Goal: Contribute content: Add original content to the website for others to see

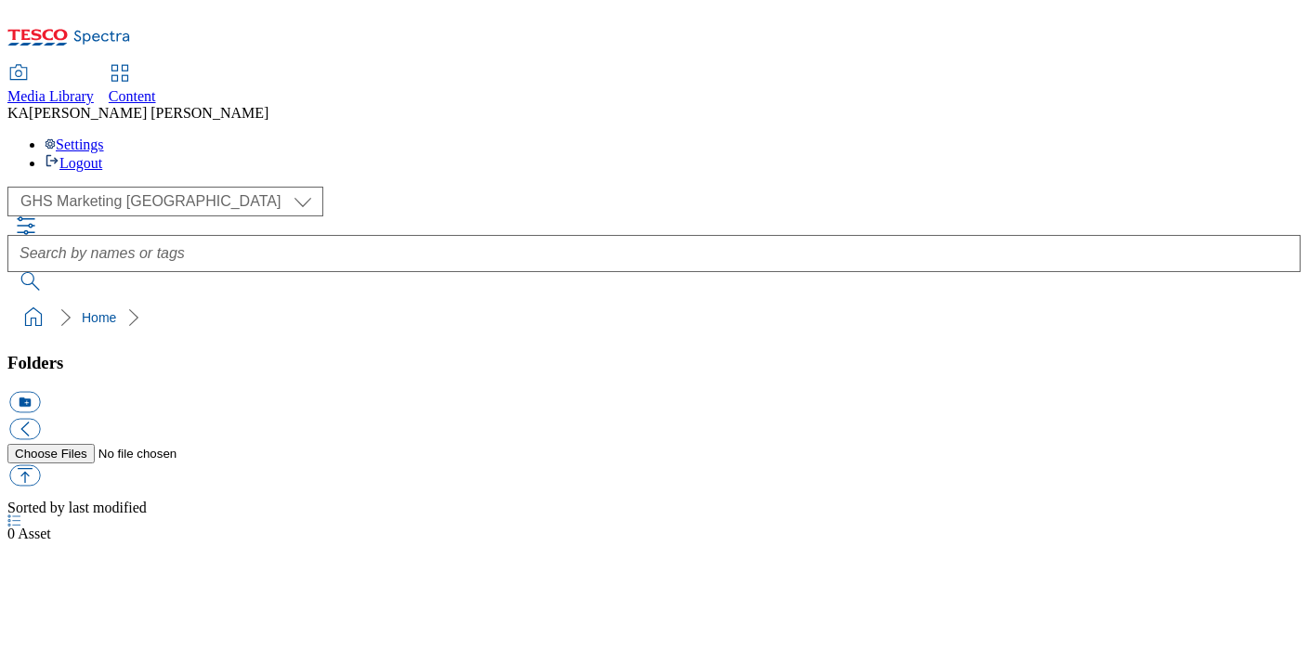
select select "flare-ghs-mktg"
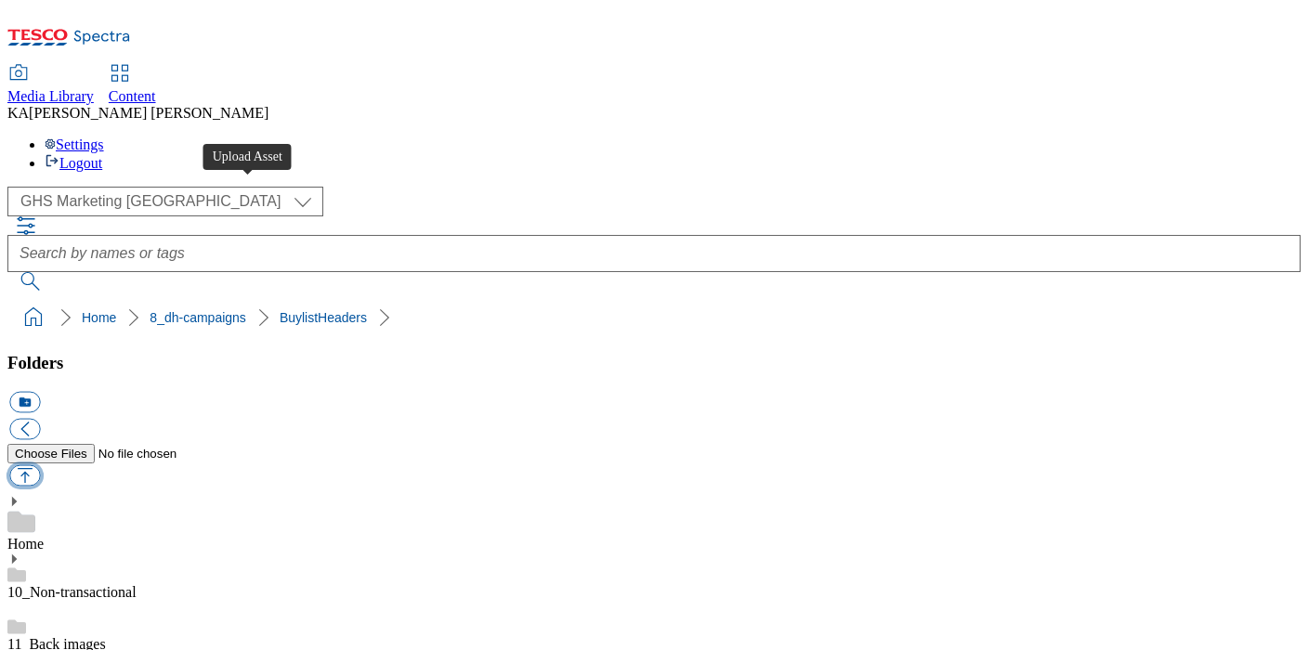
click at [40, 465] on button "button" at bounding box center [24, 475] width 31 height 21
type input "C:\fakepath\1759220913077-ad542376_ROI_Tayto_Doennells_LegoBrand_H_1184x333_V1.…"
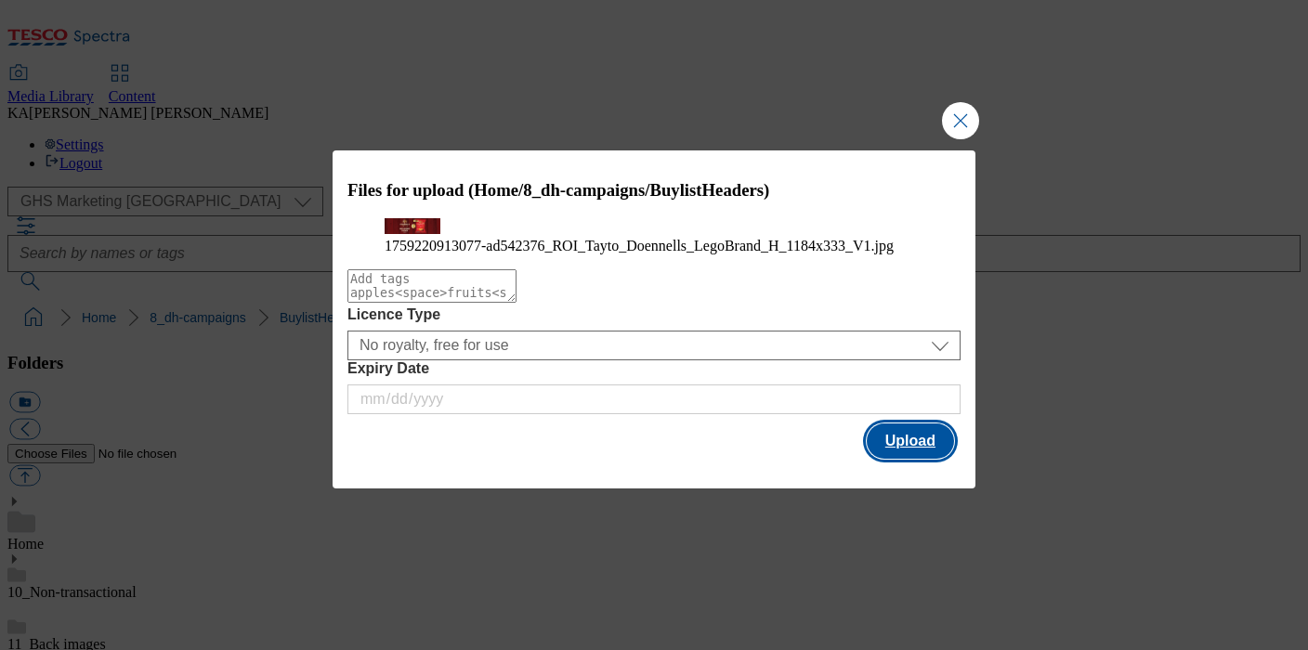
click at [935, 459] on button "Upload" at bounding box center [910, 441] width 87 height 35
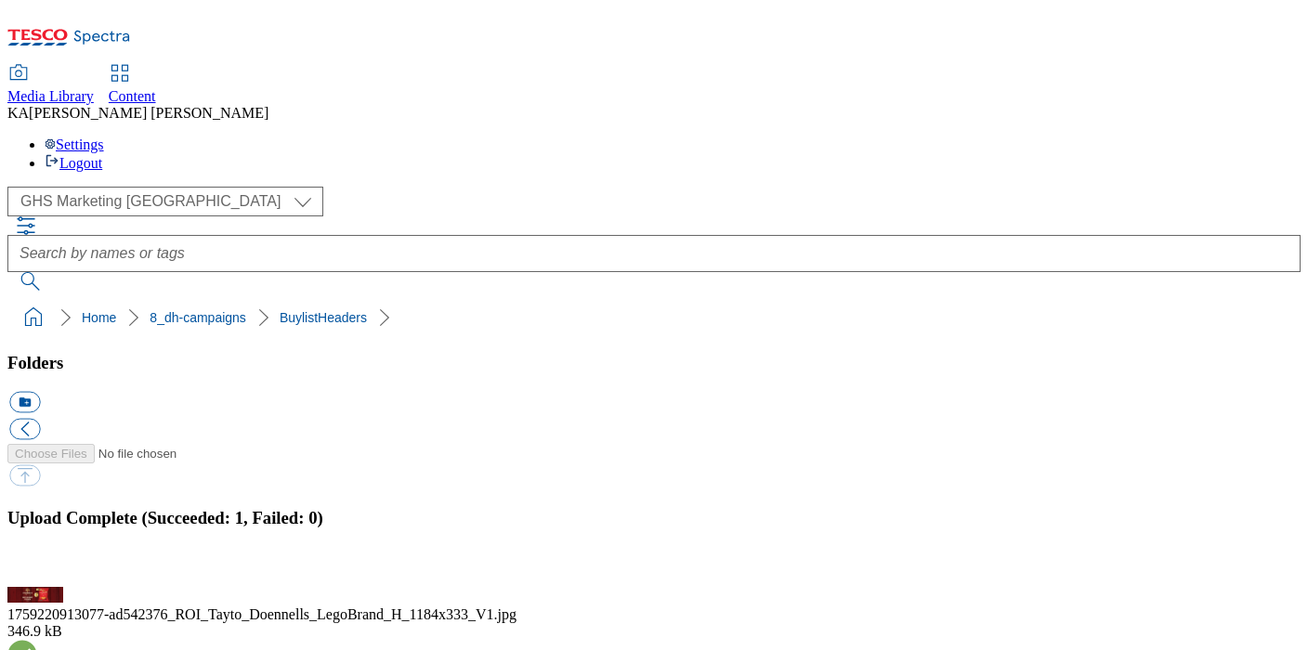
click at [37, 568] on button "button" at bounding box center [23, 577] width 28 height 18
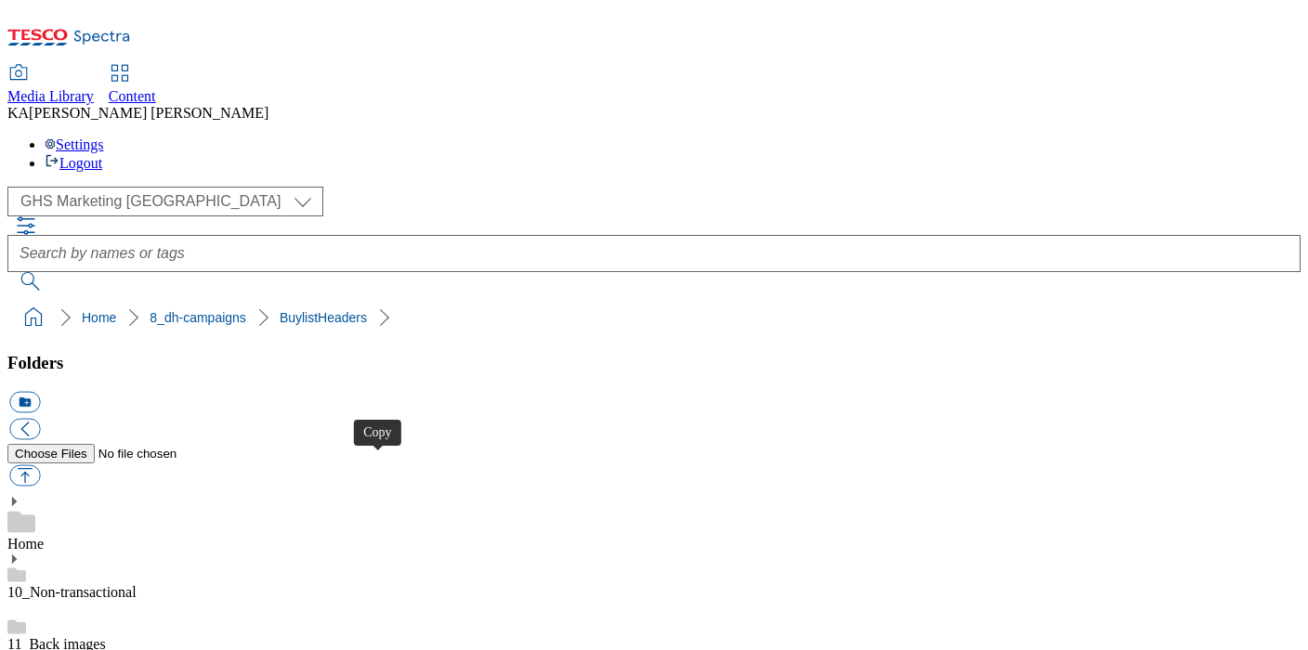
click at [40, 465] on button "button" at bounding box center [24, 475] width 31 height 21
type input "C:\fakepath\1759327403952-ad542316_Pepsi_LegoBrand_H_1184X333_V3.jpg"
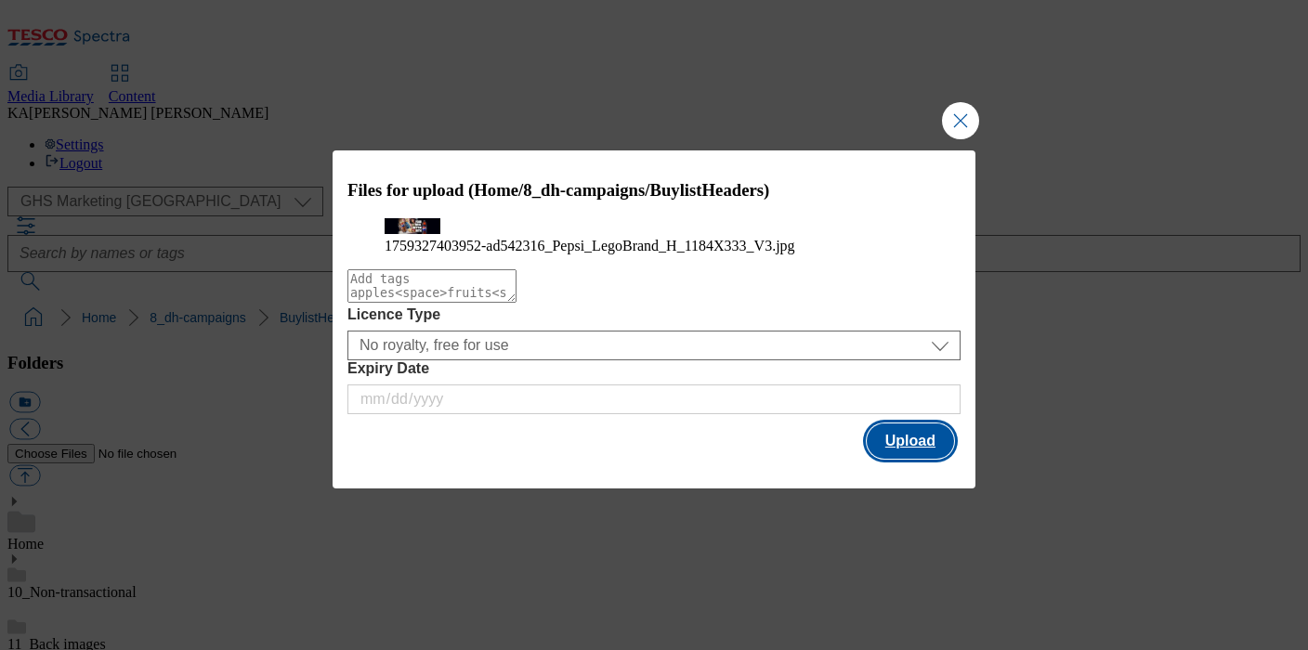
click at [906, 459] on button "Upload" at bounding box center [910, 441] width 87 height 35
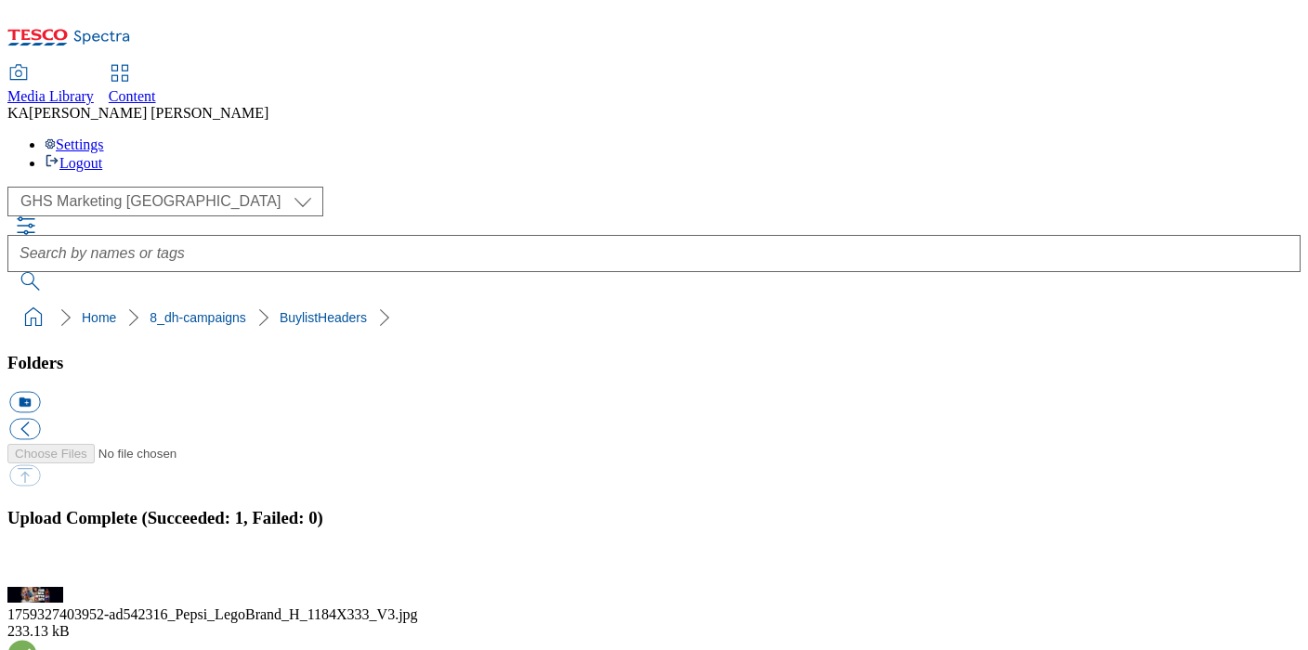
click at [37, 568] on button "button" at bounding box center [23, 577] width 28 height 18
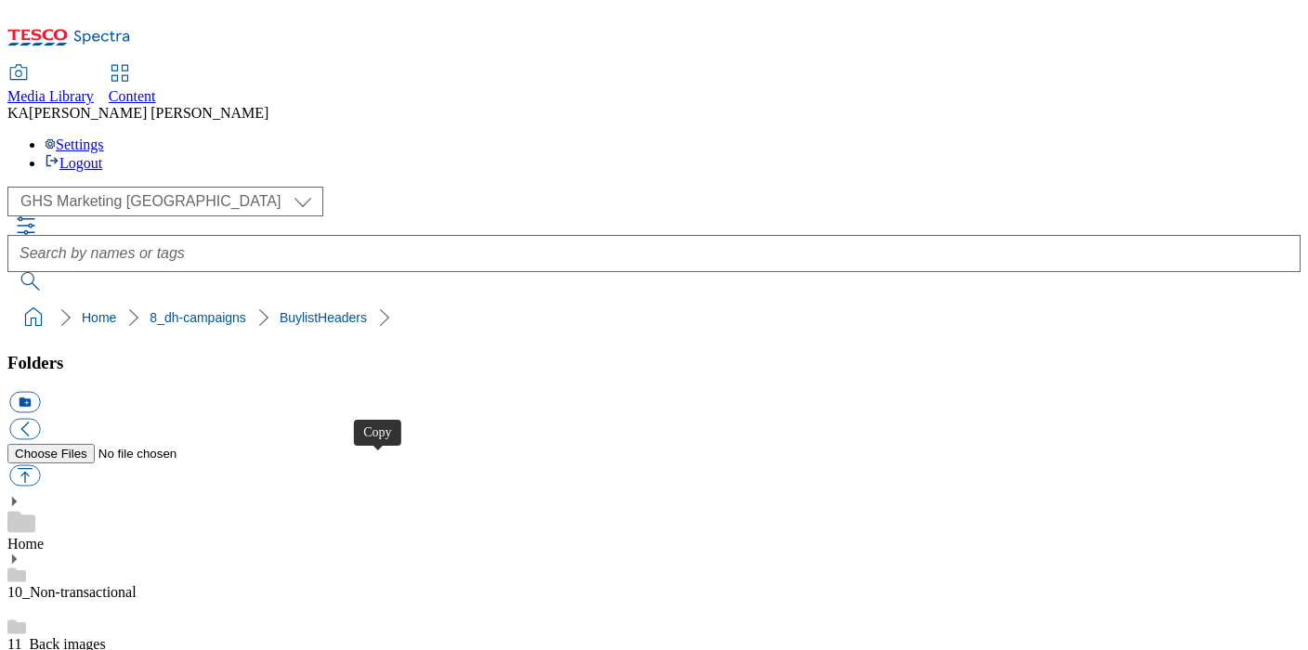
click at [40, 465] on button "button" at bounding box center [24, 475] width 31 height 21
type input "C:\fakepath\1759474133786-Ad542299_Unbeleafable_legobrand_H_1184x333_V1.jpg"
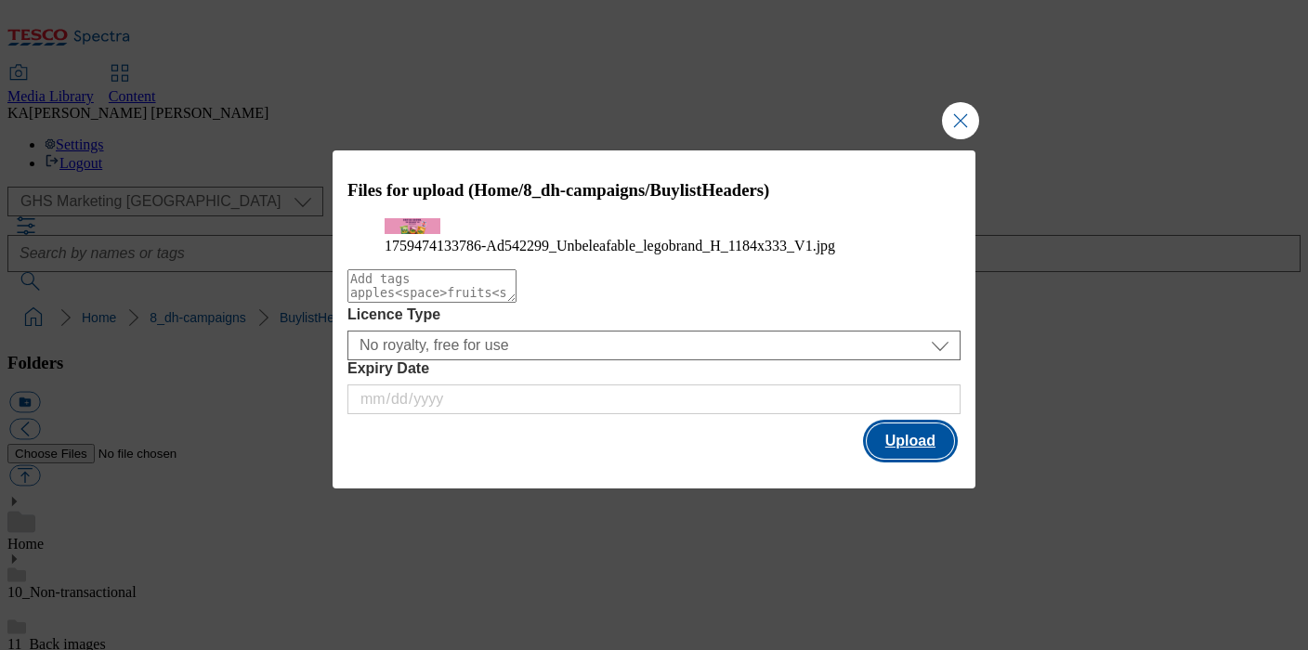
click at [900, 459] on button "Upload" at bounding box center [910, 441] width 87 height 35
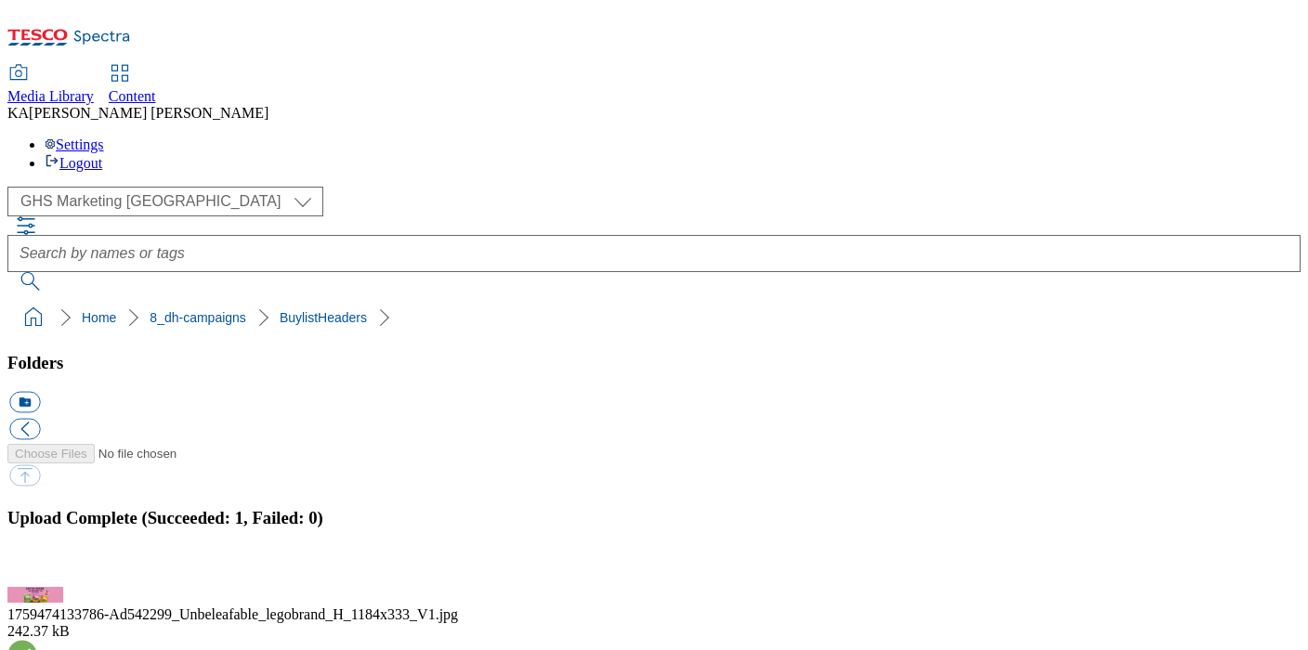
click at [37, 568] on button "button" at bounding box center [23, 577] width 28 height 18
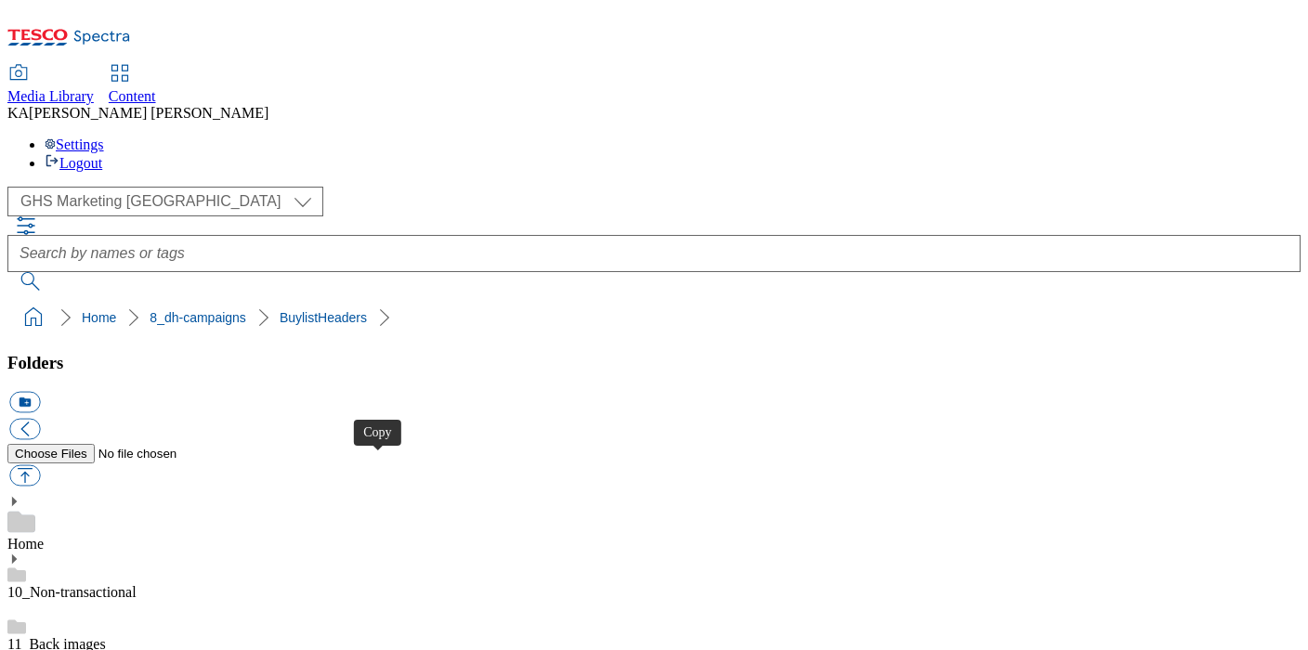
click at [40, 465] on button "button" at bounding box center [24, 475] width 31 height 21
type input "C:\fakepath\1758795853292-ad542297_Thatchers_LegoBrand_H_1184x333_V1.jpg"
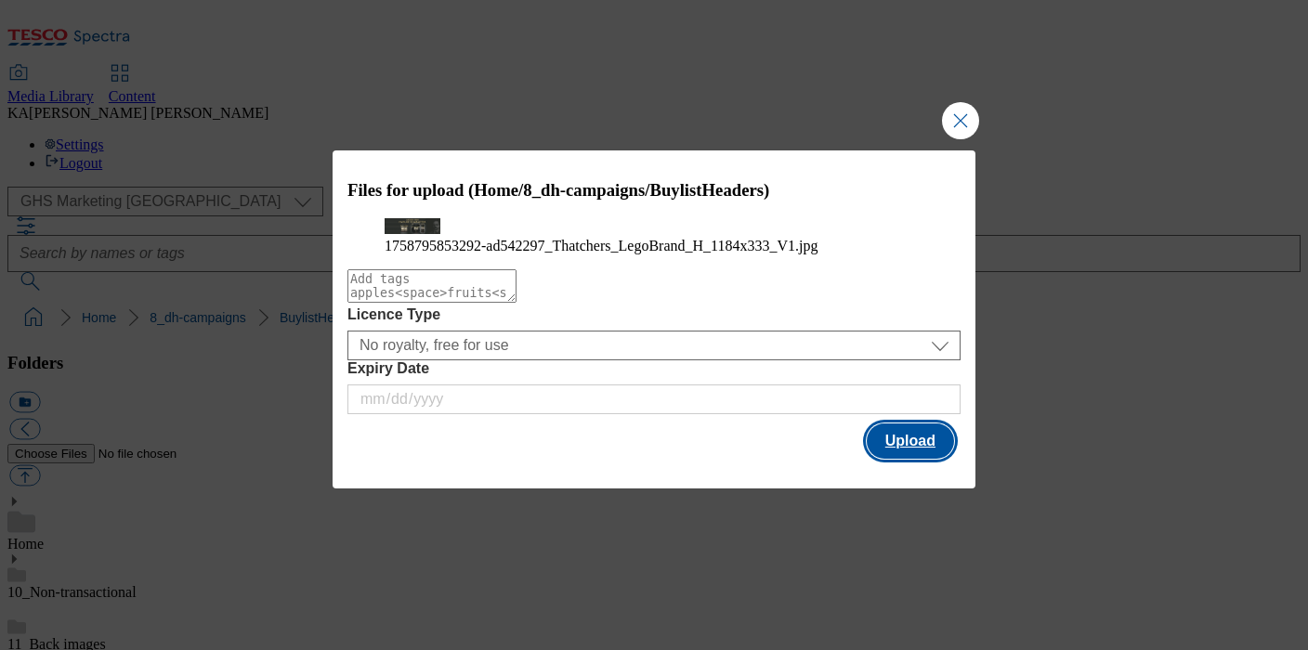
click at [922, 459] on button "Upload" at bounding box center [910, 441] width 87 height 35
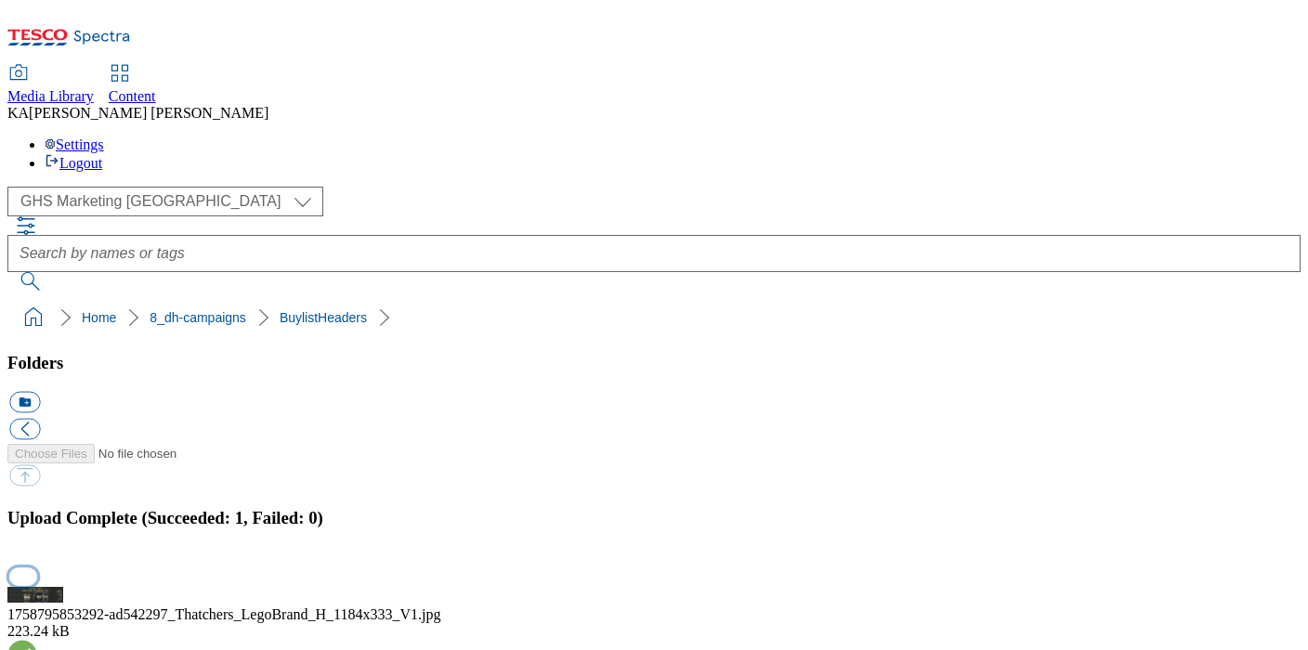
click at [37, 568] on button "button" at bounding box center [23, 577] width 28 height 18
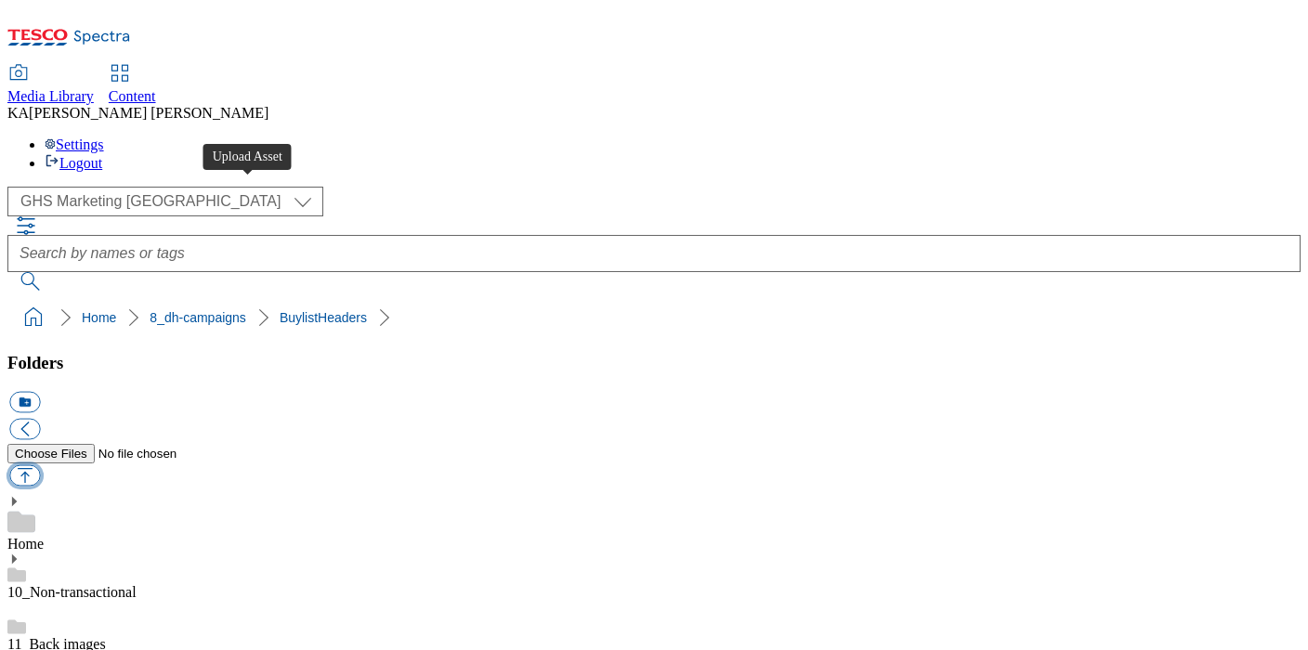
click at [40, 465] on button "button" at bounding box center [24, 475] width 31 height 21
type input "C:\fakepath\1759314021142-ad542429_Barossa_LegoBrand_H_1184x333_V1.jpg"
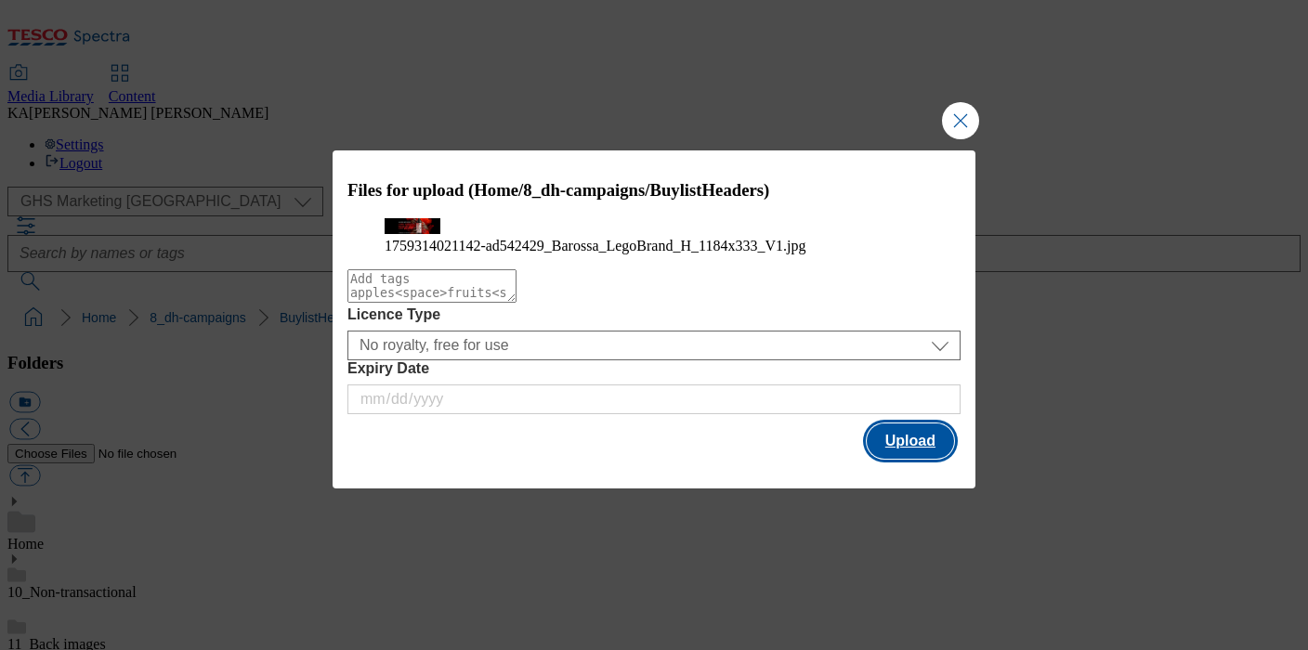
click at [902, 459] on button "Upload" at bounding box center [910, 441] width 87 height 35
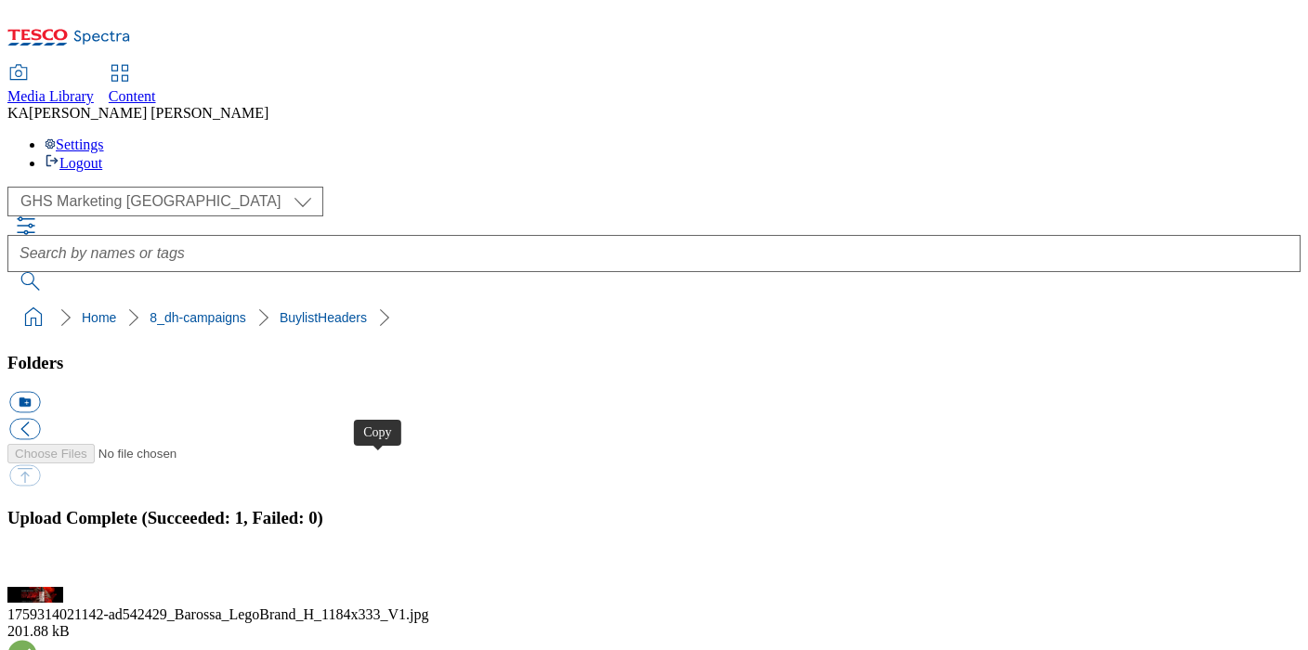
click at [37, 568] on button "button" at bounding box center [23, 577] width 28 height 18
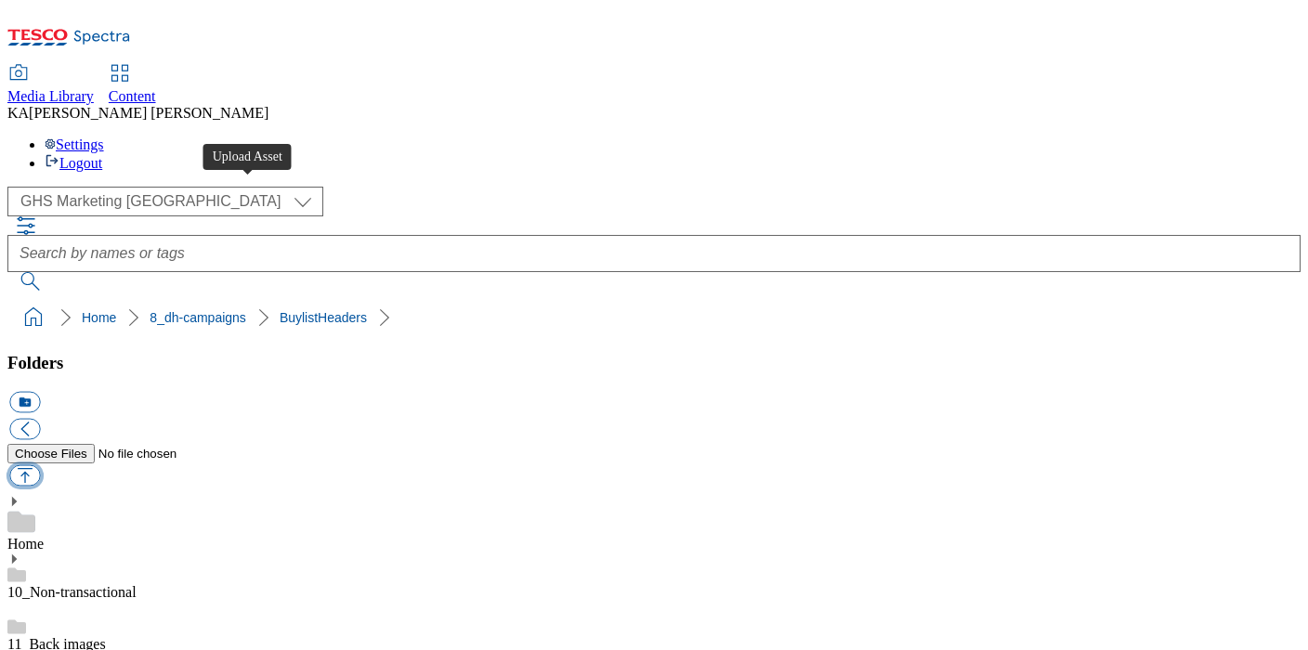
click at [40, 465] on button "button" at bounding box center [24, 475] width 31 height 21
type input "C:\fakepath\1759470264493-ad542219_Pepsi_LegoBrand_H_1184X333_V2.jpg"
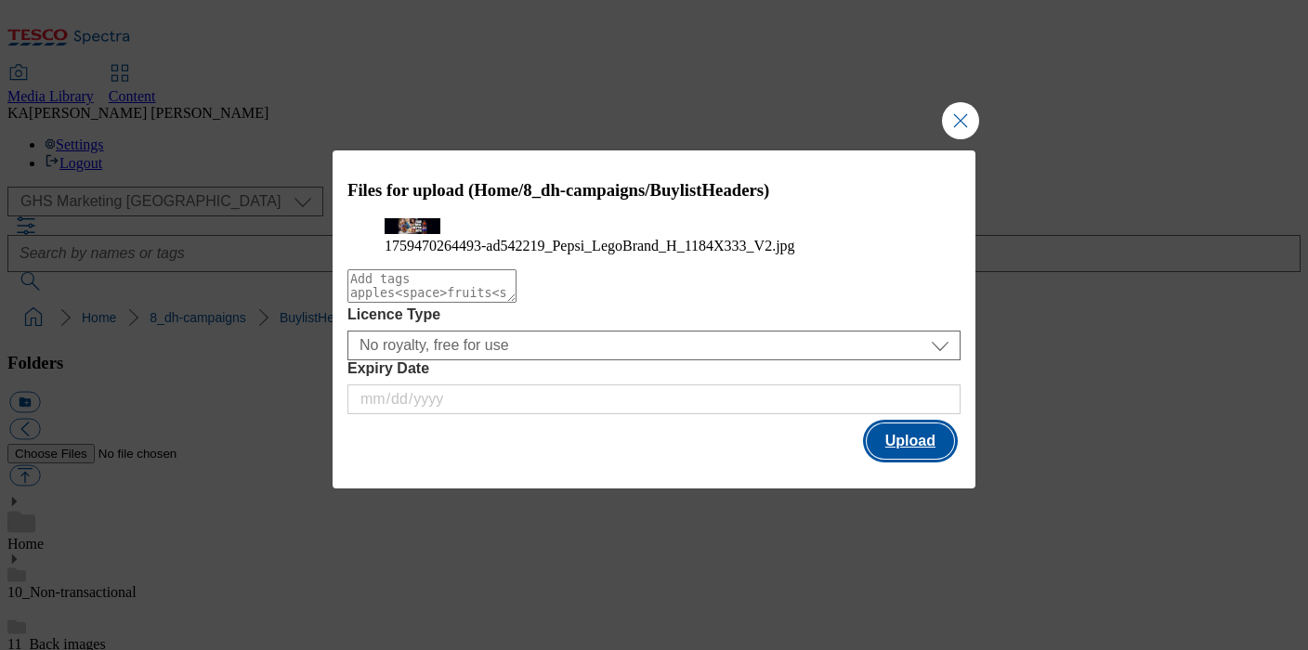
click at [896, 459] on button "Upload" at bounding box center [910, 441] width 87 height 35
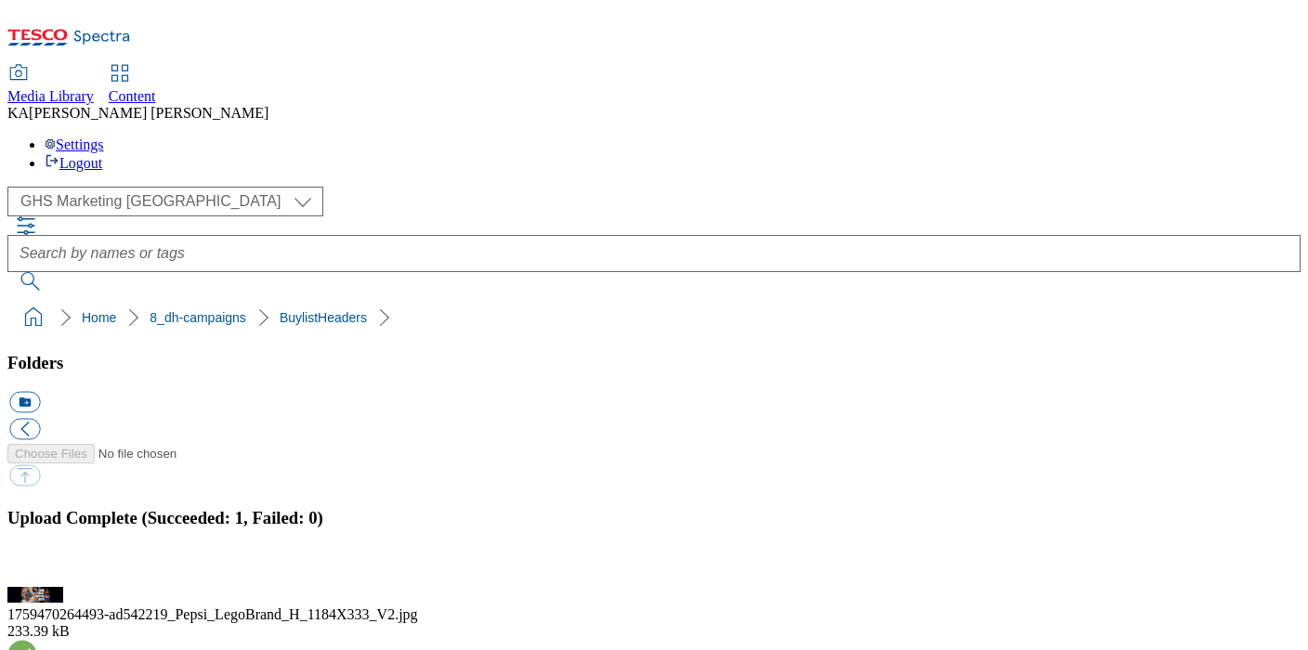
click at [37, 568] on button "button" at bounding box center [23, 577] width 28 height 18
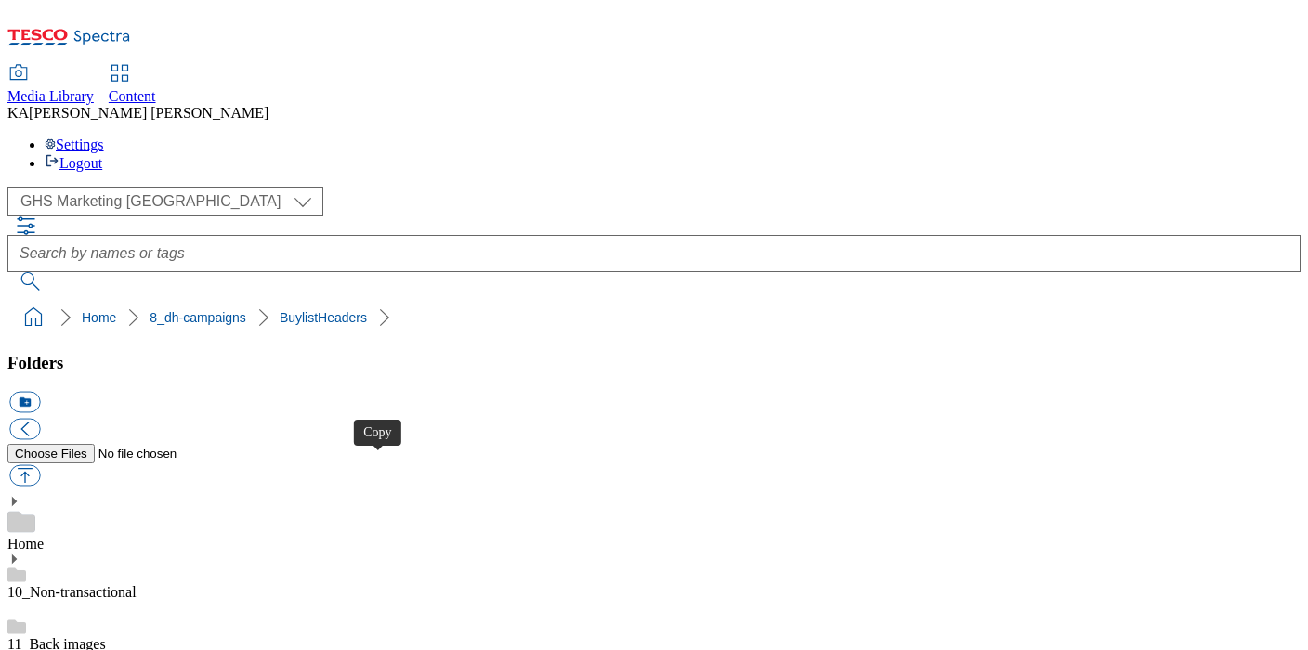
click at [40, 465] on button "button" at bounding box center [24, 475] width 31 height 21
type input "C:\fakepath\1759742553562-ad542328_Beluga_Vodka_LegoBrand_H_1184x333_V3.jpg"
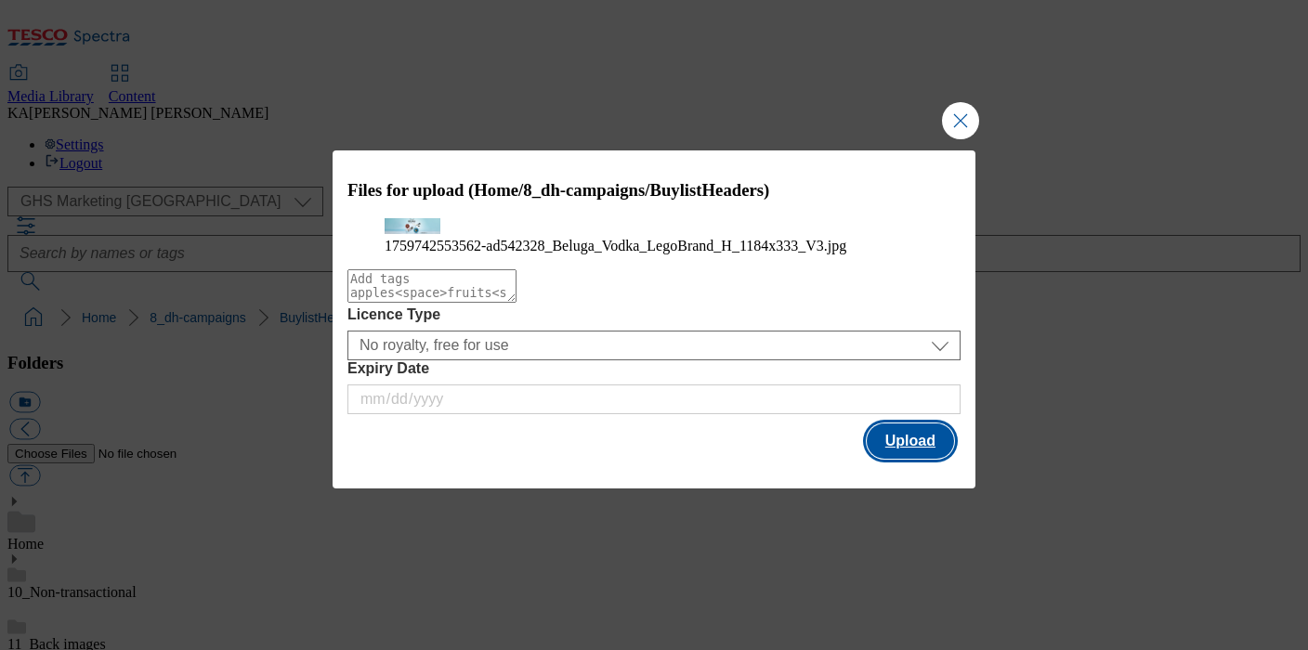
click at [898, 459] on button "Upload" at bounding box center [910, 441] width 87 height 35
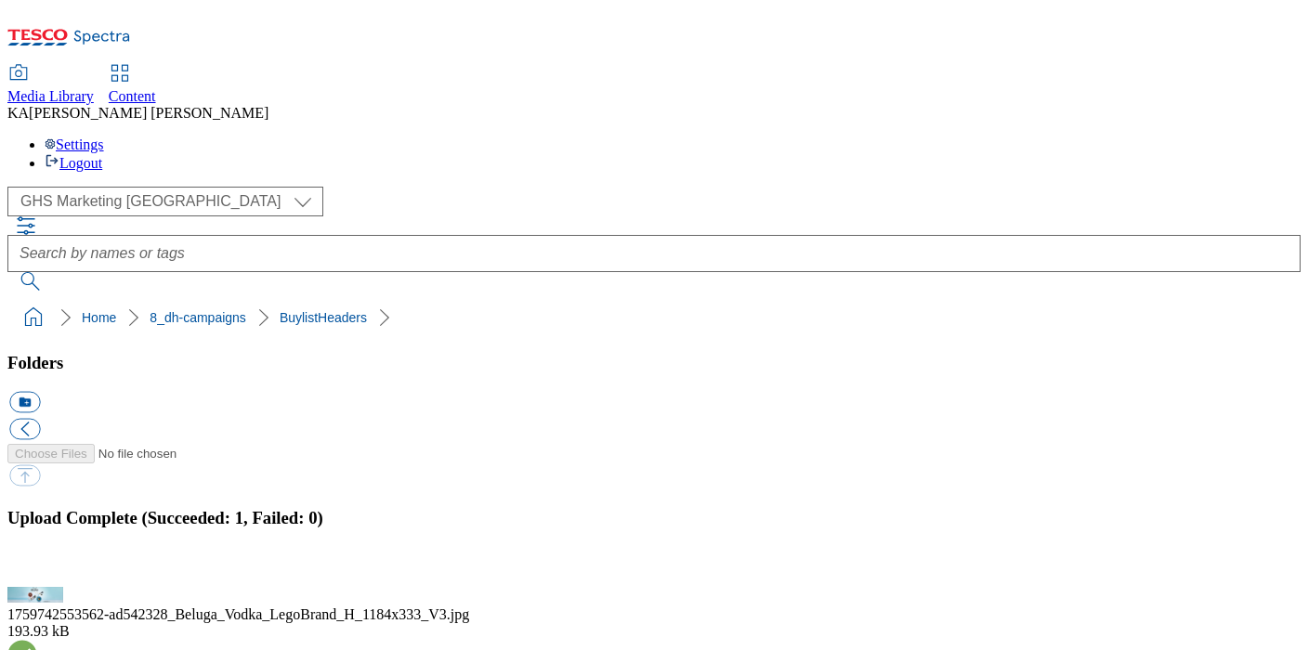
click at [37, 568] on button "button" at bounding box center [23, 577] width 28 height 18
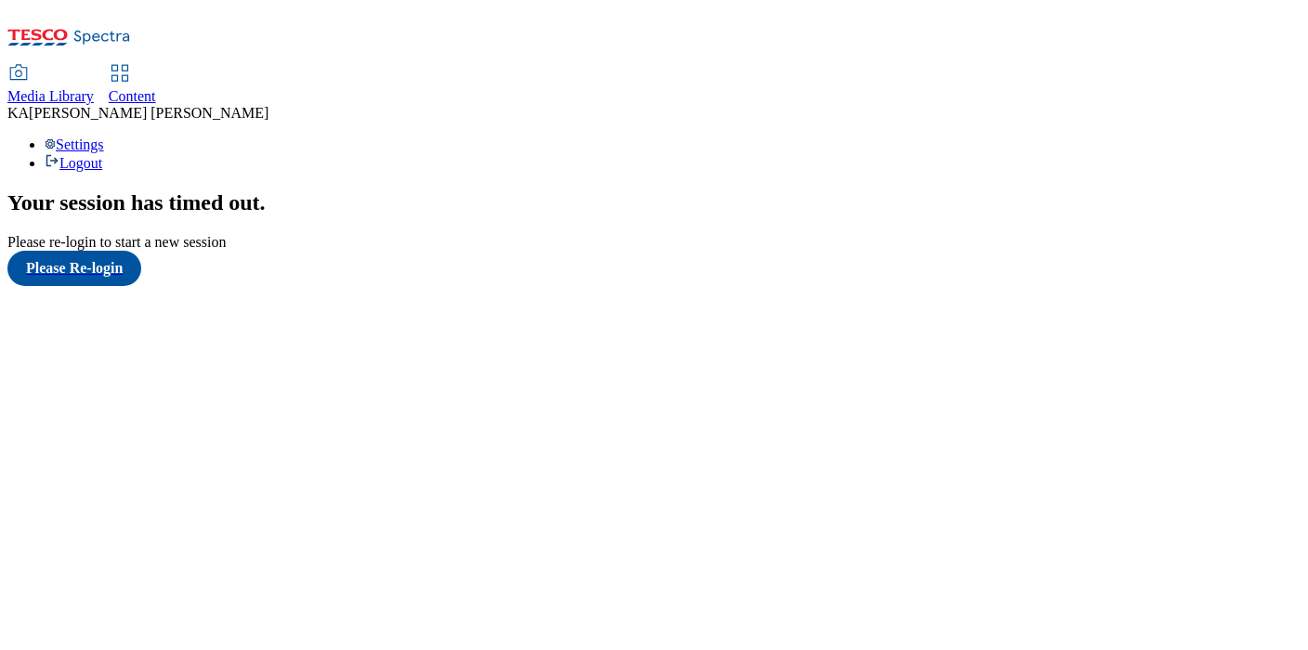
click at [156, 88] on div "Content" at bounding box center [132, 96] width 47 height 17
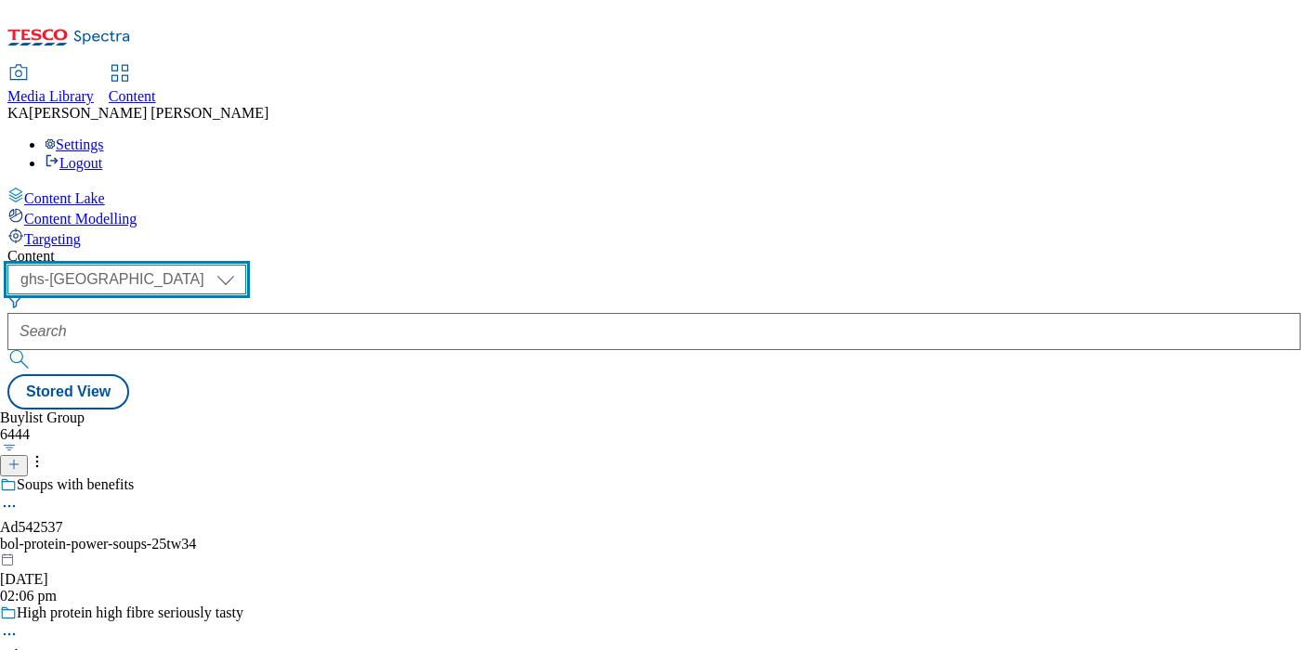
click at [246, 265] on select "ghs-roi ghs-uk" at bounding box center [126, 280] width 239 height 30
click at [242, 265] on select "ghs-roi ghs-uk" at bounding box center [126, 280] width 239 height 30
click at [246, 265] on select "ghs-roi ghs-uk" at bounding box center [126, 280] width 239 height 30
select select "ghs-roi"
click at [242, 265] on select "ghs-roi ghs-uk" at bounding box center [126, 280] width 239 height 30
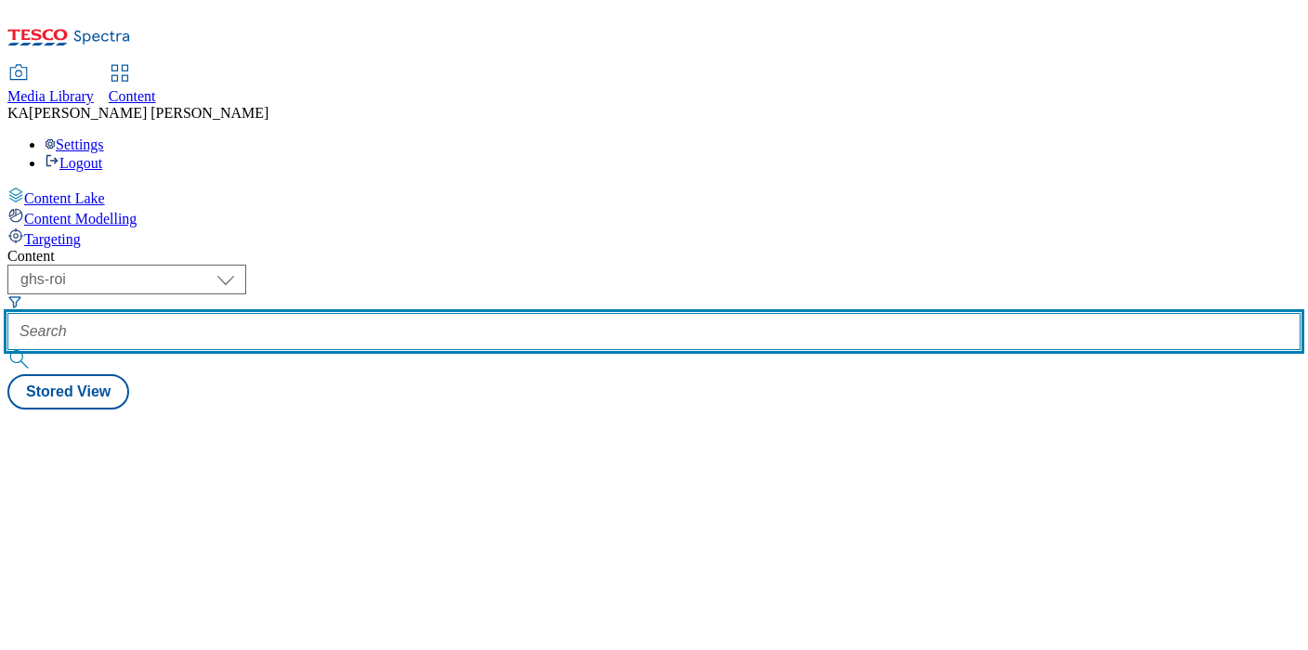
click at [452, 313] on input "text" at bounding box center [653, 331] width 1293 height 37
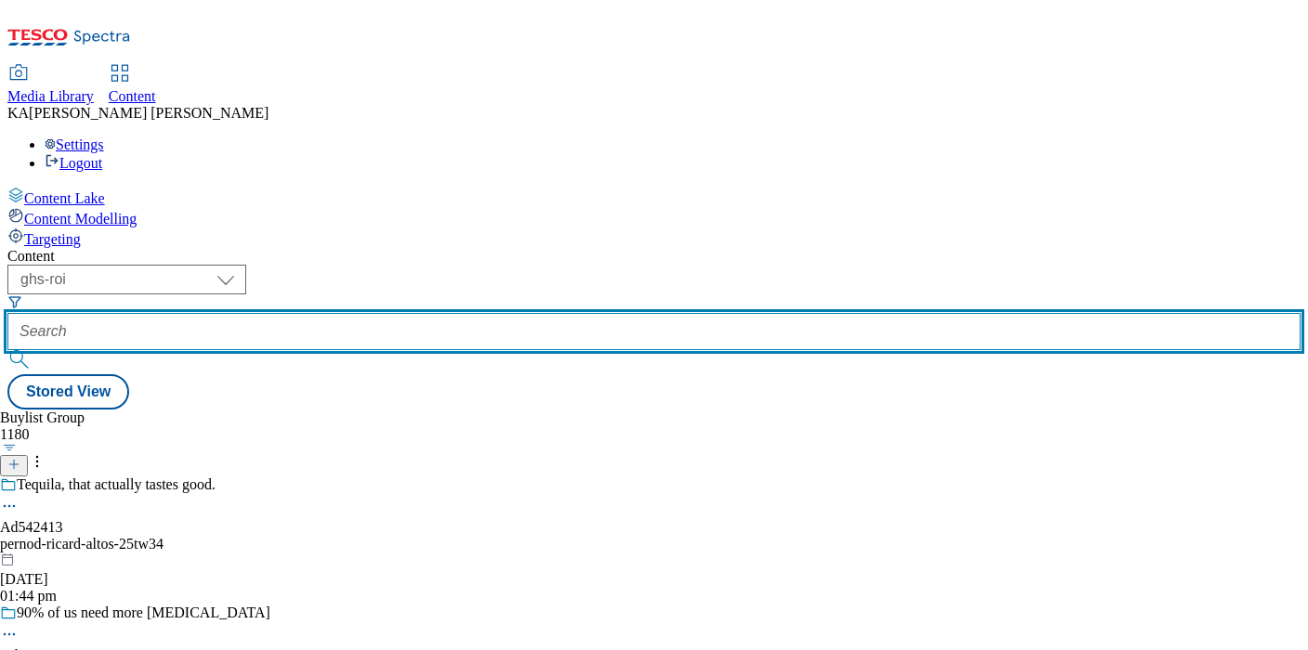
paste input "tayto-o-donnells-25tw32"
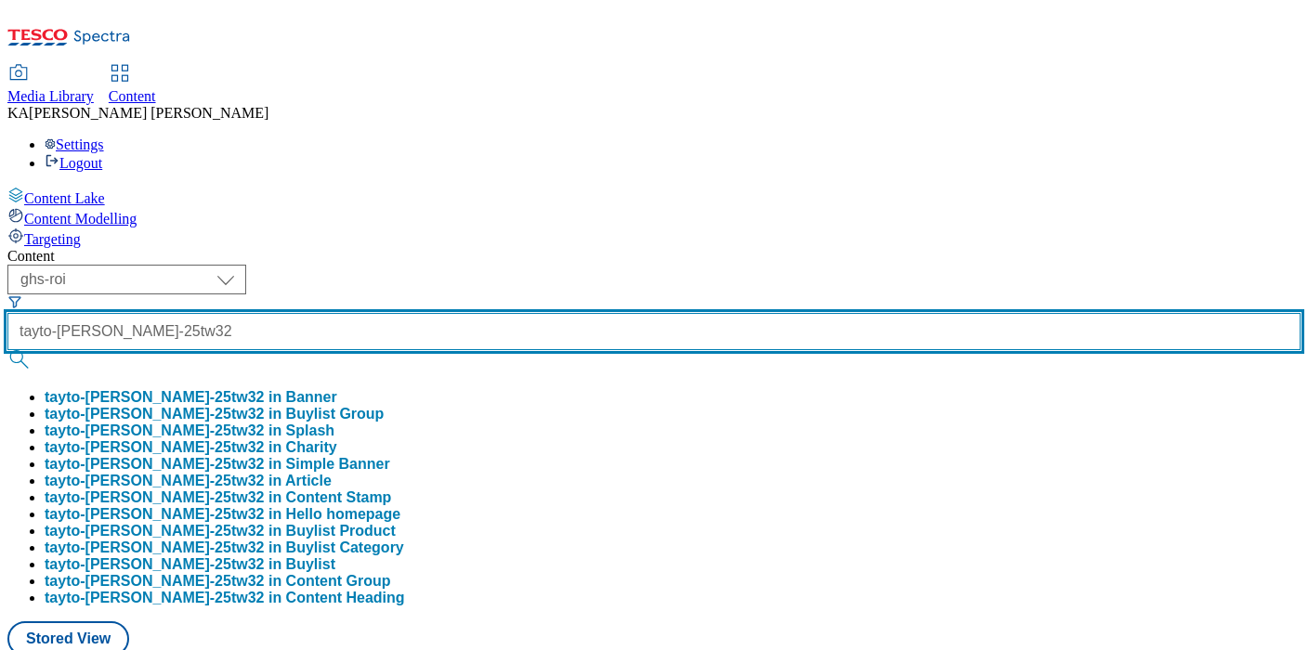
type input "tayto-o-donnells-25tw32"
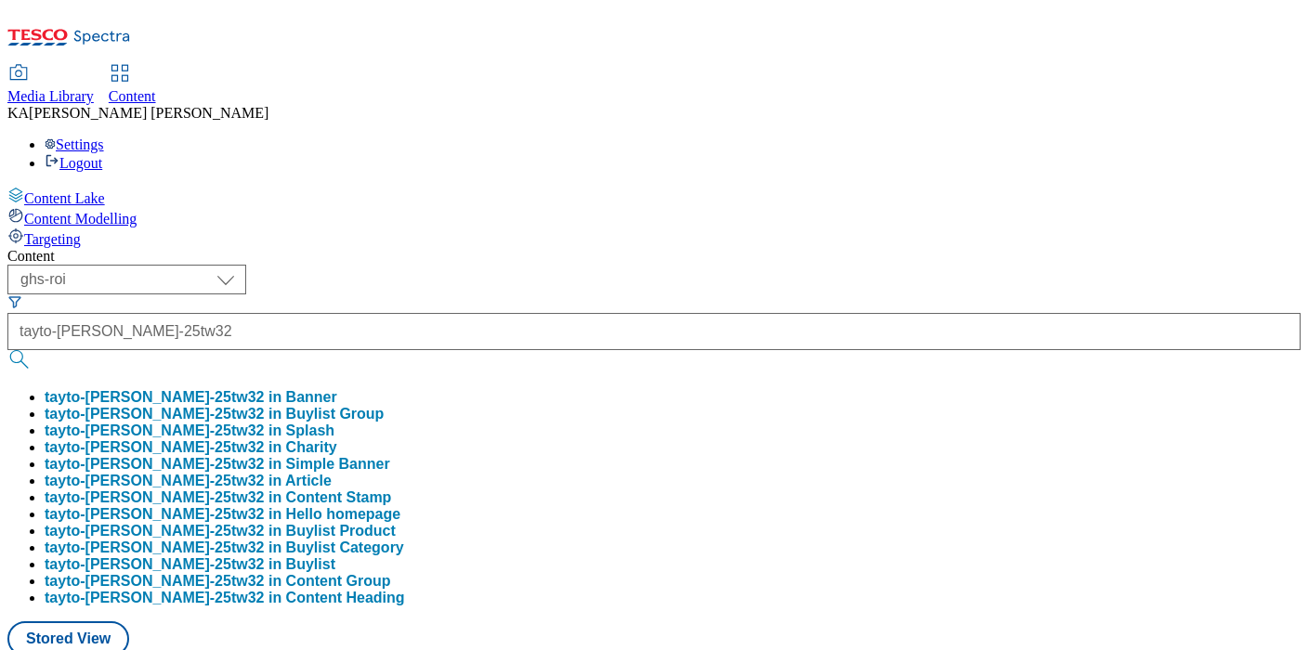
scroll to position [0, 0]
click at [384, 406] on button "tayto-o-donnells-25tw32 in Buylist Group" at bounding box center [214, 414] width 339 height 17
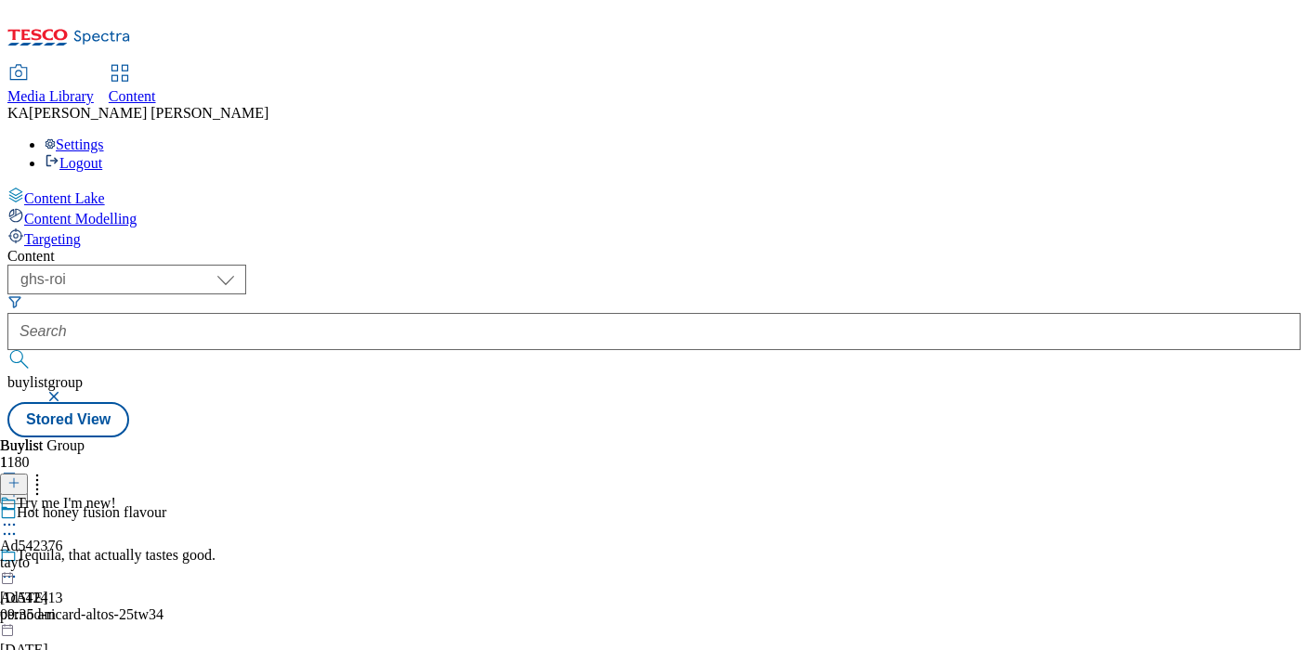
click at [19, 516] on icon at bounding box center [9, 525] width 19 height 19
click at [79, 557] on span "Edit" at bounding box center [68, 564] width 21 height 14
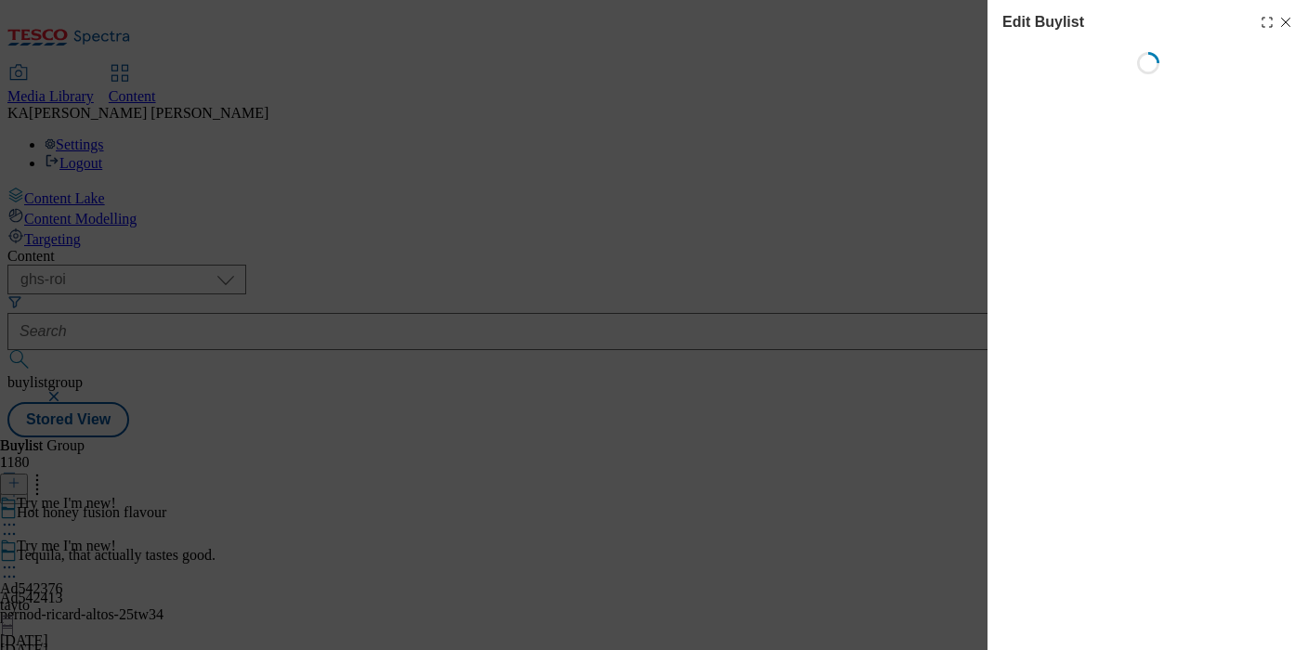
select select "tactical"
select select "supplier funded short term 1-3 weeks"
select select "dunnhumby"
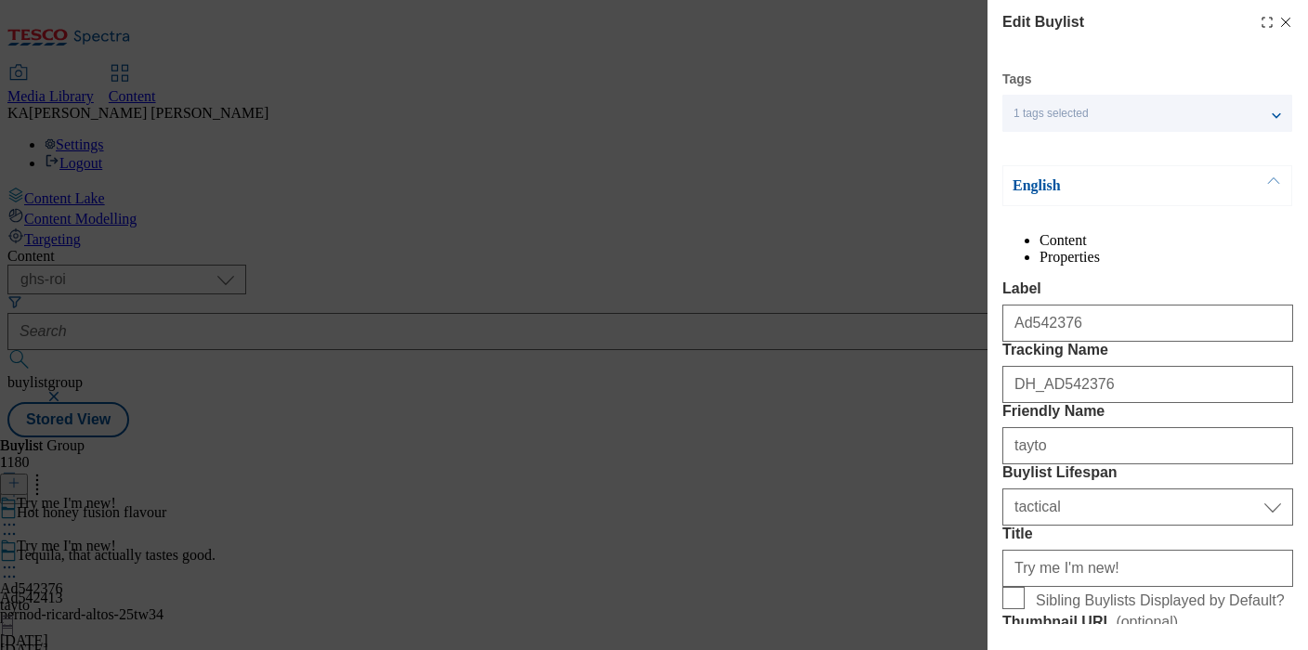
select select "Banner"
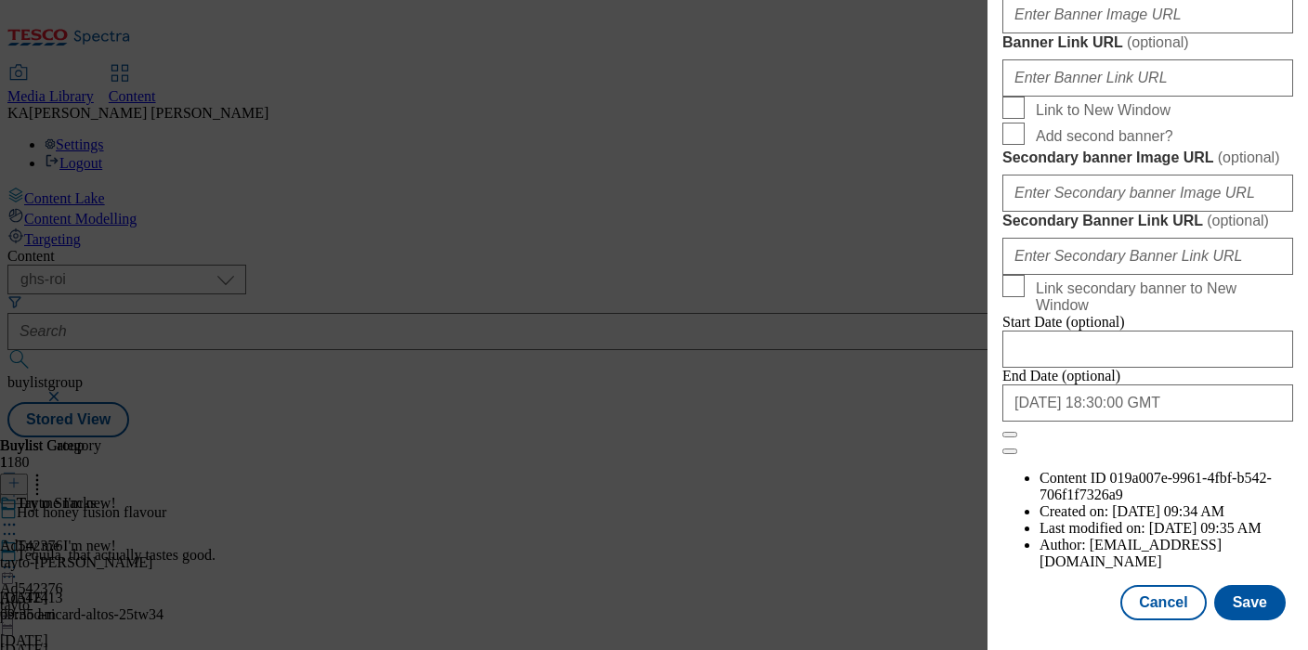
scroll to position [1564, 0]
click at [1074, 33] on input "Banner Image URL ( optional )" at bounding box center [1147, 14] width 291 height 37
paste input "tayto-o-donnells-25tw32"
type input "tayto-o-donnells-25tw32"
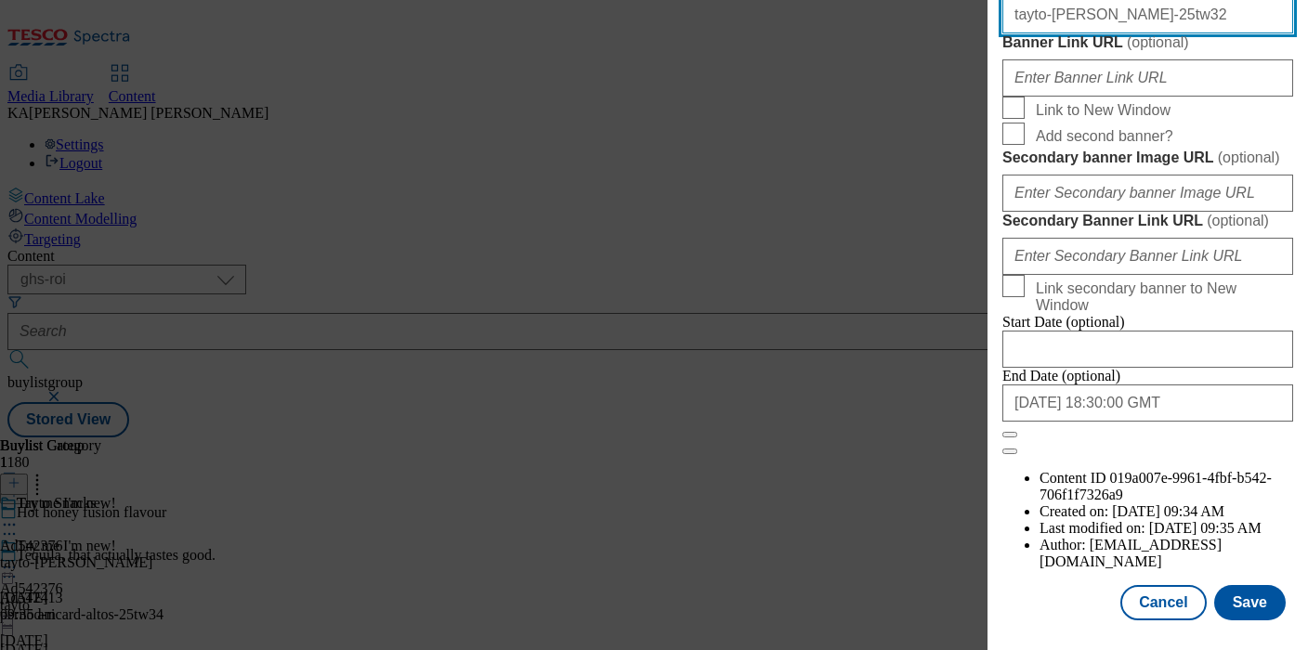
drag, startPoint x: 1156, startPoint y: 336, endPoint x: 741, endPoint y: 334, distance: 414.3
click at [741, 334] on div "Edit Buylist Tags 1 tags selected buylist English Content Properties Label Ad54…" at bounding box center [654, 325] width 1308 height 650
paste input "https://digitalcontent.api.tesco.com/v2/media/ghs-mktg/27ce022b-9c33-41c6-8799-…"
type input "https://digitalcontent.api.tesco.com/v2/media/ghs-mktg/27ce022b-9c33-41c6-8799-…"
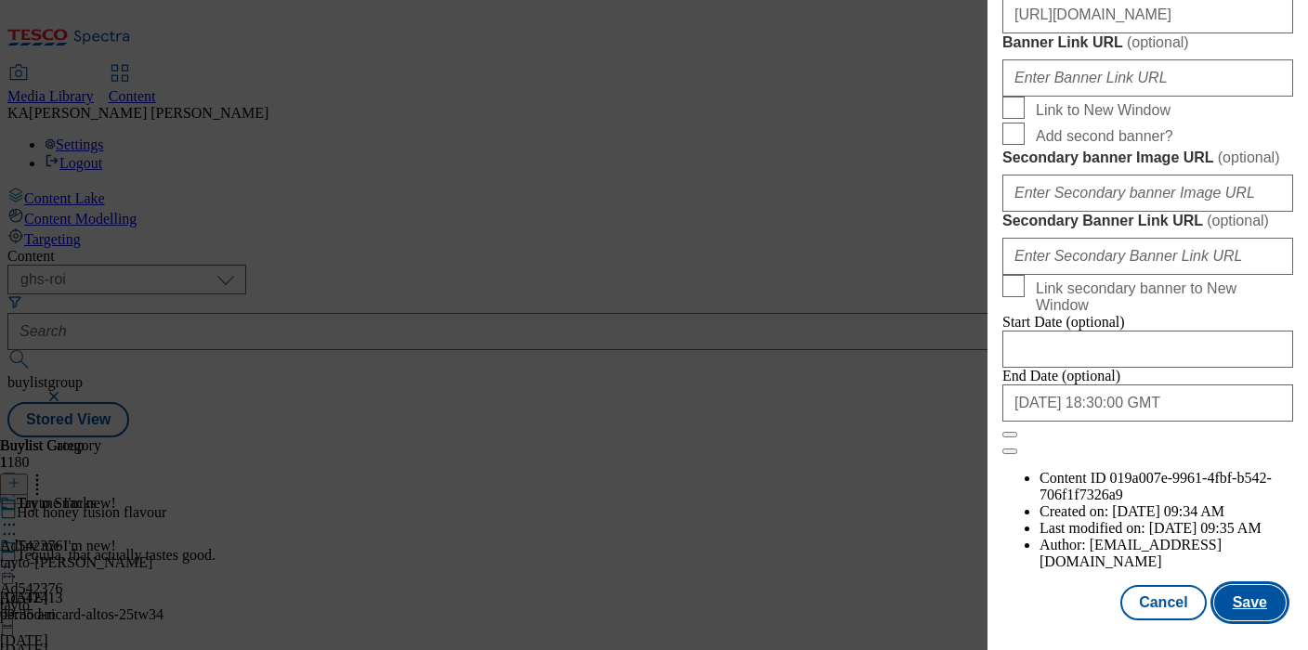
click at [1240, 602] on button "Save" at bounding box center [1250, 602] width 72 height 35
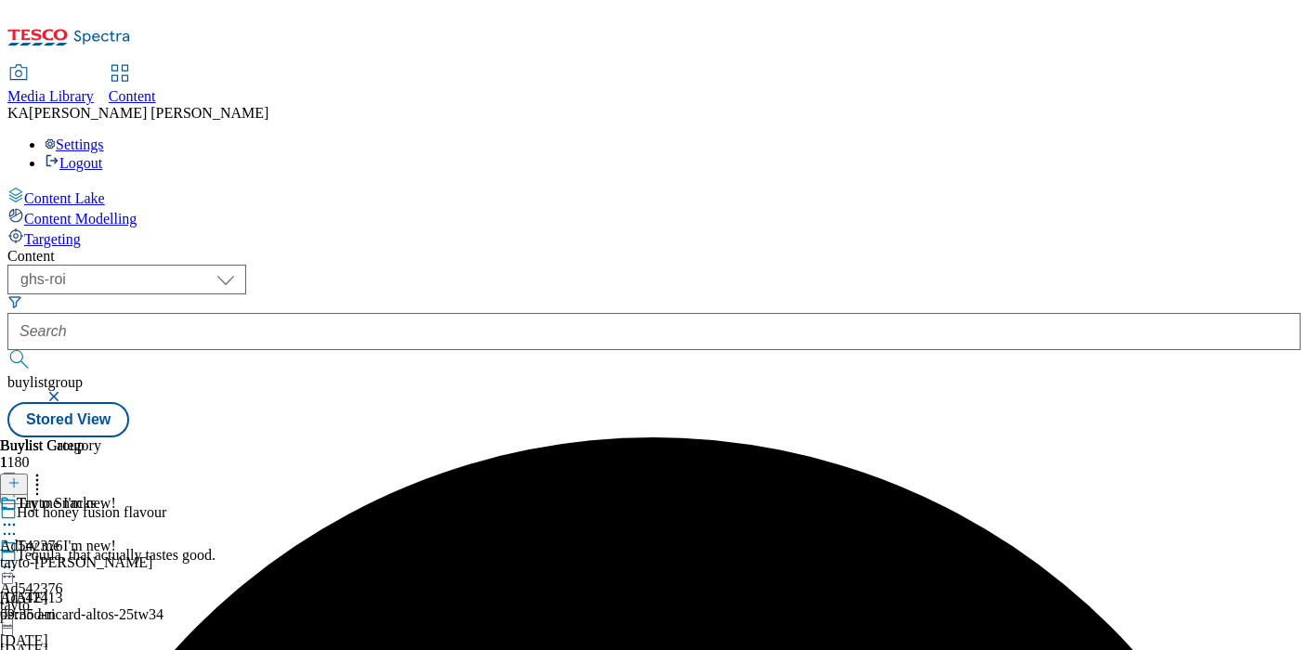
click at [7, 567] on circle at bounding box center [5, 568] width 3 height 3
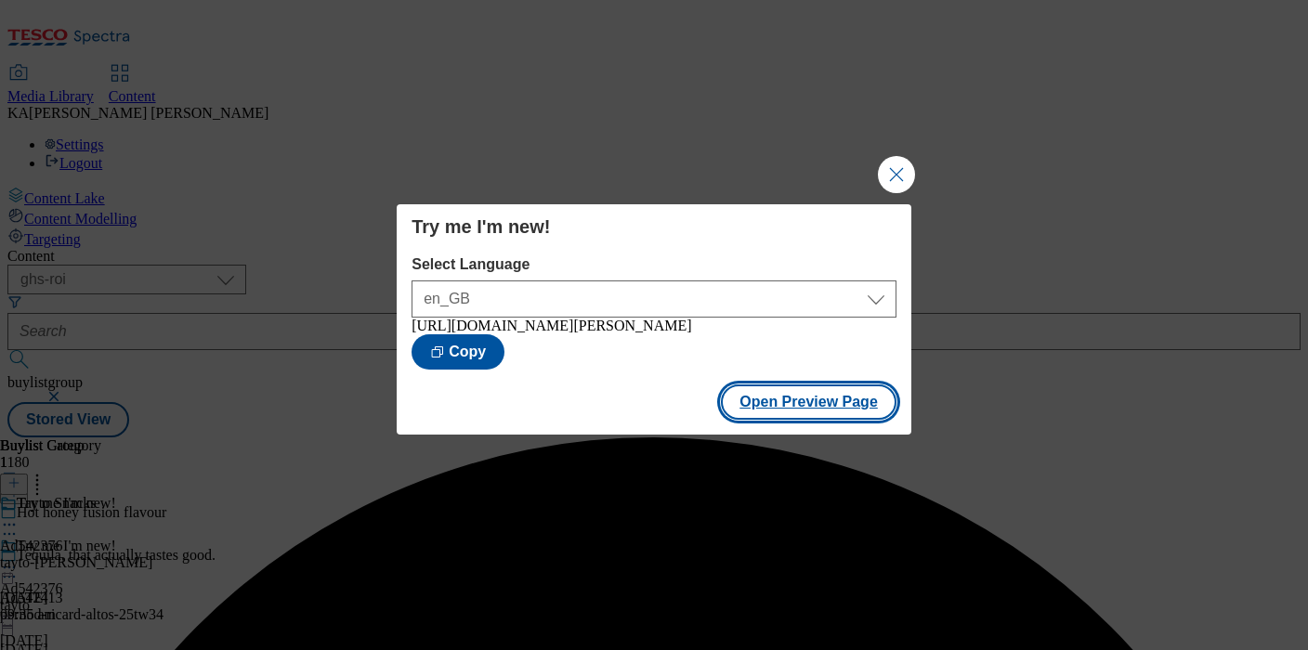
click at [766, 420] on button "Open Preview Page" at bounding box center [809, 402] width 176 height 35
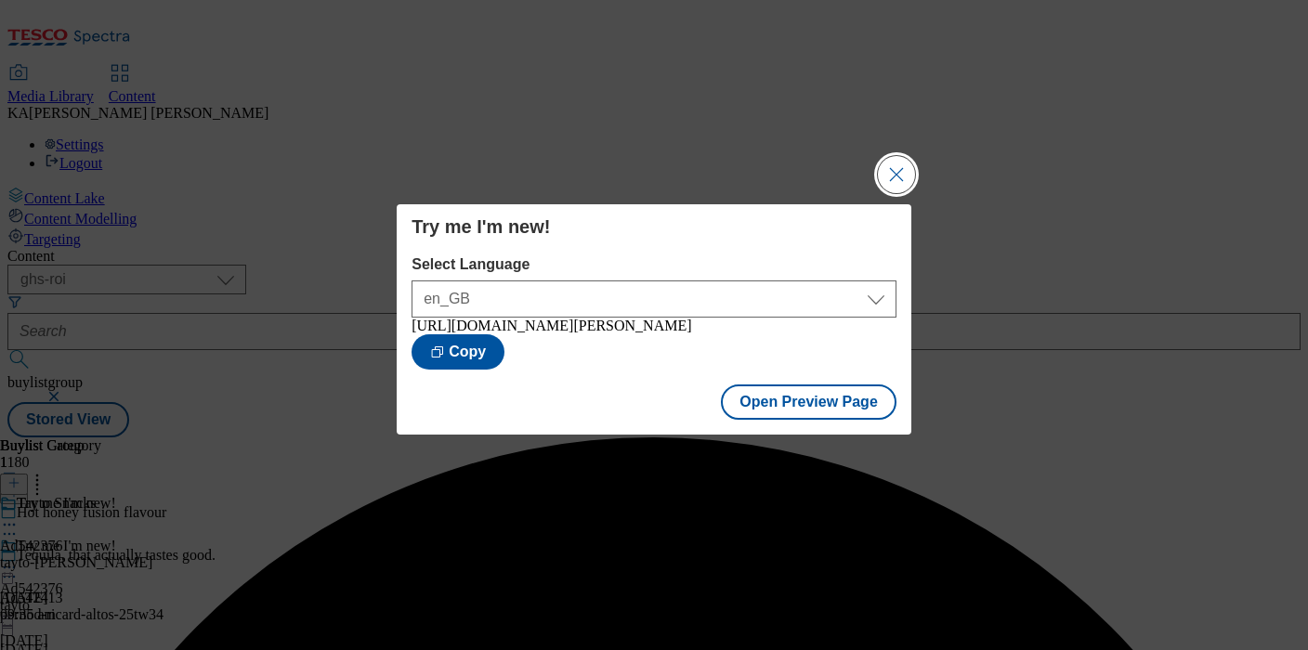
click at [892, 156] on button "Close Modal" at bounding box center [896, 174] width 37 height 37
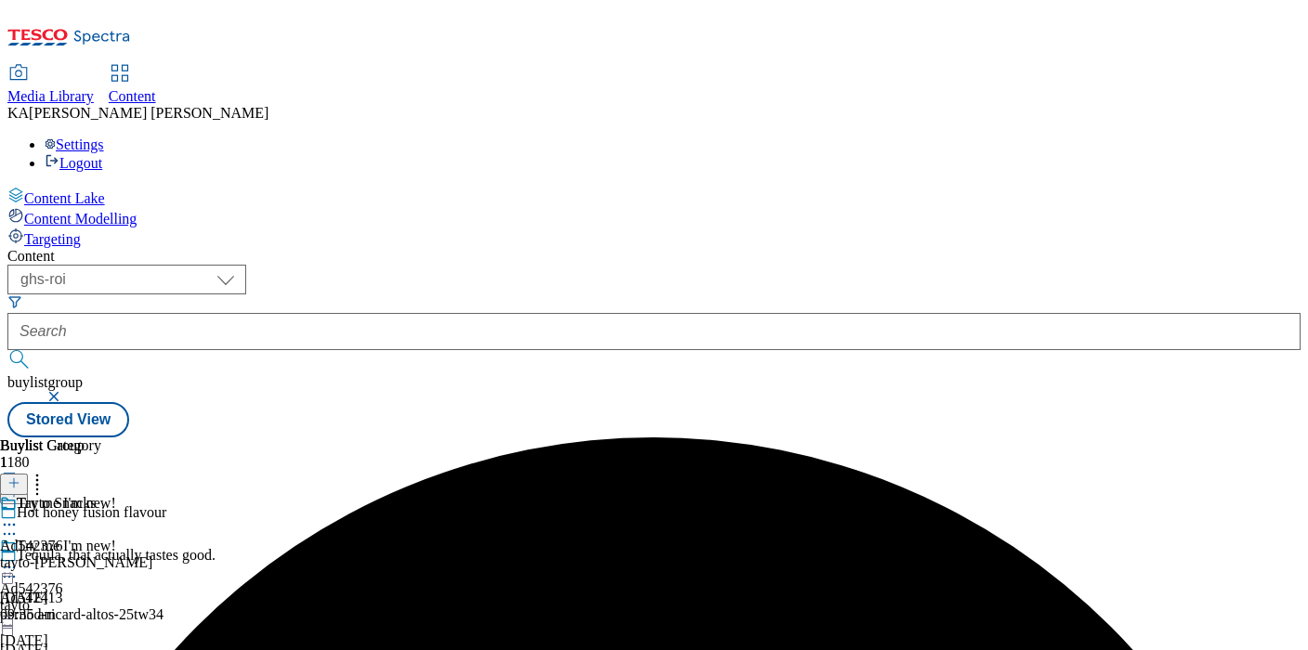
click at [19, 558] on icon at bounding box center [9, 567] width 19 height 19
click at [246, 265] on select "ghs-roi ghs-uk" at bounding box center [126, 280] width 239 height 30
select select "ghs-uk"
click at [242, 265] on select "ghs-roi ghs-uk" at bounding box center [126, 280] width 239 height 30
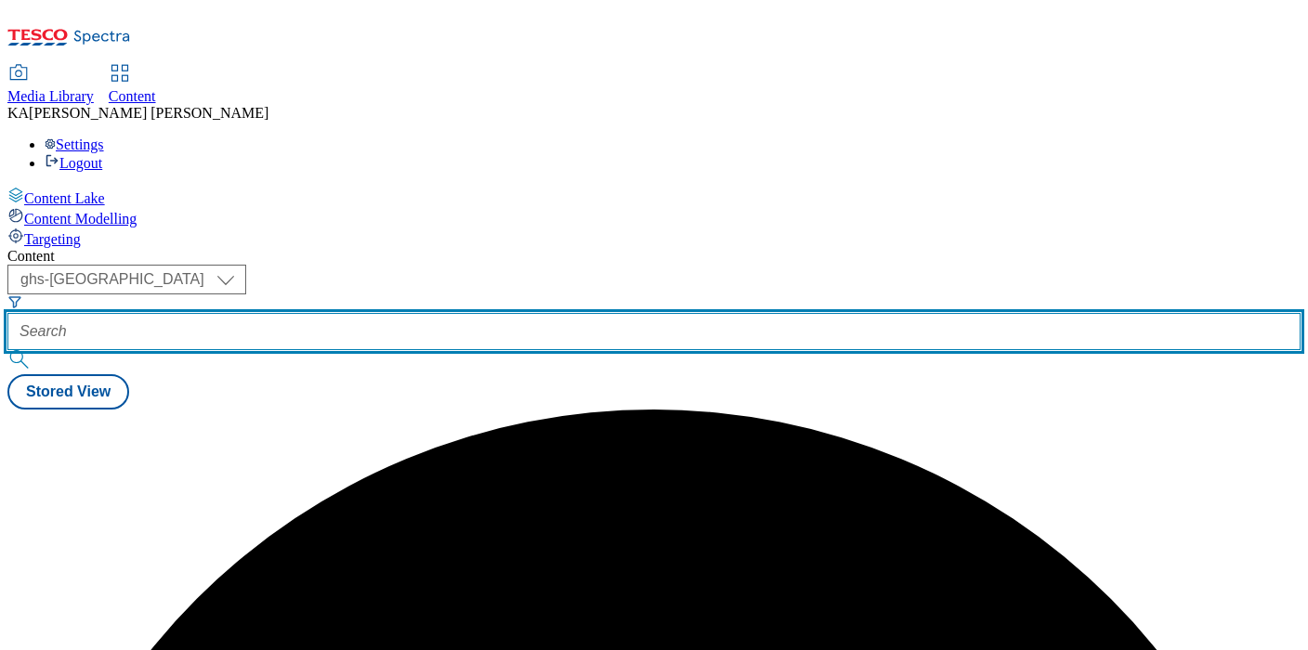
click at [444, 313] on input "text" at bounding box center [653, 331] width 1293 height 37
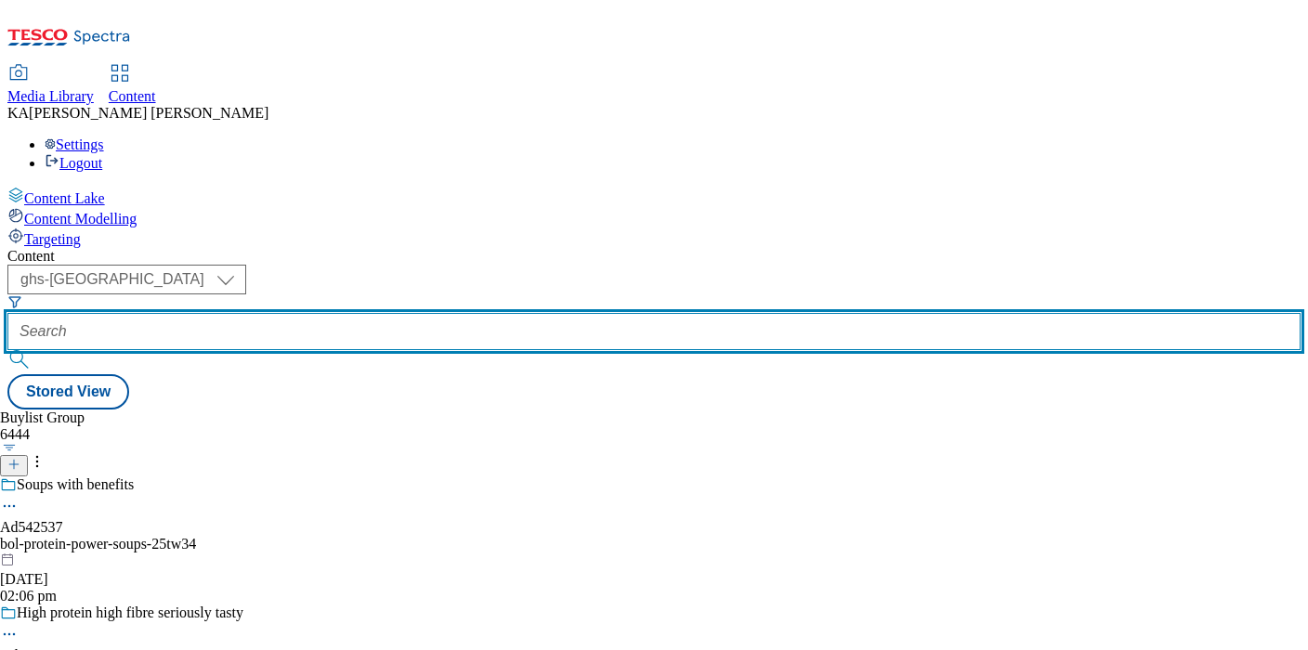
paste input "britvic-pepsi-25tw33"
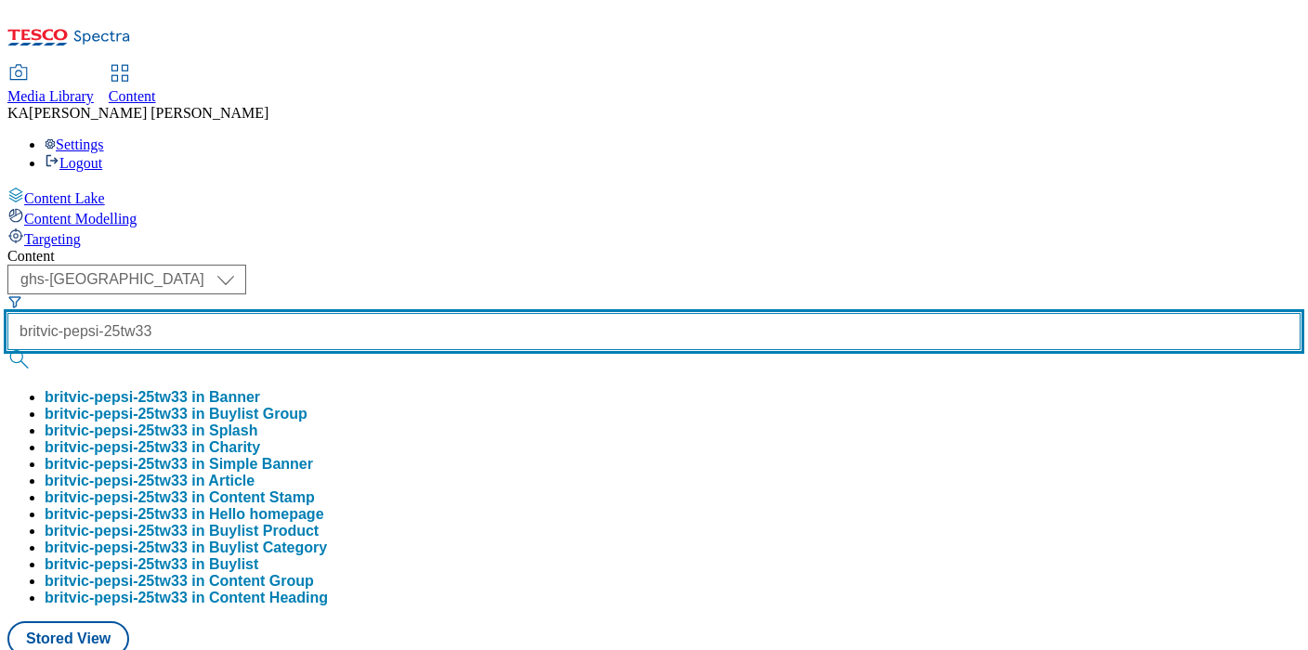
type input "britvic-pepsi-25tw33"
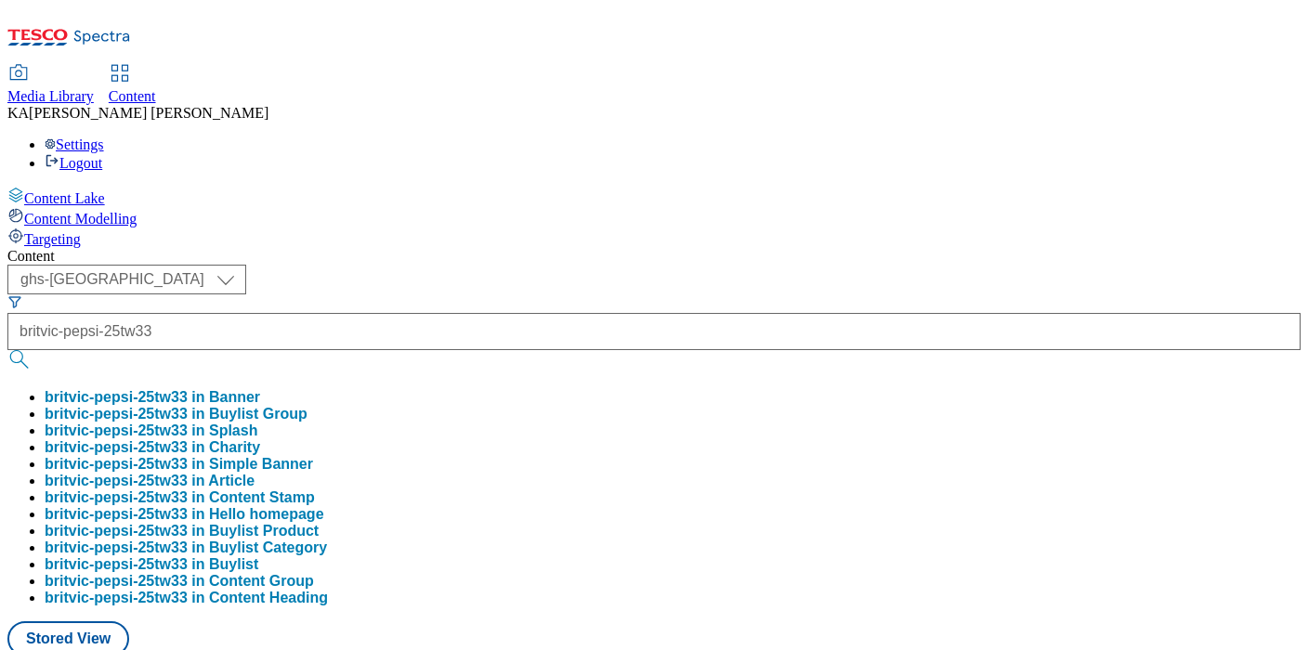
click at [307, 406] on button "britvic-pepsi-25tw33 in Buylist Group" at bounding box center [176, 414] width 263 height 17
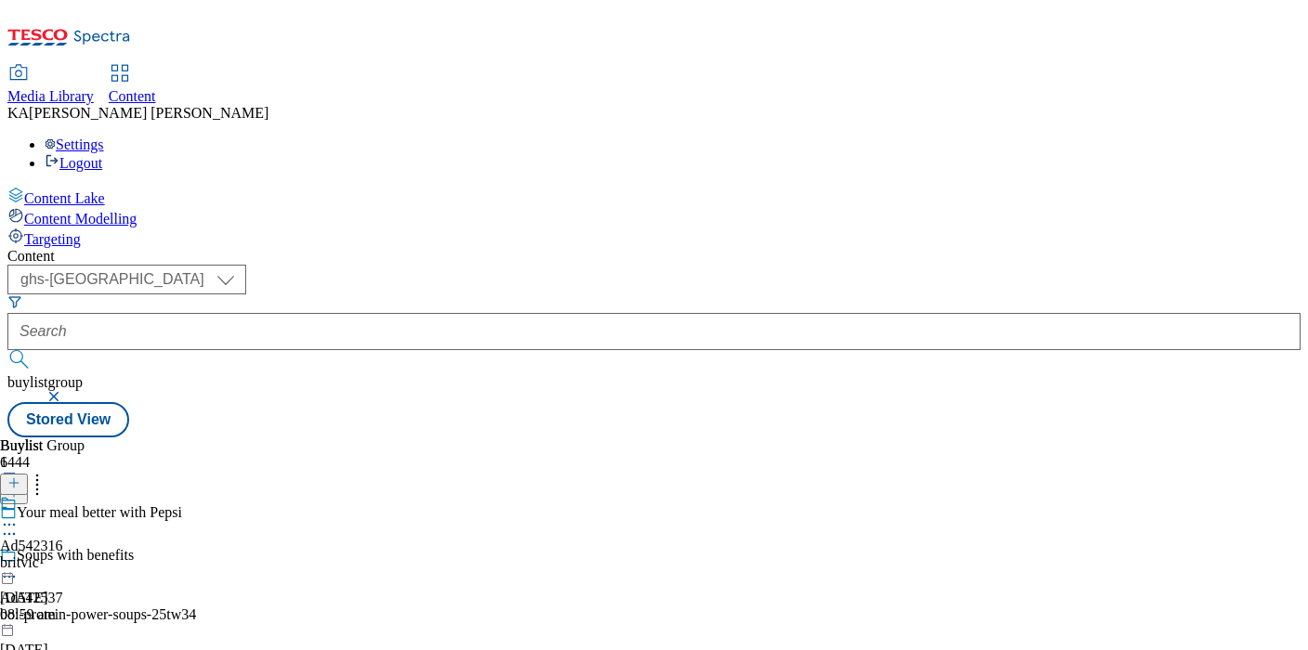
click at [19, 516] on icon at bounding box center [9, 525] width 19 height 19
click at [79, 557] on span "Edit" at bounding box center [68, 564] width 21 height 14
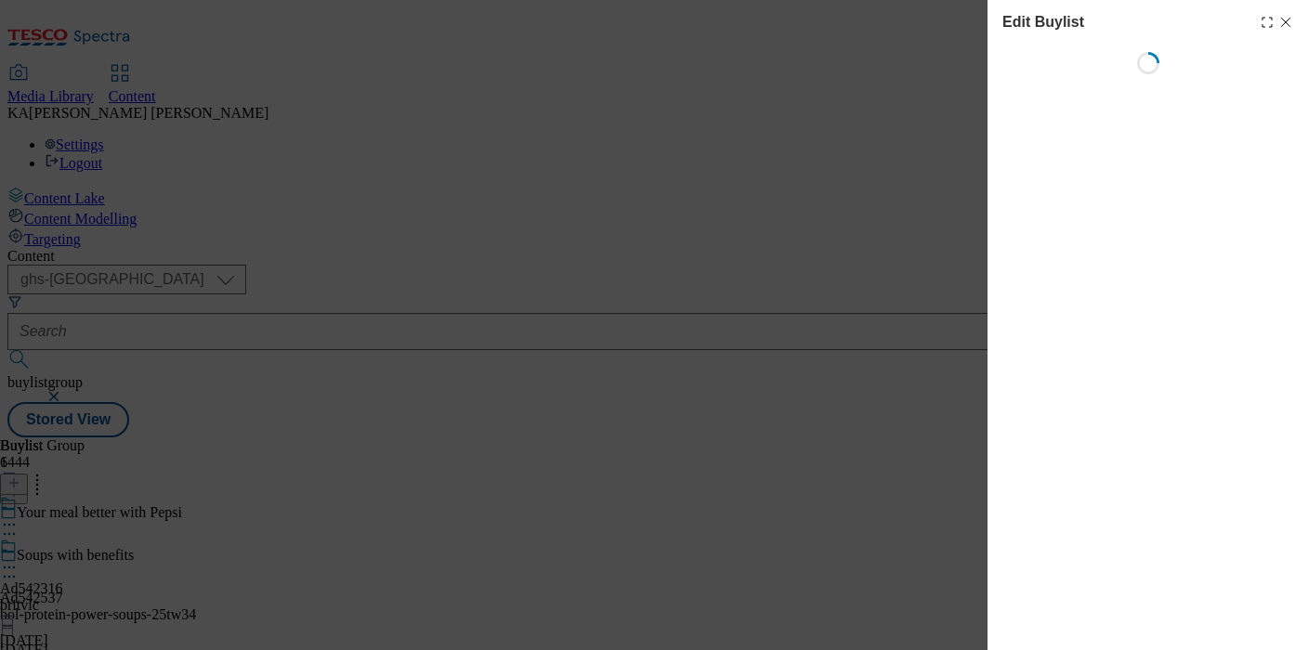
select select "tactical"
select select "supplier funded short term 1-3 weeks"
select select "dunnhumby"
select select "Banner"
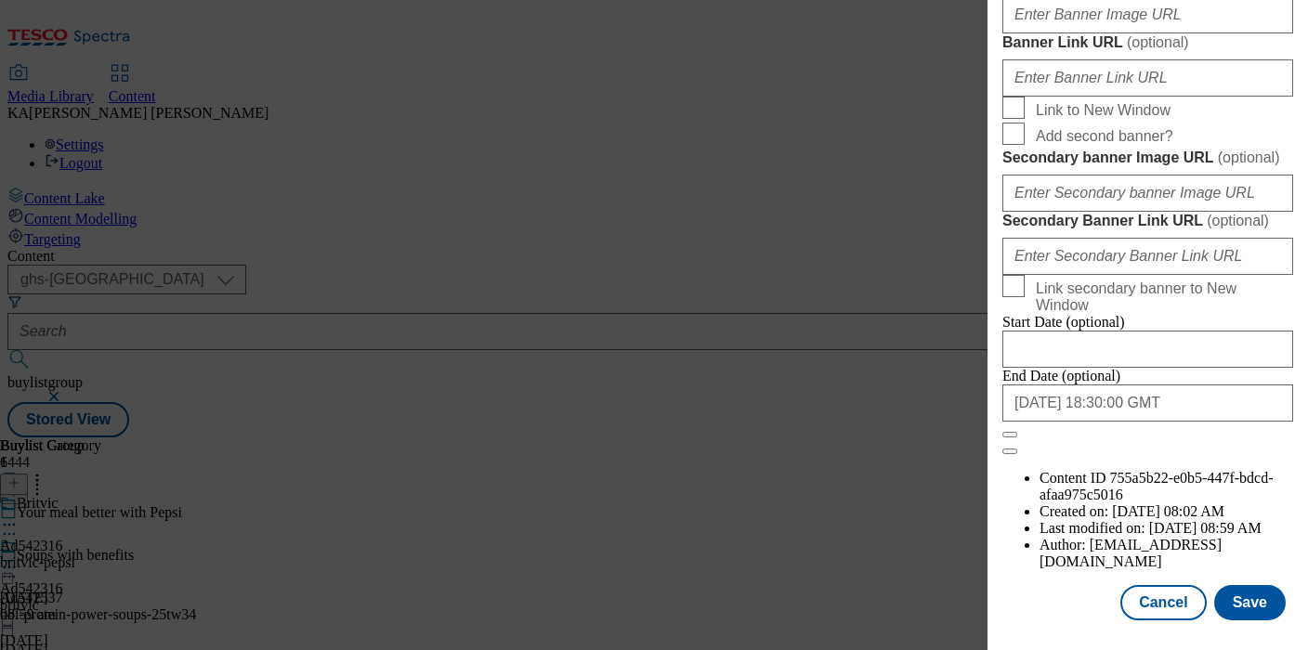
scroll to position [1794, 0]
click at [1041, 33] on input "Banner Image URL ( optional )" at bounding box center [1147, 14] width 291 height 37
paste input "https://digitalcontent.api.tesco.com/v2/media/ghs-mktg/e9fb0c09-11b7-4605-b181-…"
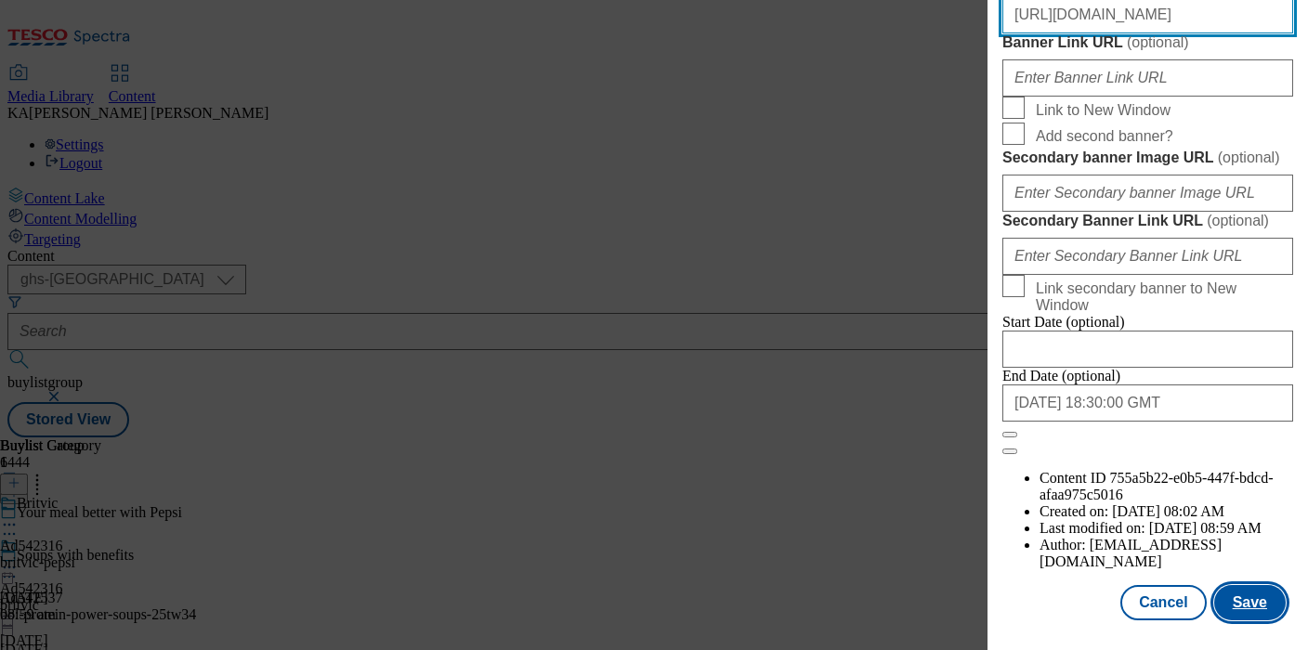
type input "https://digitalcontent.api.tesco.com/v2/media/ghs-mktg/e9fb0c09-11b7-4605-b181-…"
click at [1260, 603] on button "Save" at bounding box center [1250, 602] width 72 height 35
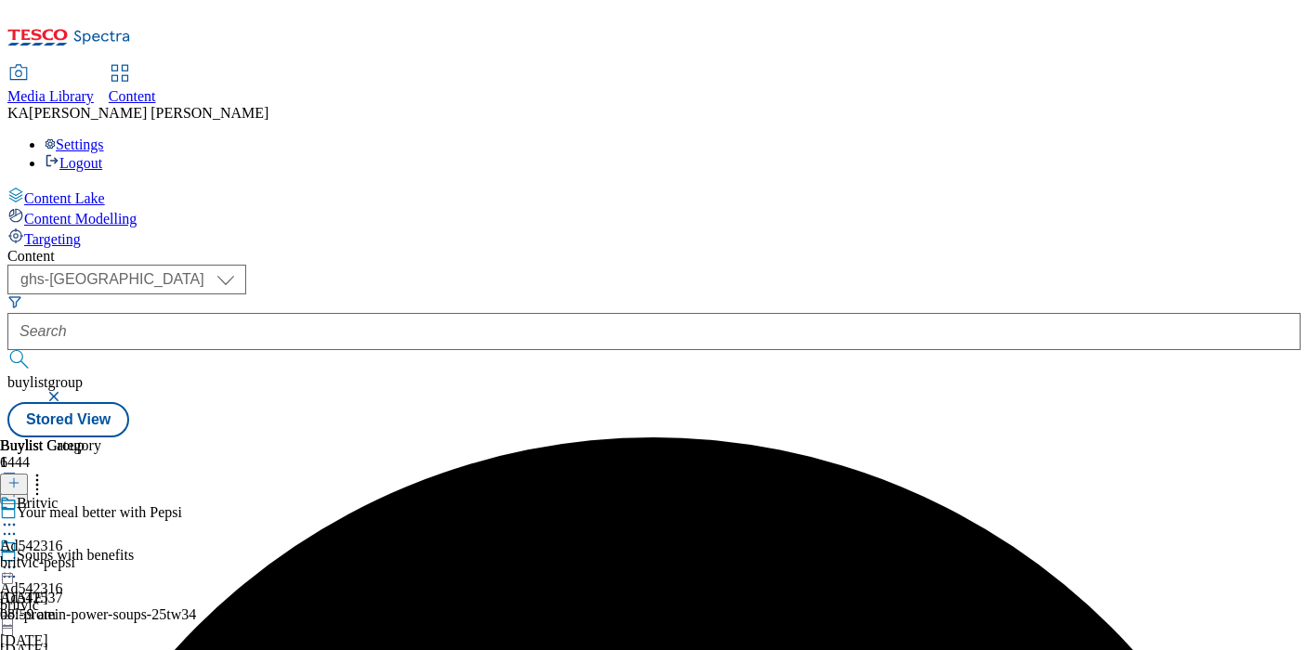
click at [19, 558] on icon at bounding box center [9, 567] width 19 height 19
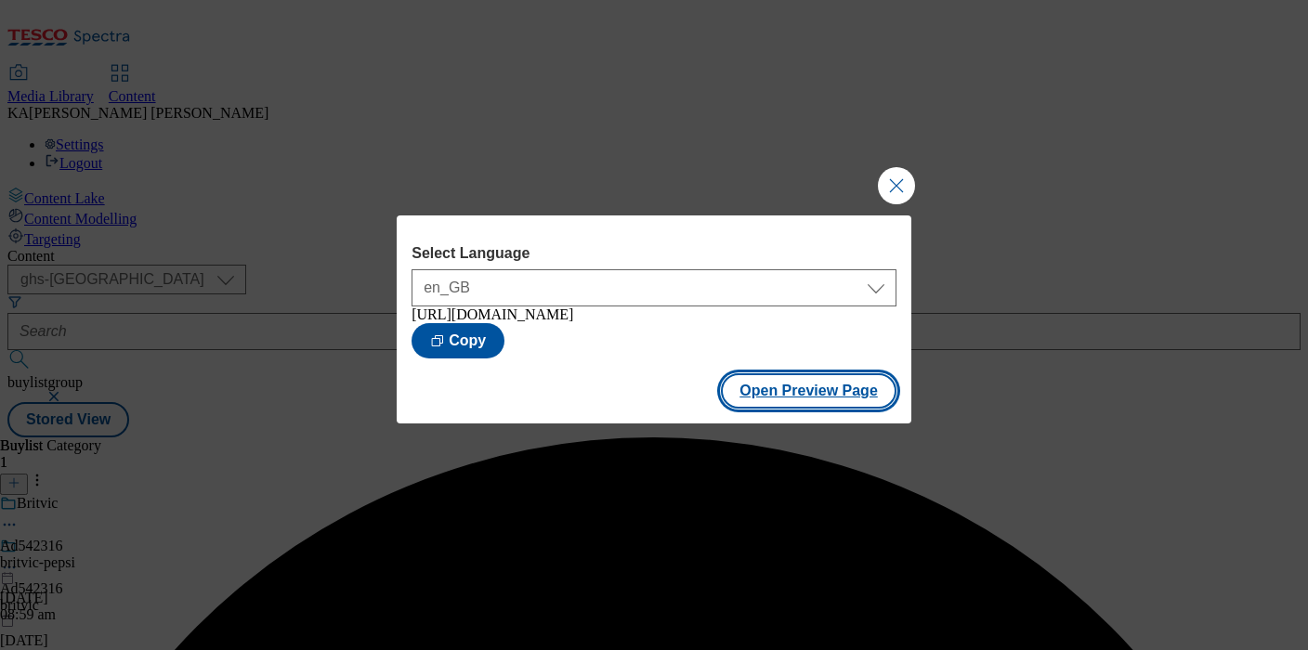
click at [741, 409] on button "Open Preview Page" at bounding box center [809, 390] width 176 height 35
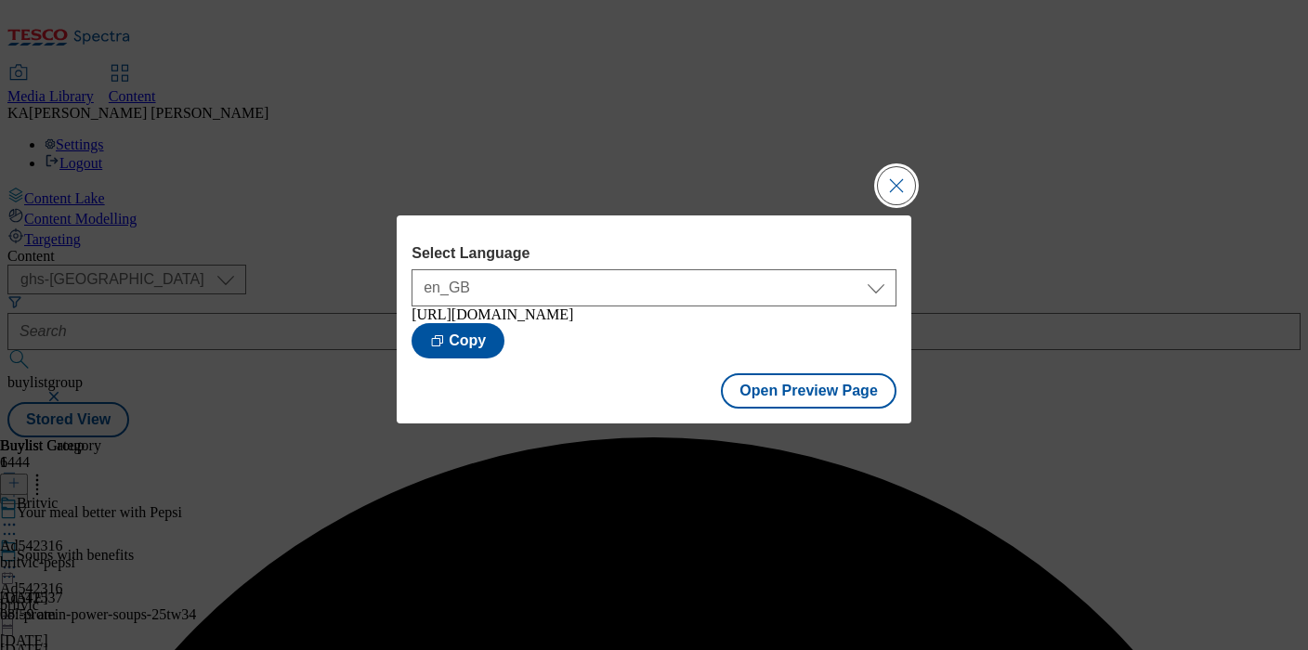
click at [903, 177] on button "Close Modal" at bounding box center [896, 185] width 37 height 37
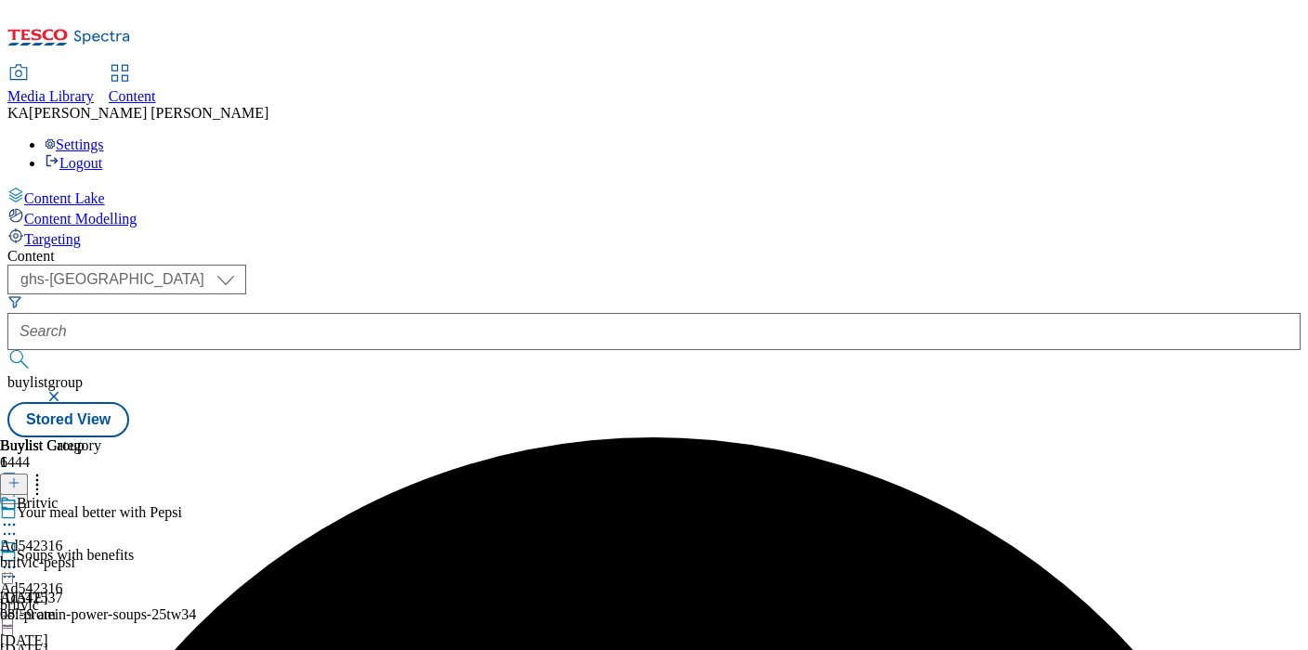
click at [19, 558] on icon at bounding box center [9, 567] width 19 height 19
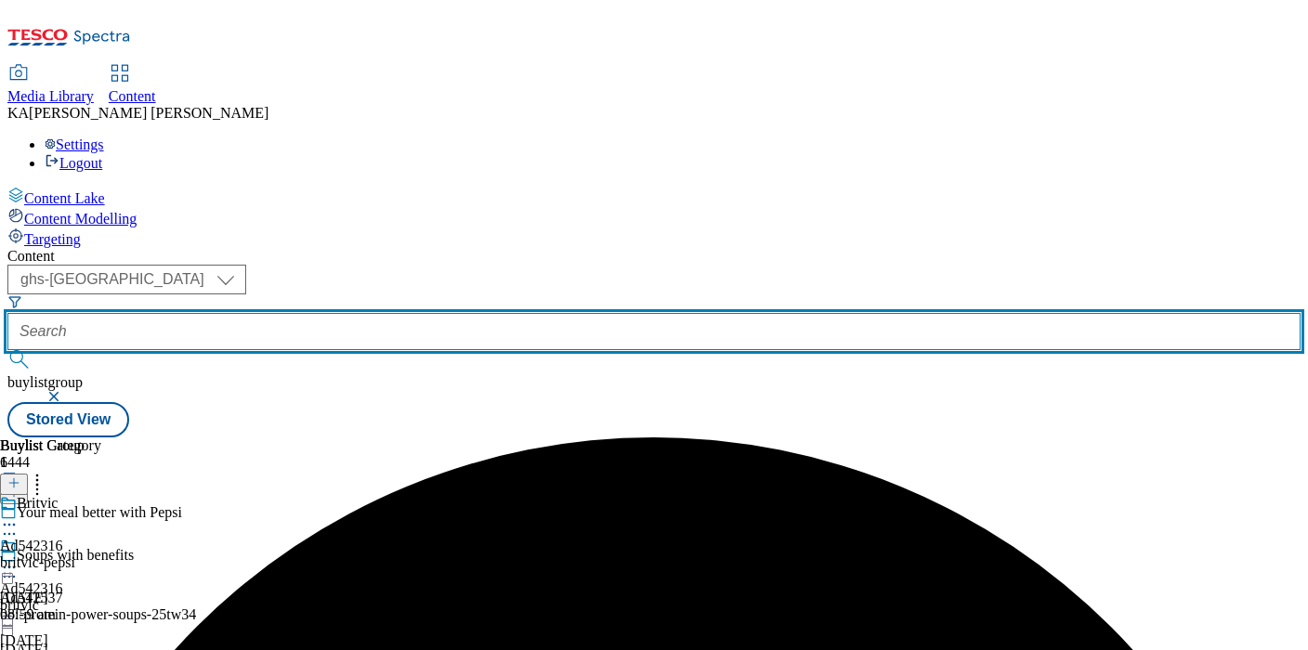
click at [423, 313] on input "text" at bounding box center [653, 331] width 1293 height 37
paste input "team-inspire-unica-dummy-account-unbeleafable-25tw33"
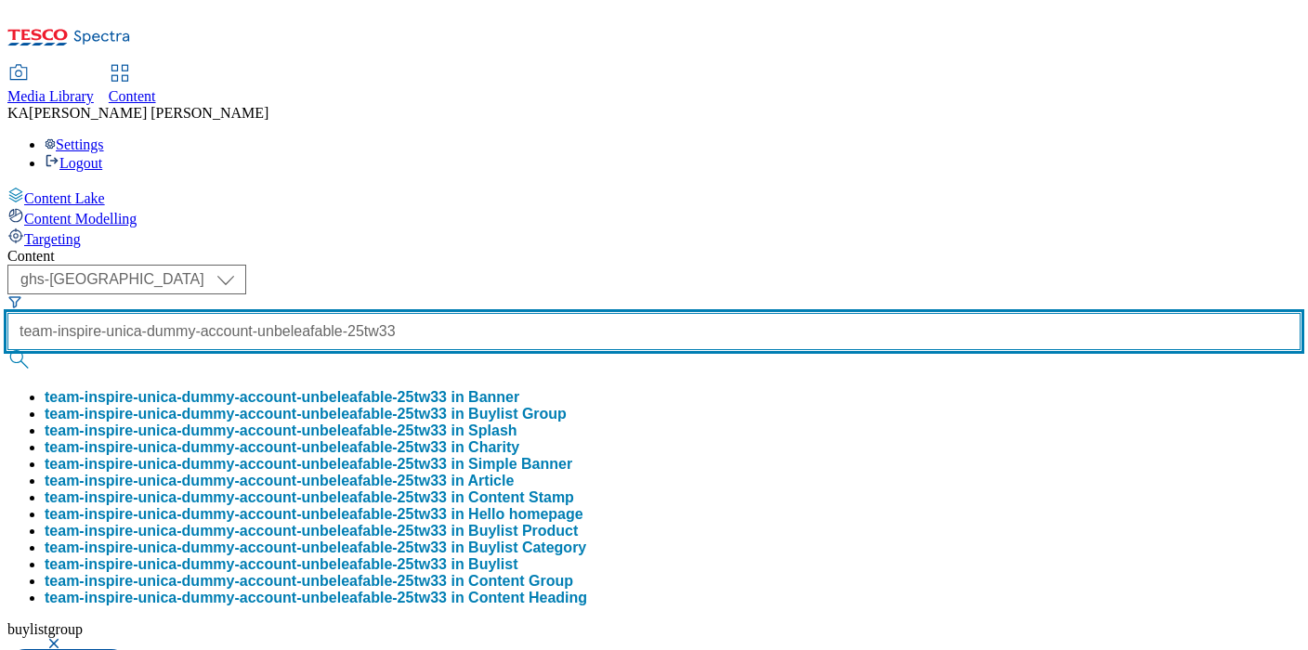
scroll to position [0, 201]
type input "team-inspire-unica-dummy-account-unbeleafable-25tw33"
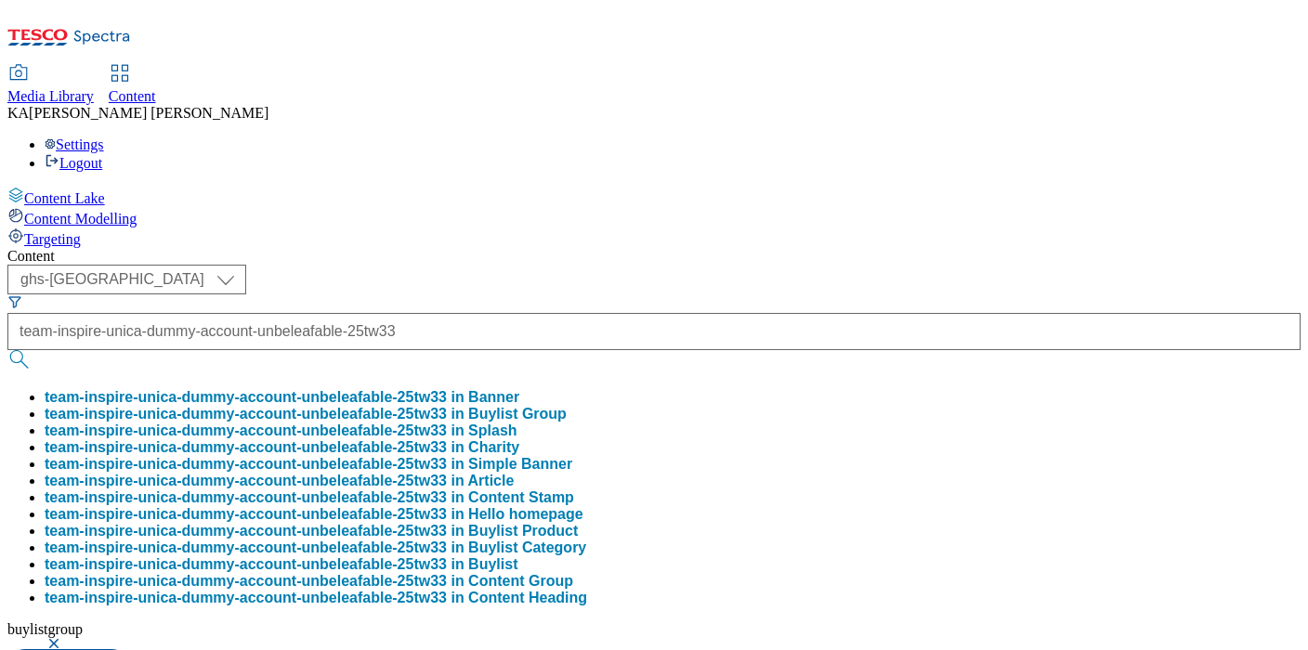
scroll to position [0, 0]
click at [450, 406] on button "team-inspire-unica-dummy-account-unbeleafable-25tw33 in Buylist Group" at bounding box center [306, 414] width 522 height 17
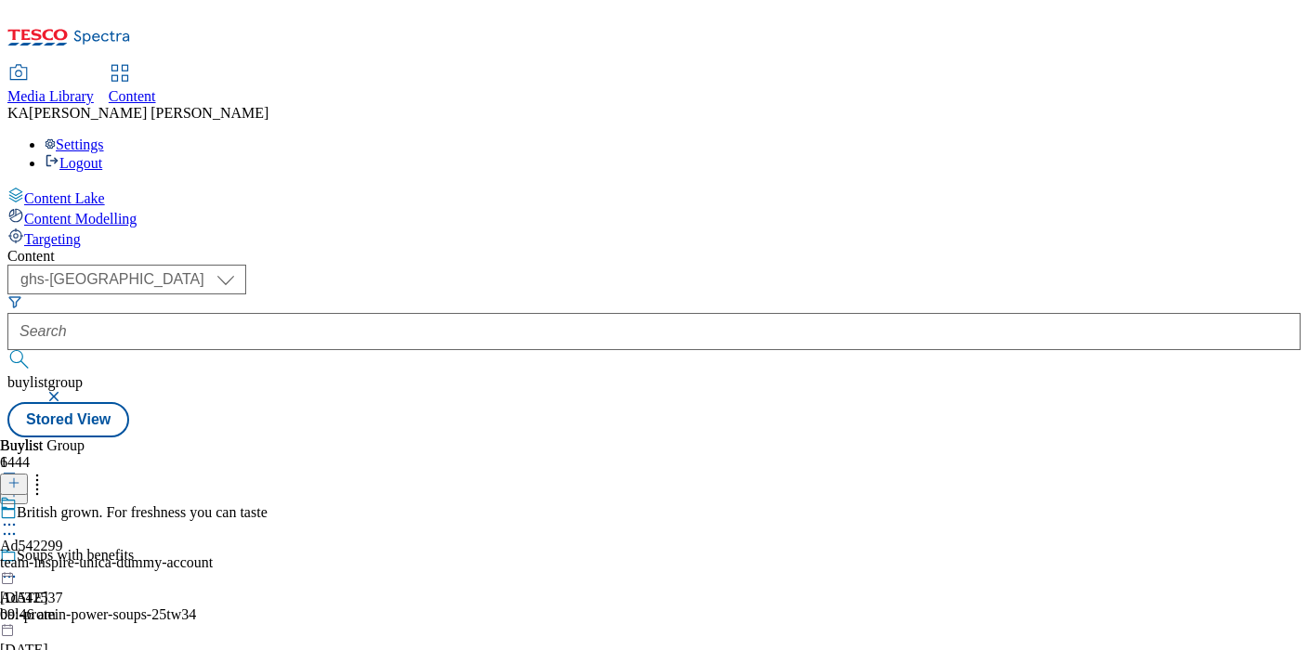
click at [19, 516] on icon at bounding box center [9, 525] width 19 height 19
click at [79, 557] on span "Edit" at bounding box center [68, 564] width 21 height 14
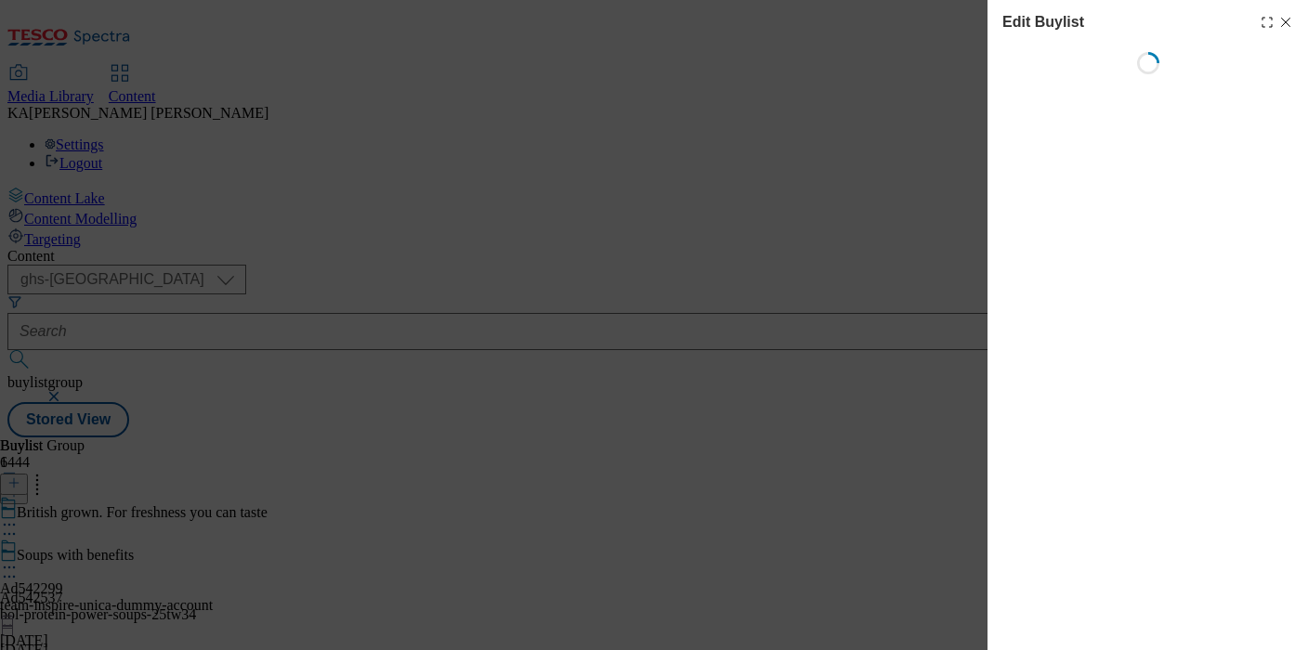
select select "seasonal"
select select "supplier funded short term 1-3 weeks"
select select "dunnhumby"
select select "Banner"
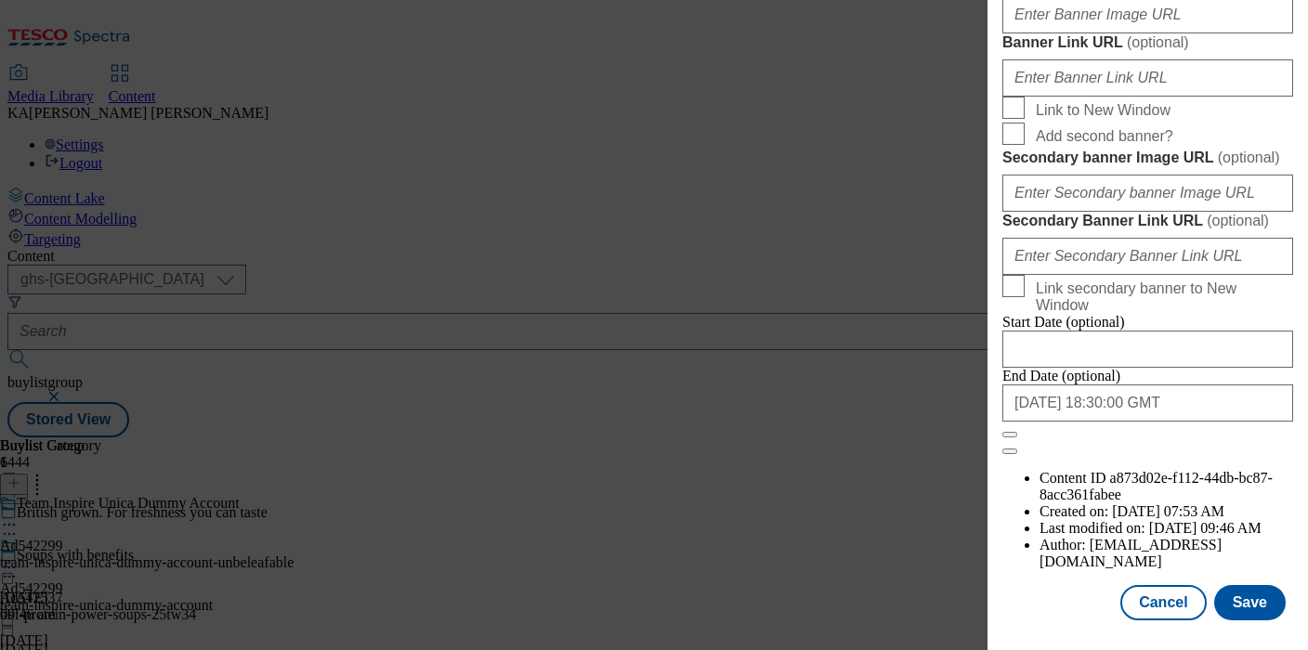
scroll to position [1650, 0]
click at [1060, 33] on input "Banner Image URL ( optional )" at bounding box center [1147, 14] width 291 height 37
paste input "https://digitalcontent.api.tesco.com/v2/media/ghs-mktg/726403f9-5fdd-43ac-b451-…"
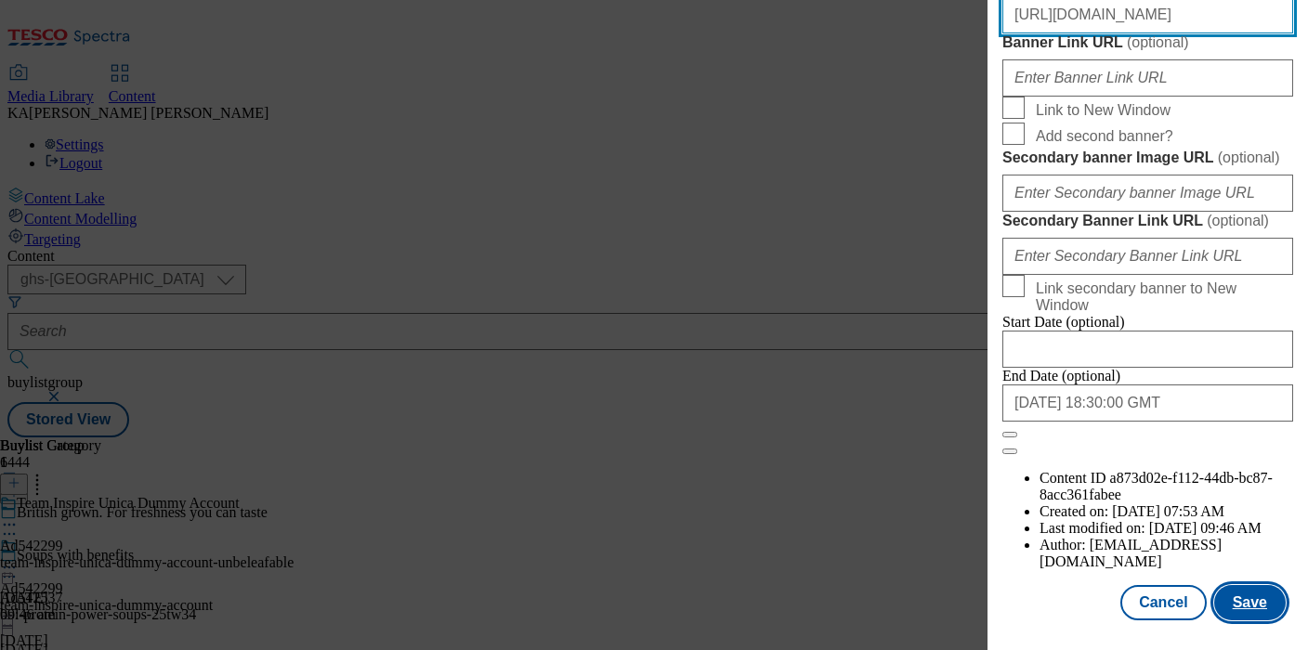
type input "https://digitalcontent.api.tesco.com/v2/media/ghs-mktg/726403f9-5fdd-43ac-b451-…"
click at [1246, 597] on button "Save" at bounding box center [1250, 602] width 72 height 35
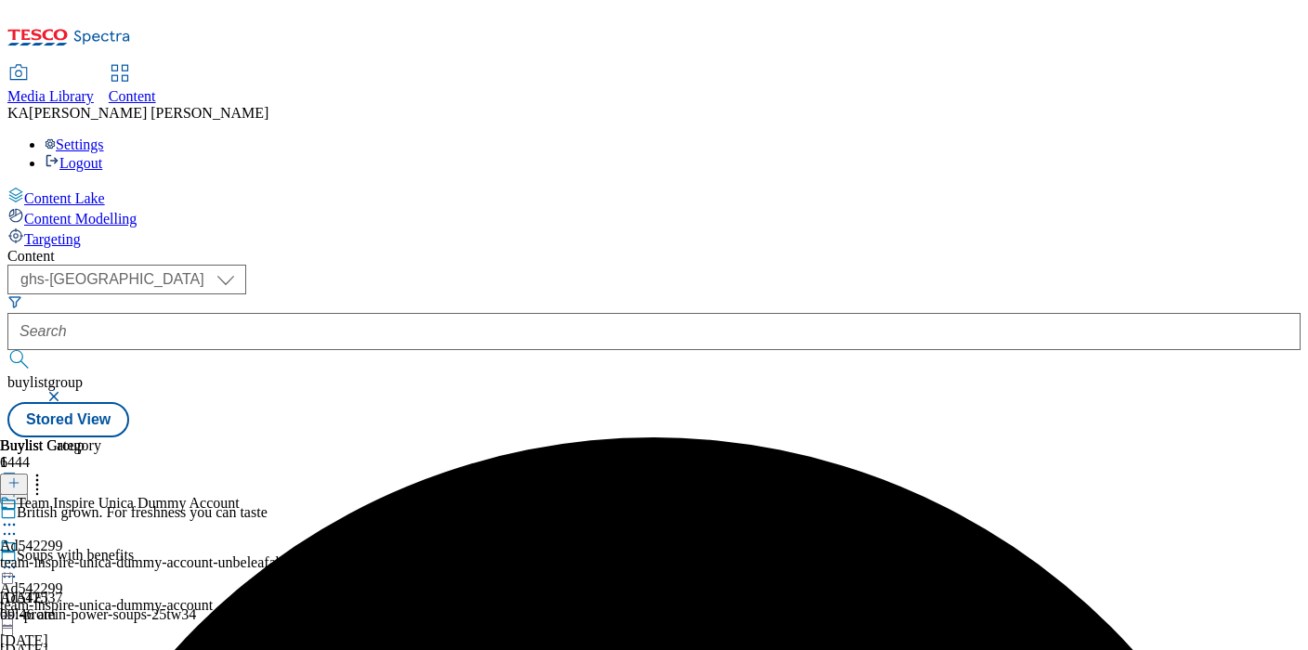
click at [19, 558] on icon at bounding box center [9, 567] width 19 height 19
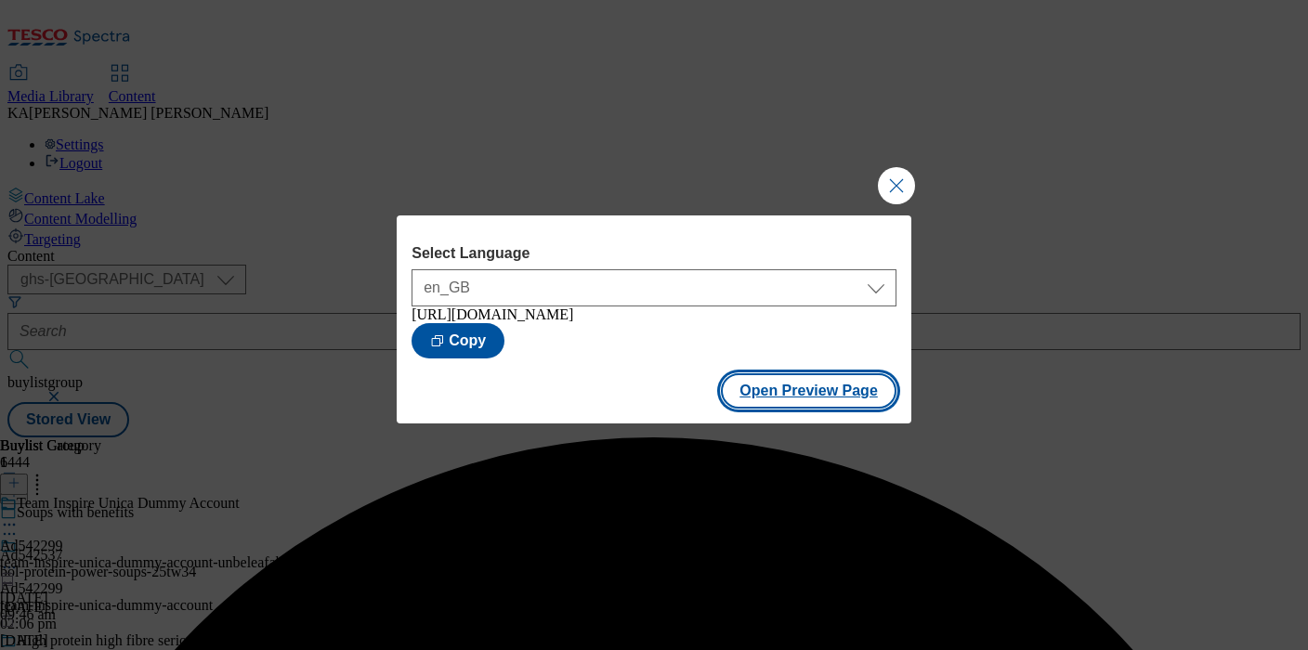
click at [777, 409] on button "Open Preview Page" at bounding box center [809, 390] width 176 height 35
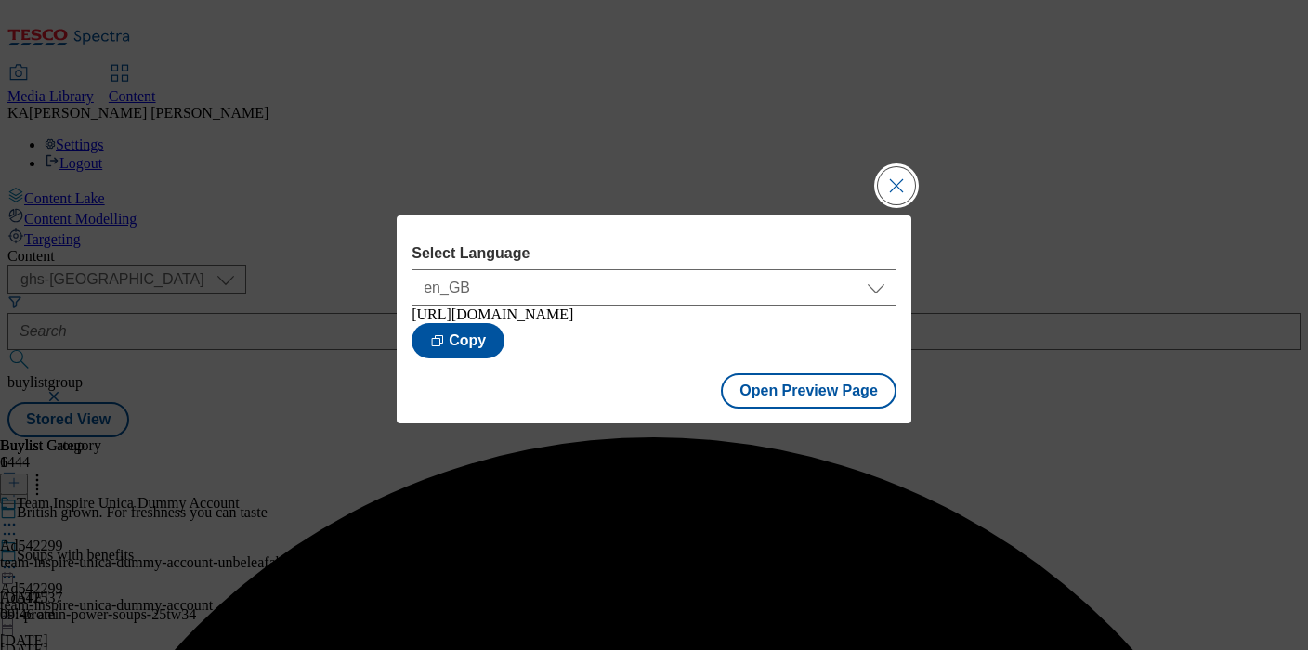
click at [909, 176] on button "Close Modal" at bounding box center [896, 185] width 37 height 37
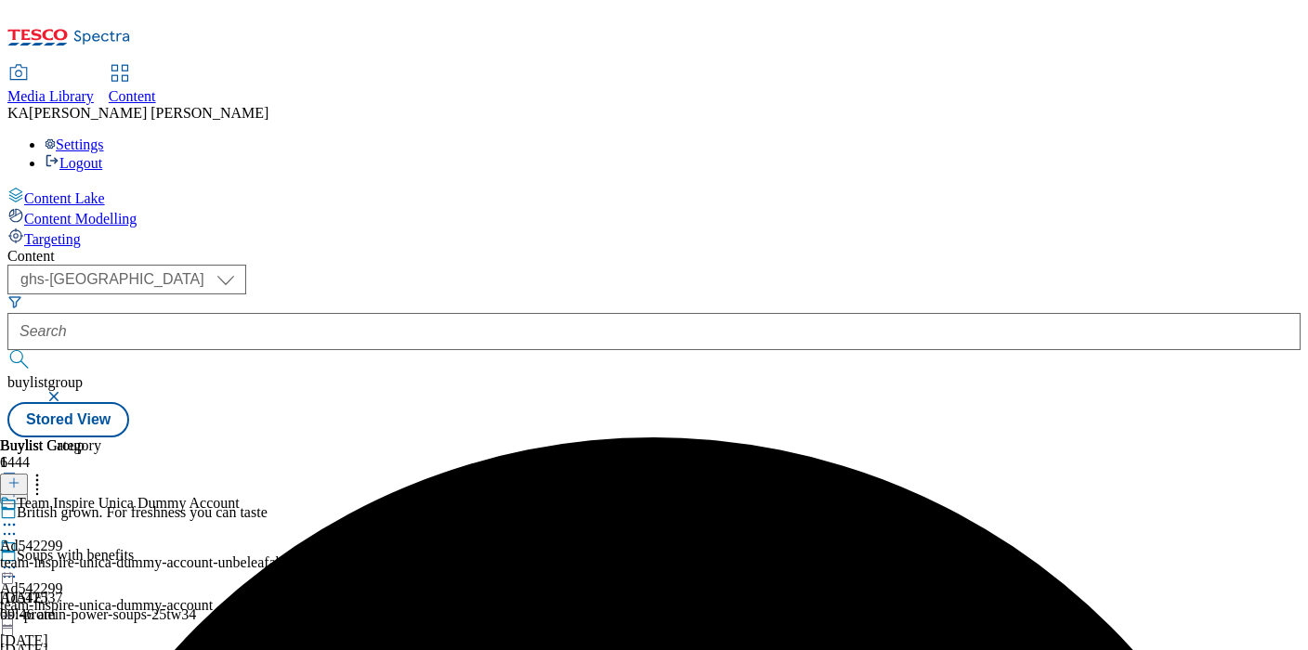
click at [19, 558] on icon at bounding box center [9, 567] width 19 height 19
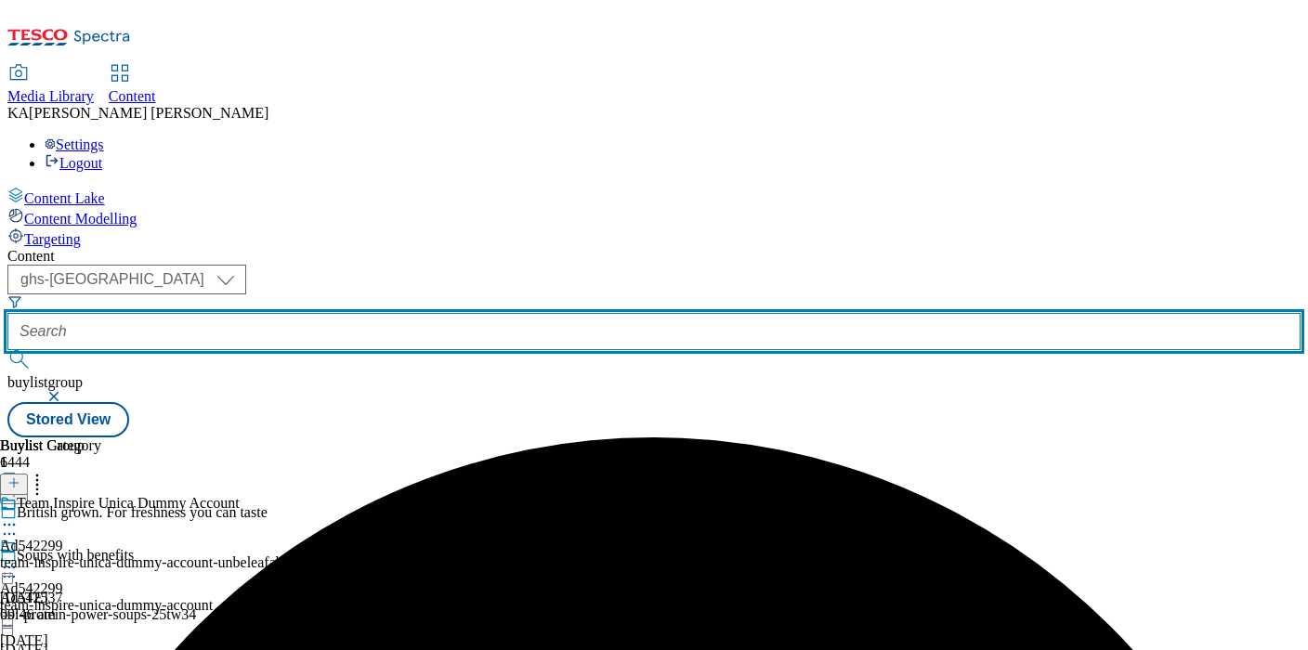
click at [452, 313] on input "text" at bounding box center [653, 331] width 1293 height 37
paste input "vinarchy-barossa-25tw33"
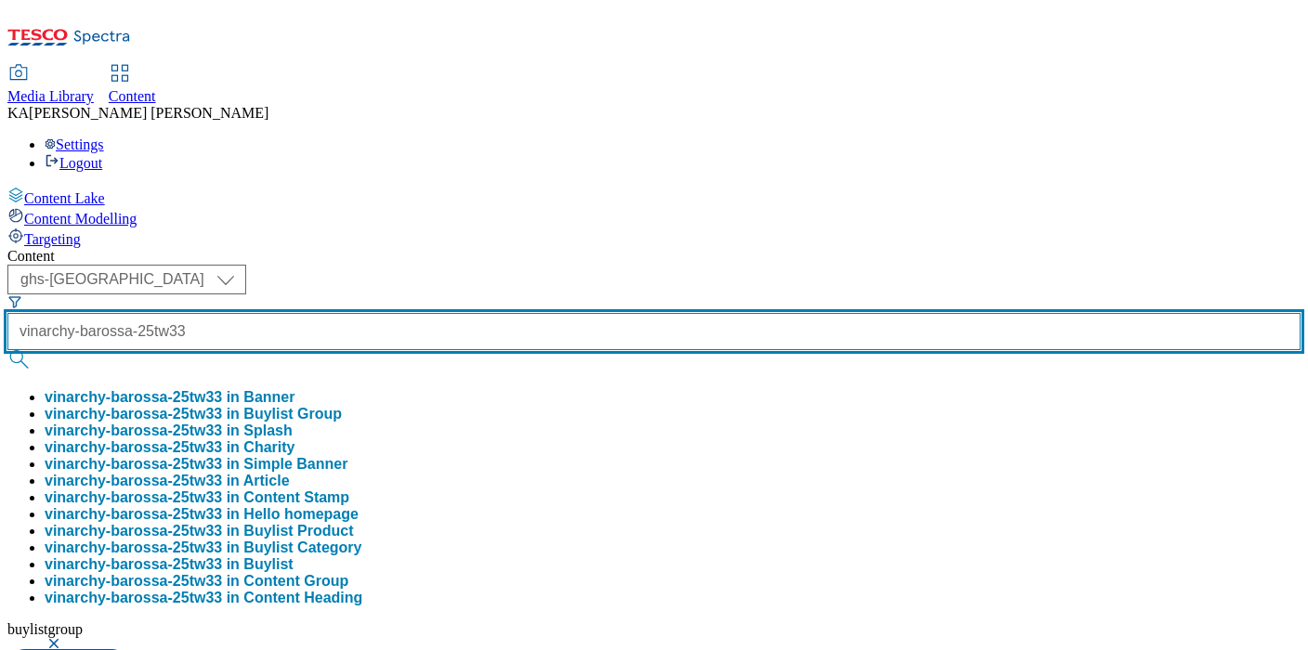
type input "vinarchy-barossa-25tw33"
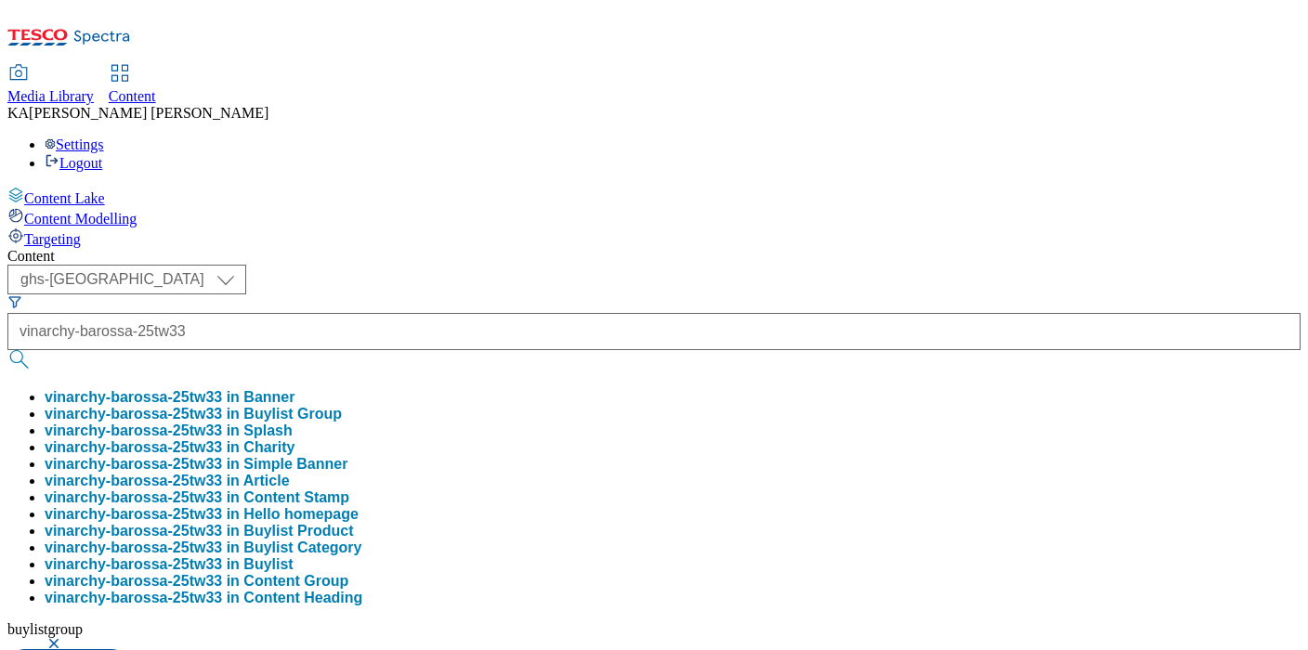
click at [342, 406] on button "vinarchy-barossa-25tw33 in Buylist Group" at bounding box center [193, 414] width 297 height 17
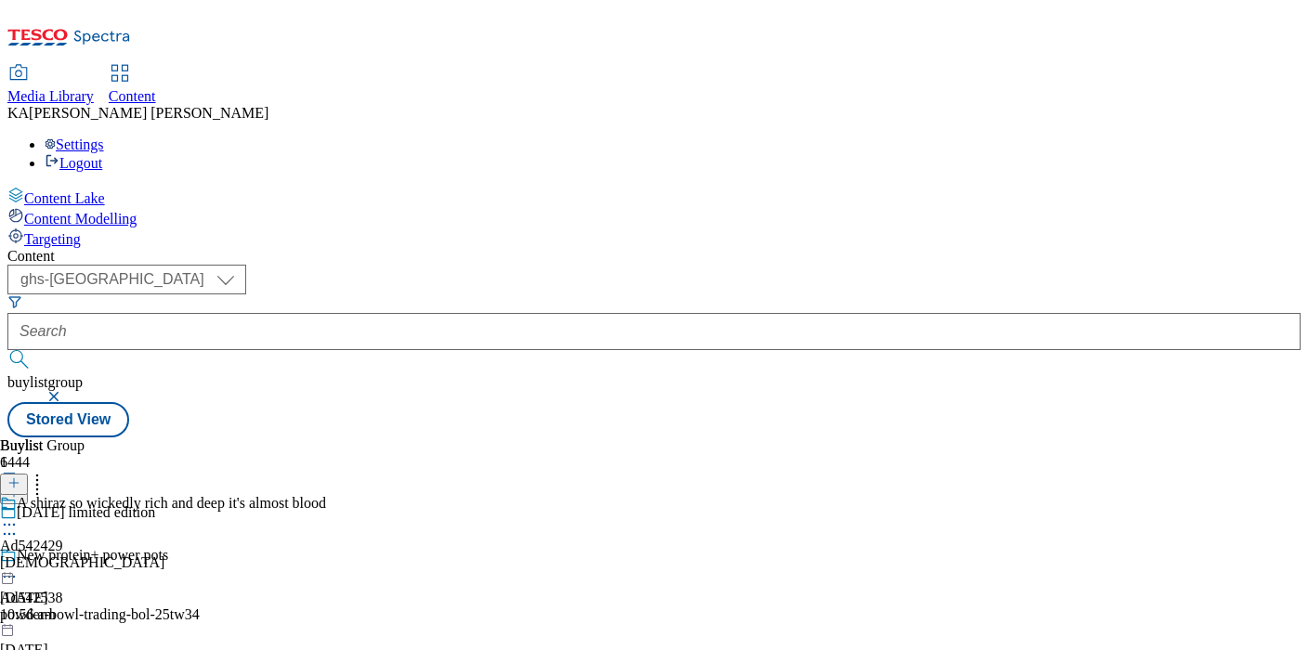
click at [19, 516] on icon at bounding box center [9, 525] width 19 height 19
click at [79, 557] on span "Edit" at bounding box center [68, 564] width 21 height 14
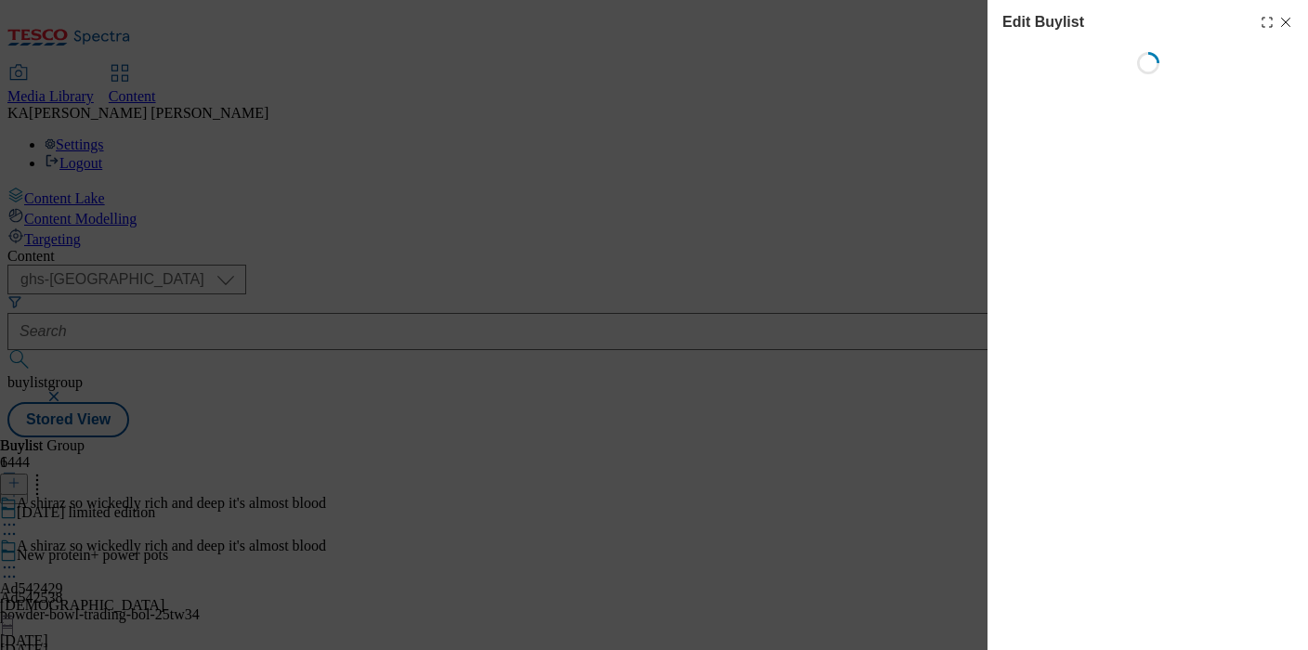
select select "tactical"
select select "supplier funded short term 1-3 weeks"
select select "dunnhumby"
select select "Banner"
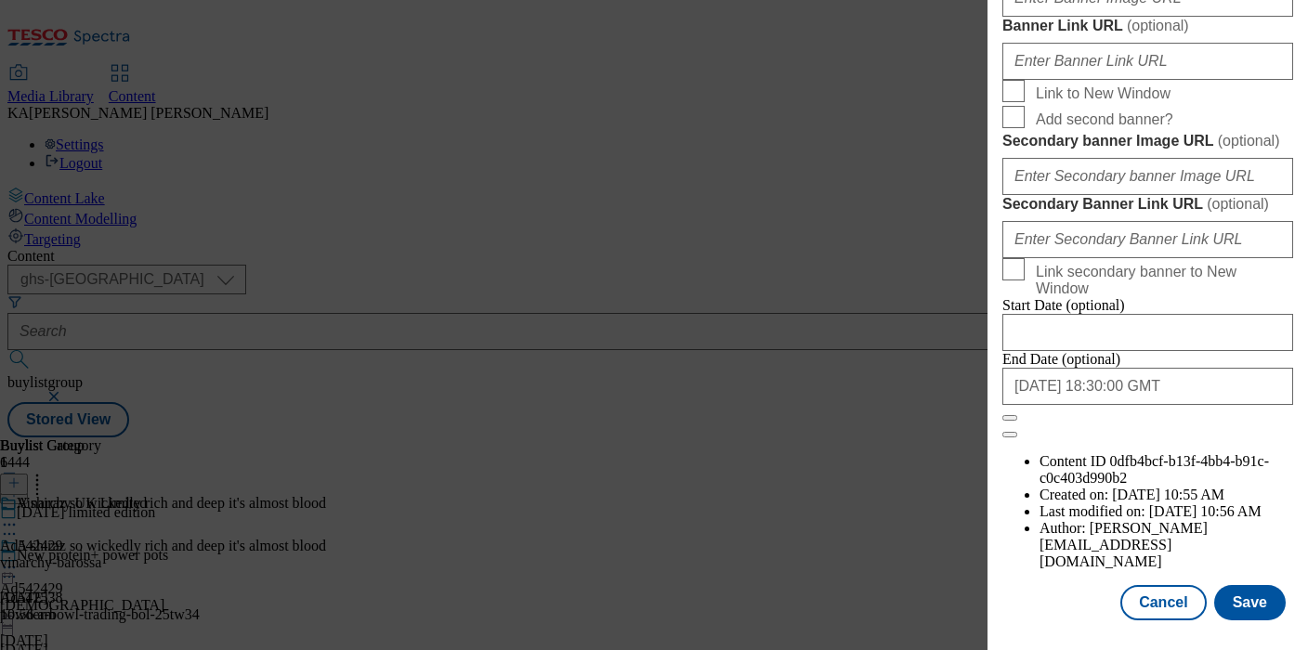
scroll to position [1576, 0]
paste input "https://digitalcontent.api.tesco.com/v2/media/ghs-mktg/88c84f79-aa23-4d42-a184-…"
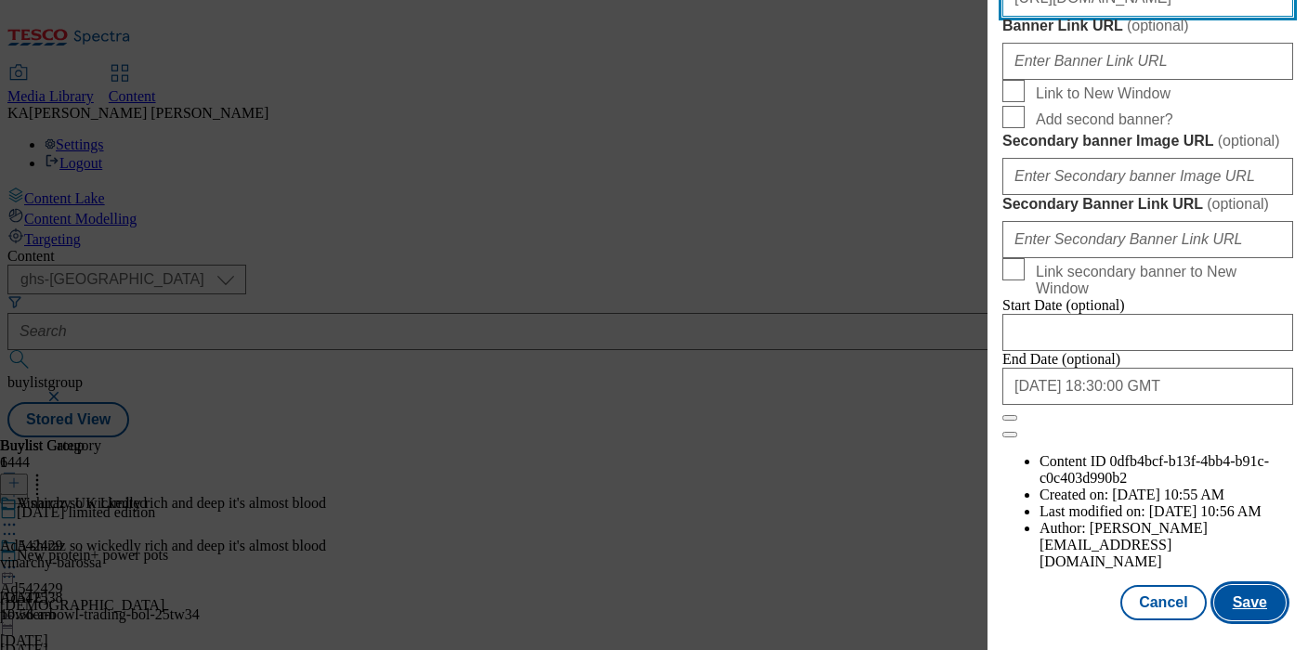
type input "https://digitalcontent.api.tesco.com/v2/media/ghs-mktg/88c84f79-aa23-4d42-a184-…"
click at [1253, 604] on button "Save" at bounding box center [1250, 602] width 72 height 35
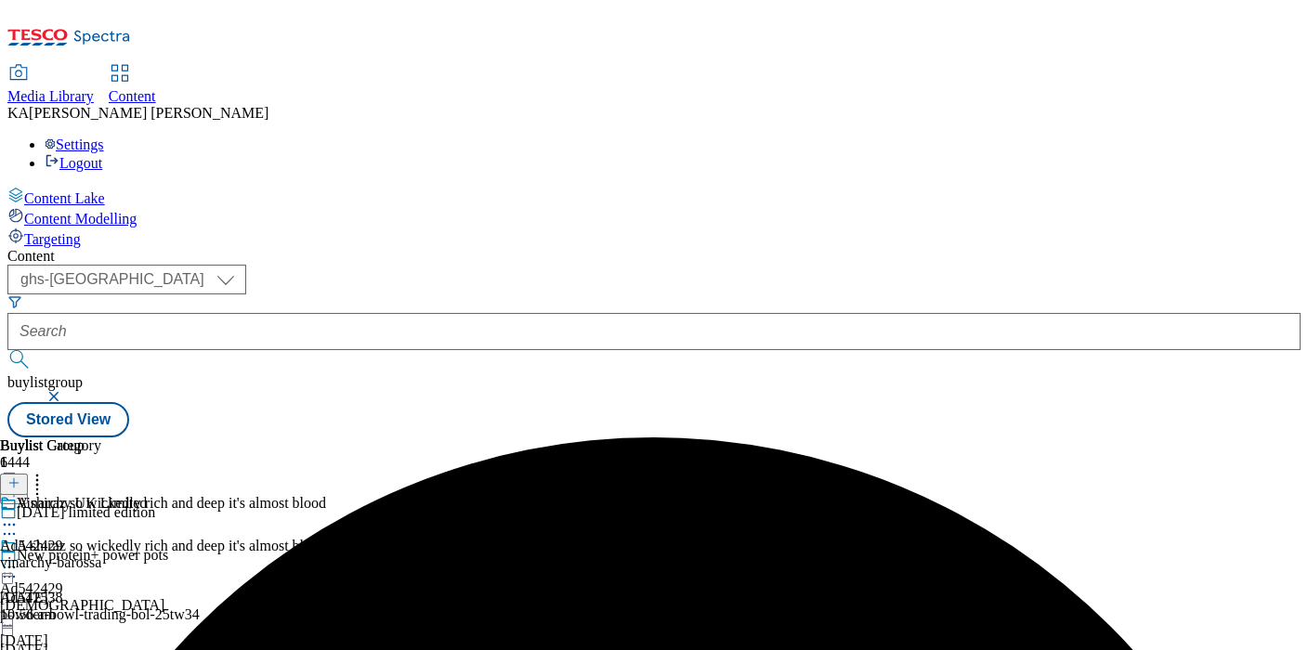
click at [19, 558] on icon at bounding box center [9, 567] width 19 height 19
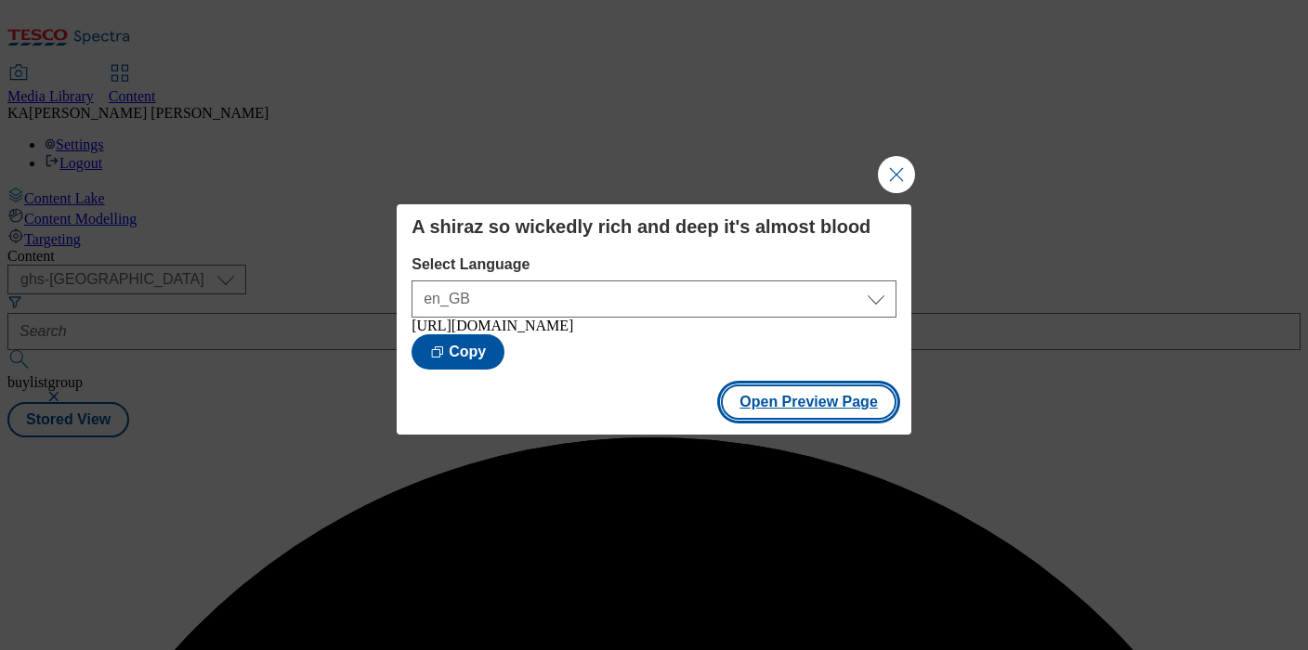
click at [752, 420] on button "Open Preview Page" at bounding box center [809, 402] width 176 height 35
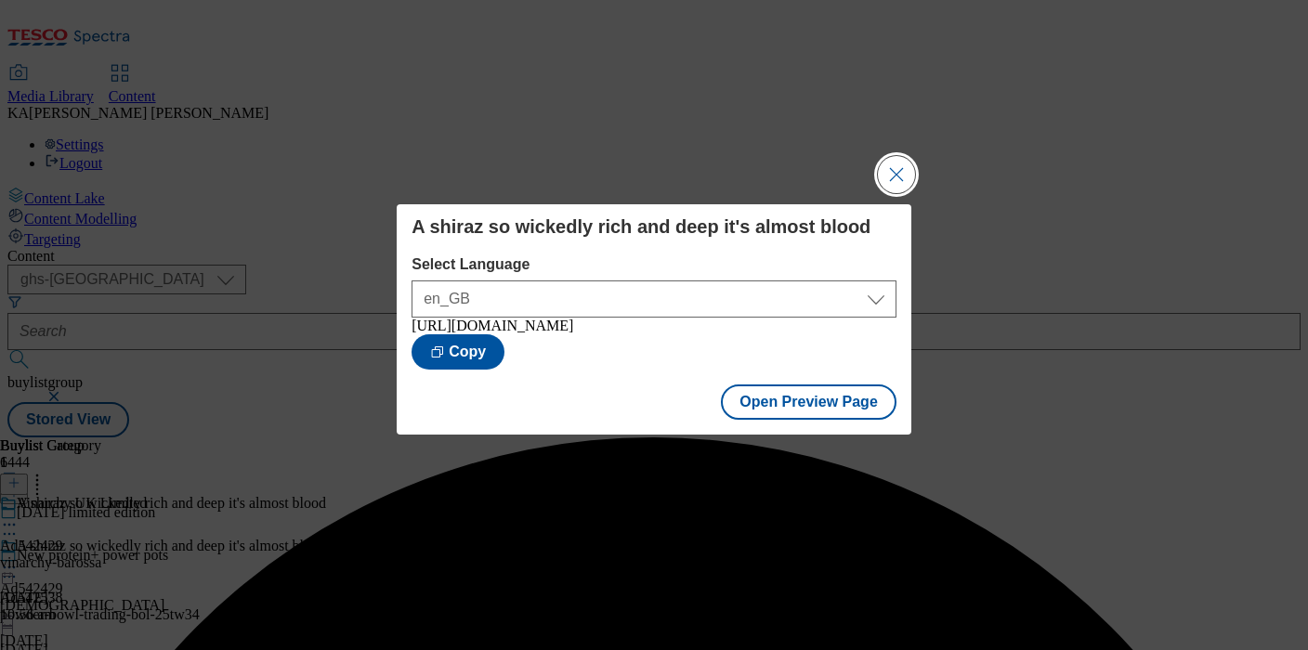
click at [888, 159] on button "Close Modal" at bounding box center [896, 174] width 37 height 37
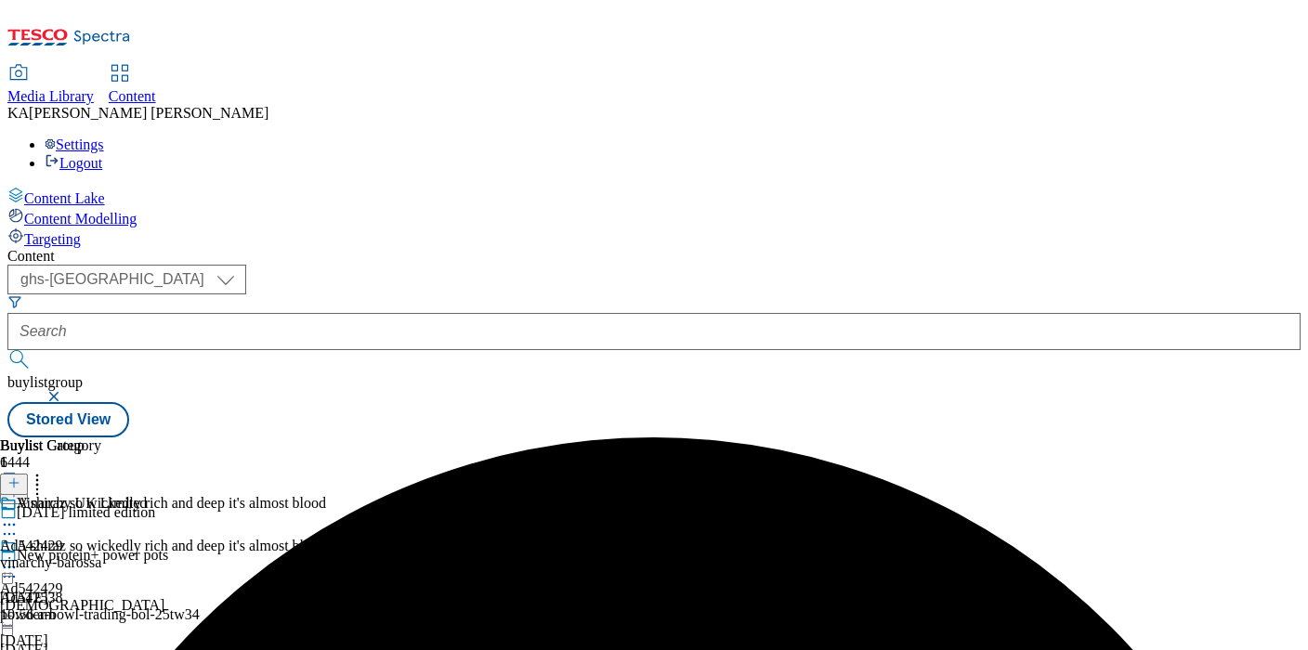
click at [19, 558] on icon at bounding box center [9, 567] width 19 height 19
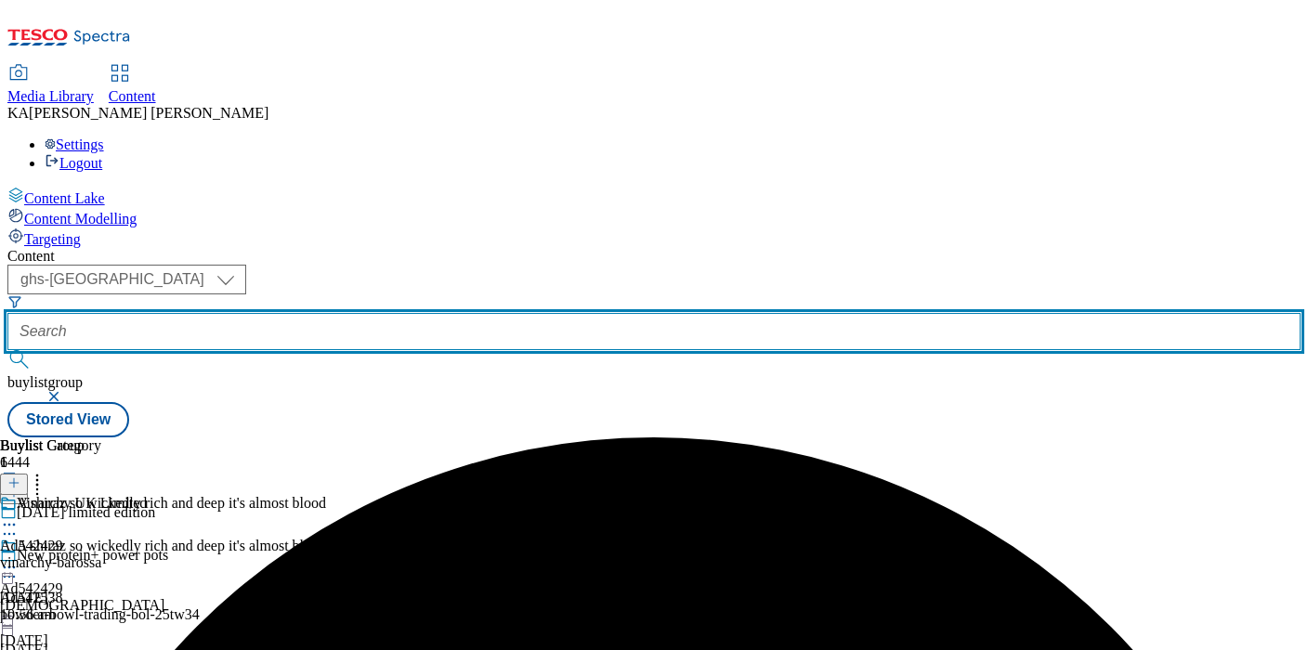
click at [425, 313] on input "text" at bounding box center [653, 331] width 1293 height 37
paste input "britvic-pepsi-max-25tw33"
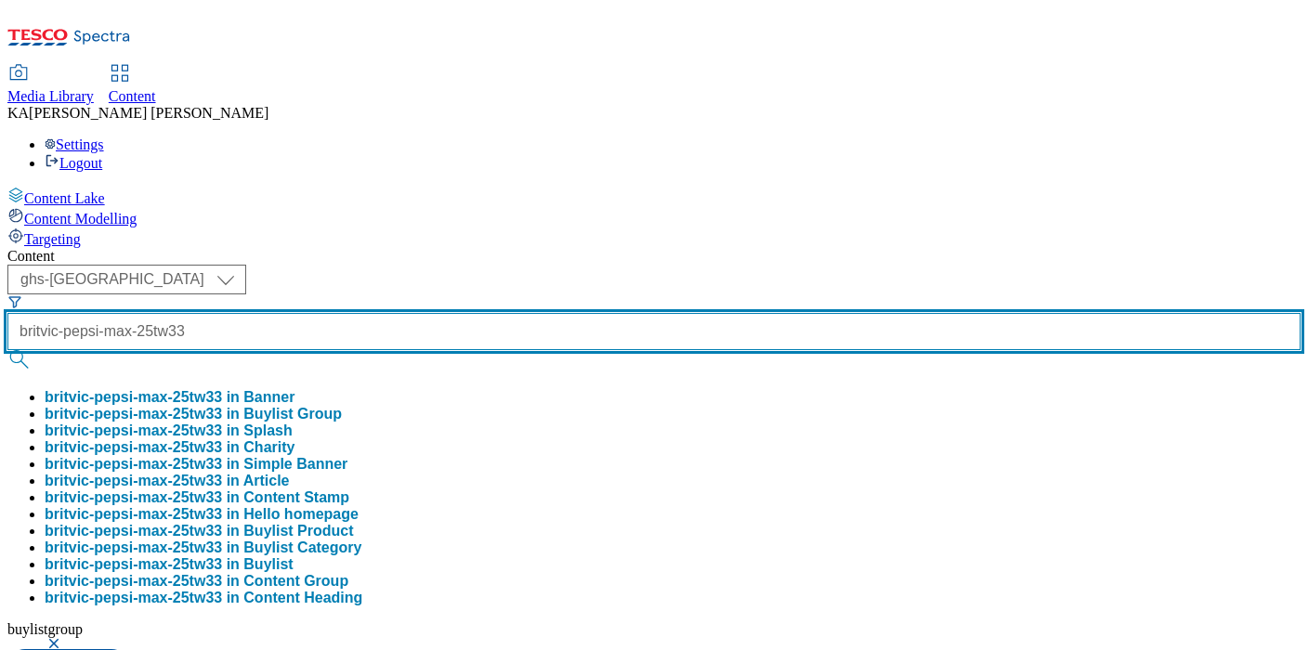
scroll to position [0, 18]
type input "britvic-pepsi-max-25tw33"
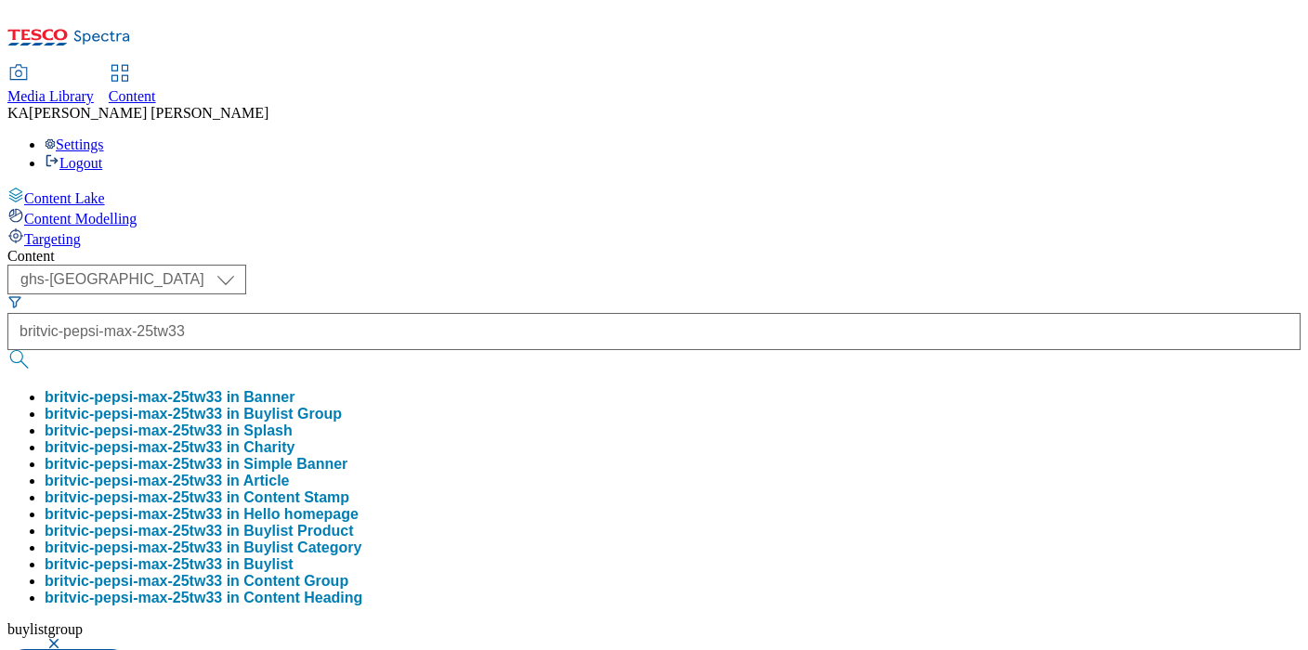
scroll to position [0, 0]
click at [342, 406] on button "britvic-pepsi-max-25tw33 in Buylist Group" at bounding box center [193, 414] width 297 height 17
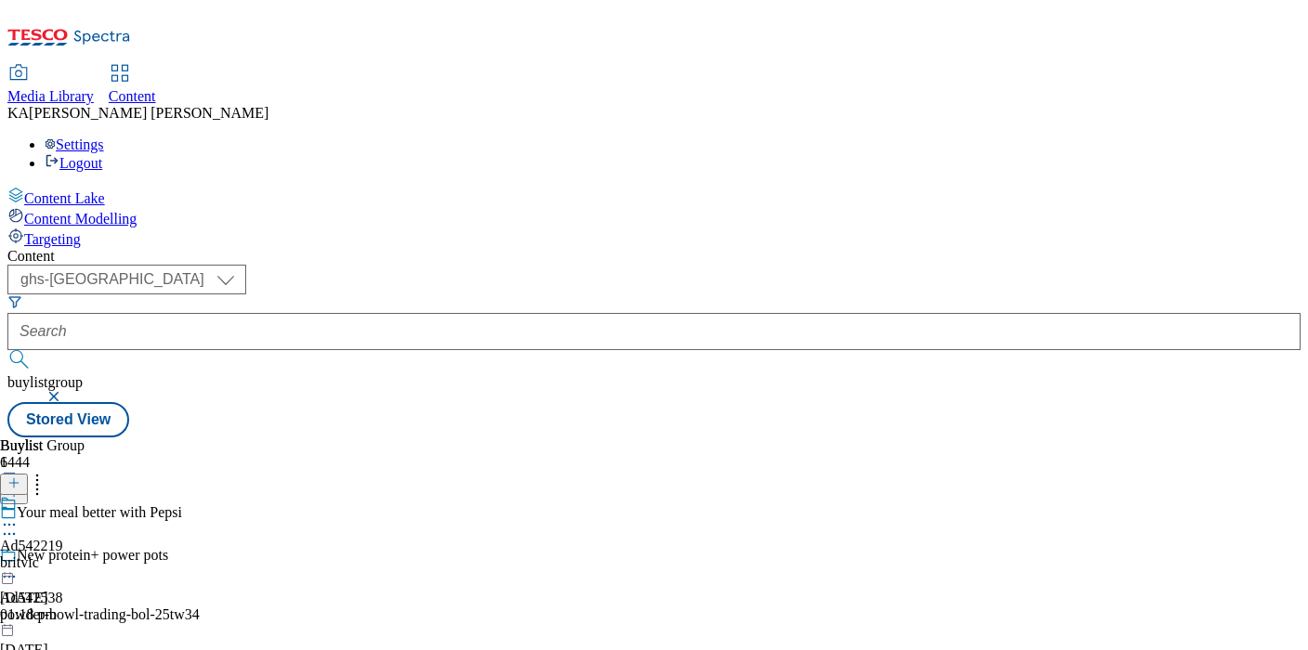
click at [19, 516] on icon at bounding box center [9, 525] width 19 height 19
click at [79, 557] on span "Edit" at bounding box center [68, 564] width 21 height 14
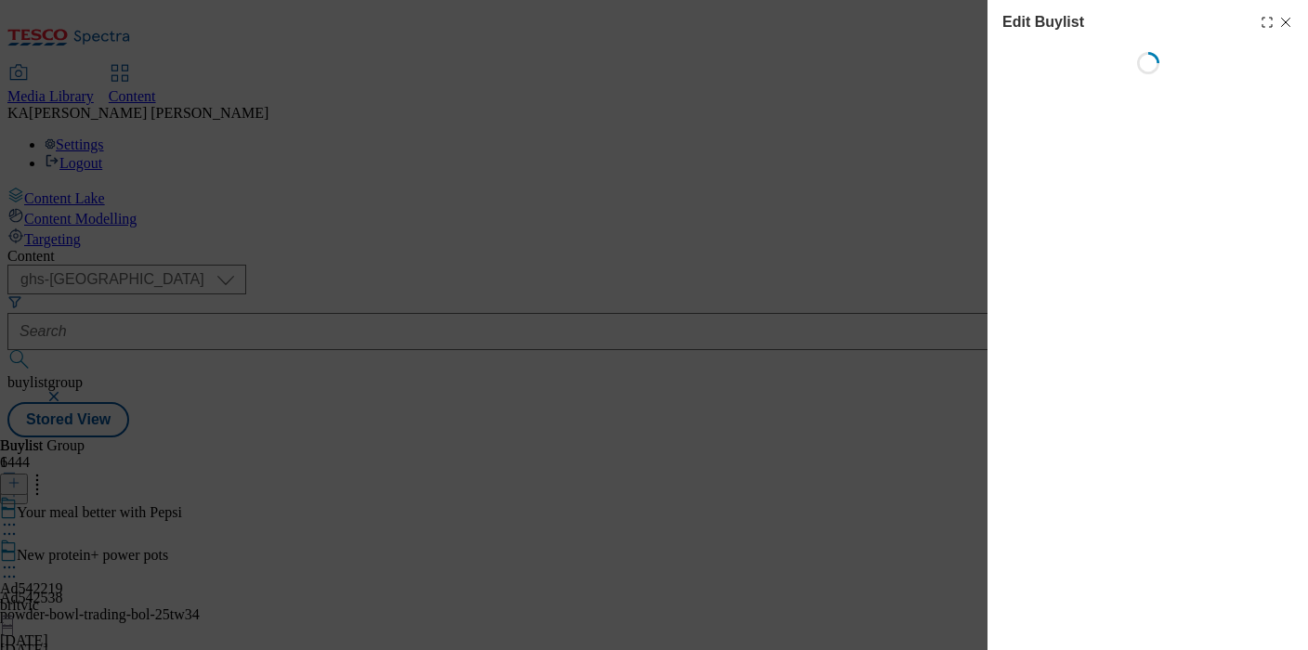
select select "tactical"
select select "supplier funded short term 1-3 weeks"
select select "dunnhumby"
select select "Banner"
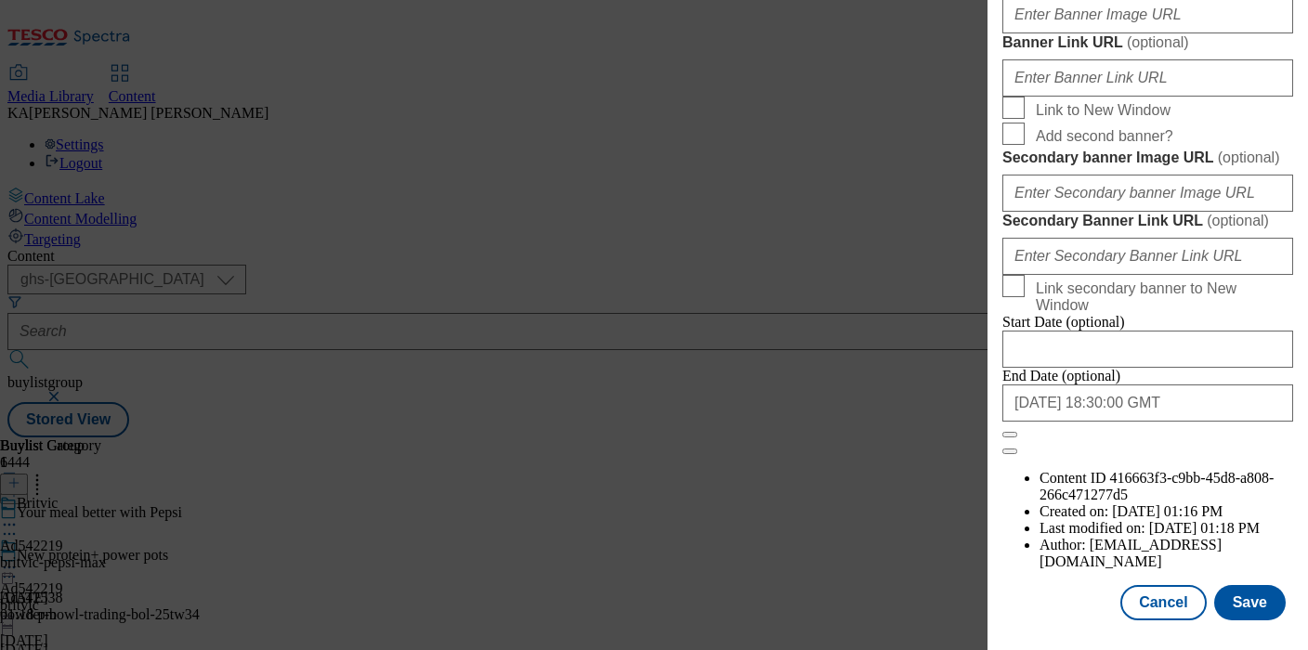
scroll to position [1762, 0]
click at [1038, 33] on input "Banner Image URL ( optional )" at bounding box center [1147, 14] width 291 height 37
paste input "https://digitalcontent.api.tesco.com/v2/media/ghs-mktg/c08ea01a-c822-40f4-8209-…"
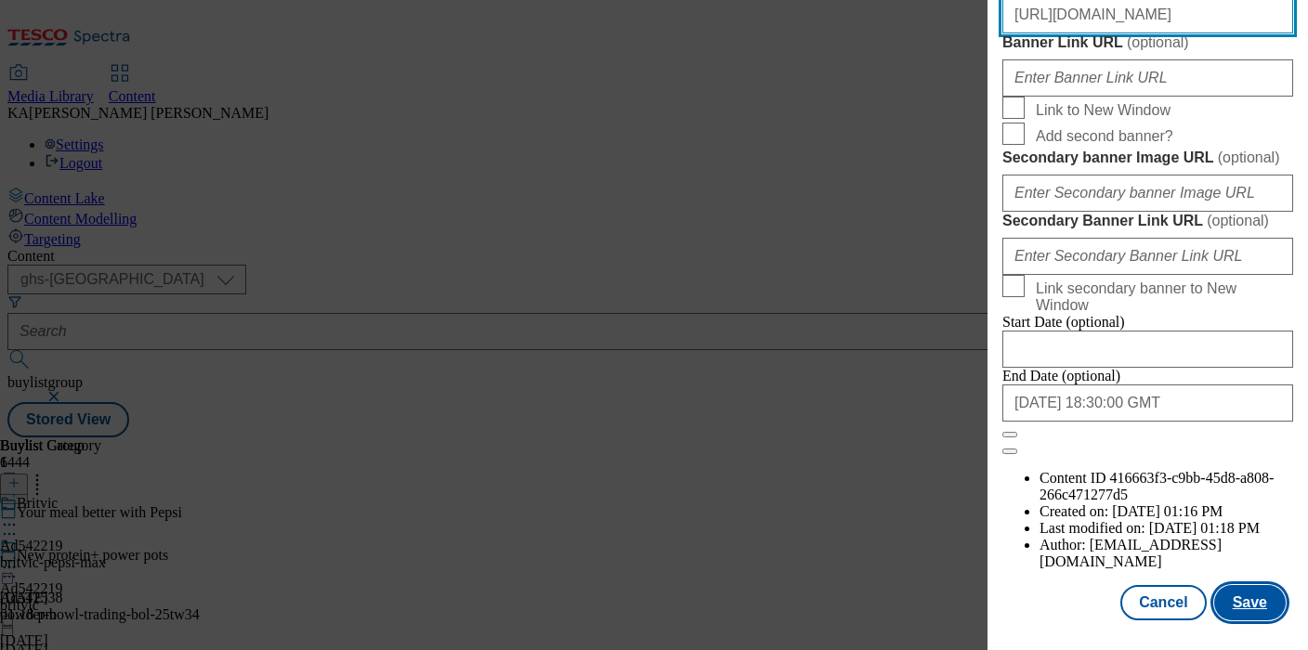
type input "https://digitalcontent.api.tesco.com/v2/media/ghs-mktg/c08ea01a-c822-40f4-8209-…"
click at [1255, 619] on button "Save" at bounding box center [1250, 602] width 72 height 35
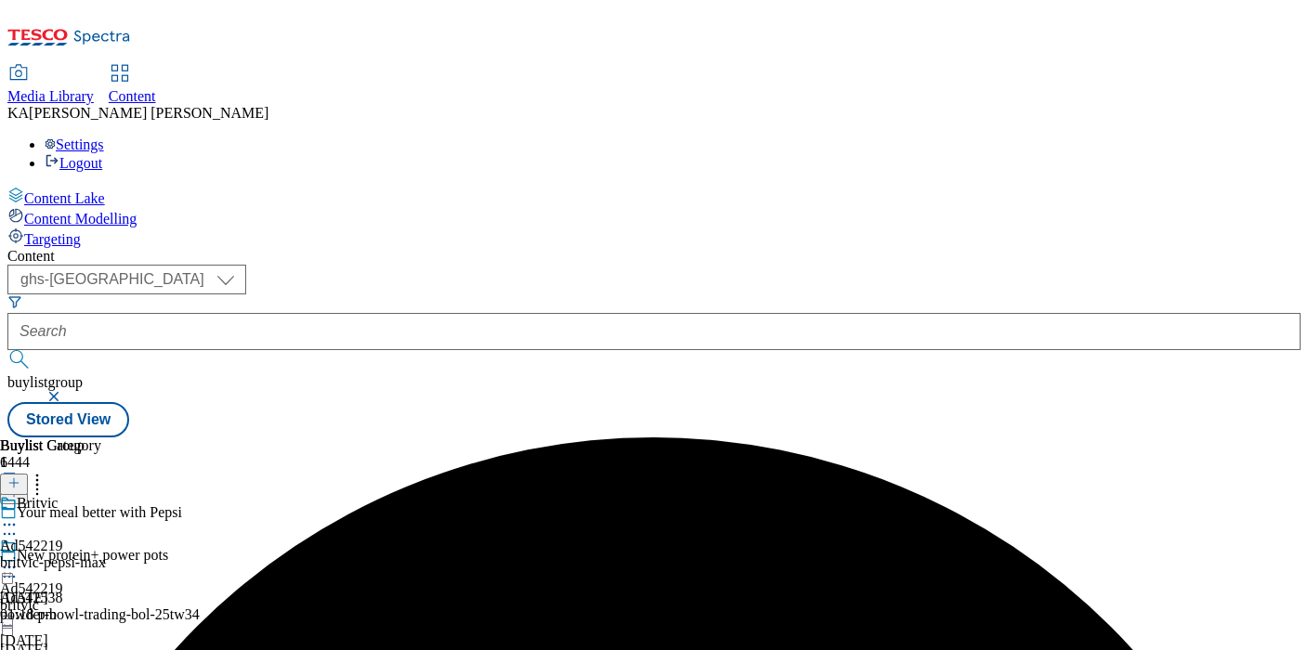
click at [19, 558] on icon at bounding box center [9, 567] width 19 height 19
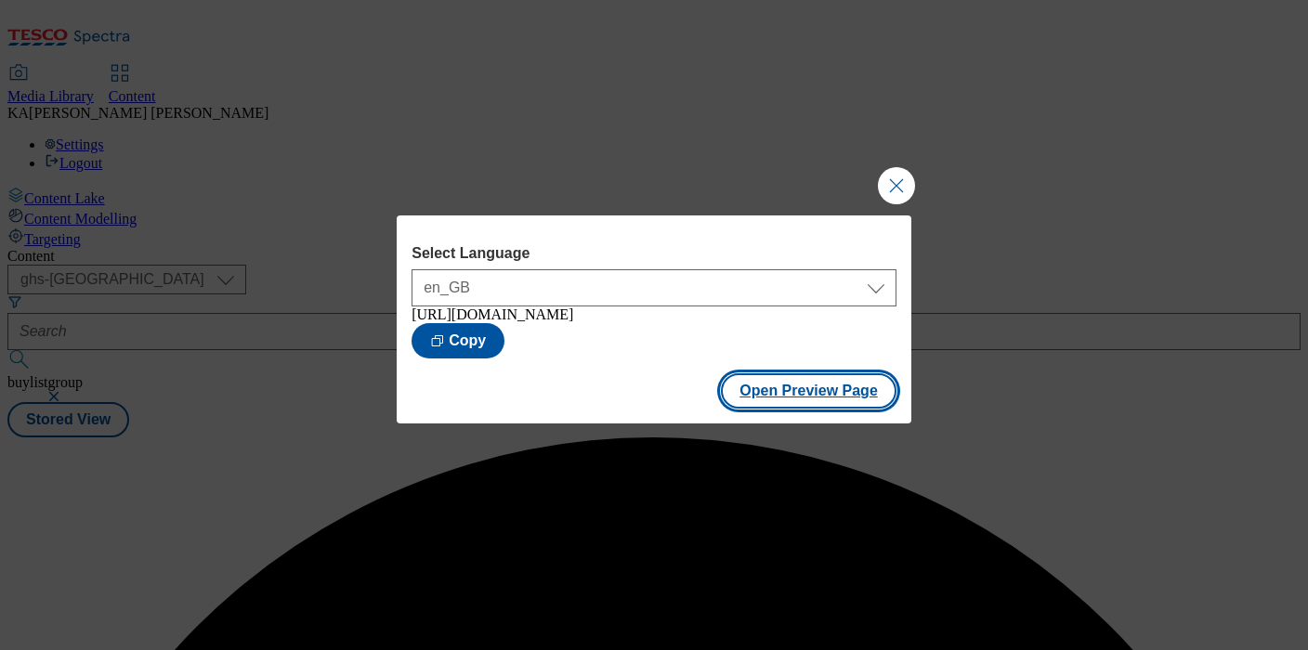
click at [813, 409] on button "Open Preview Page" at bounding box center [809, 390] width 176 height 35
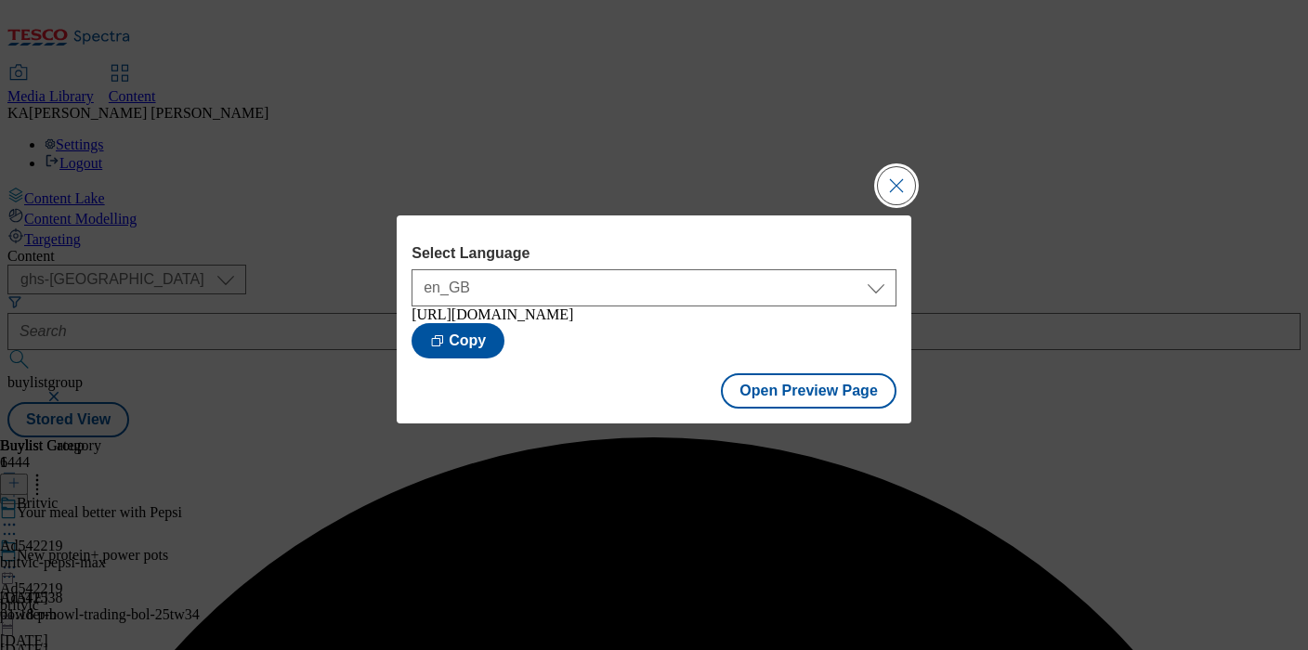
click at [894, 179] on button "Close Modal" at bounding box center [896, 185] width 37 height 37
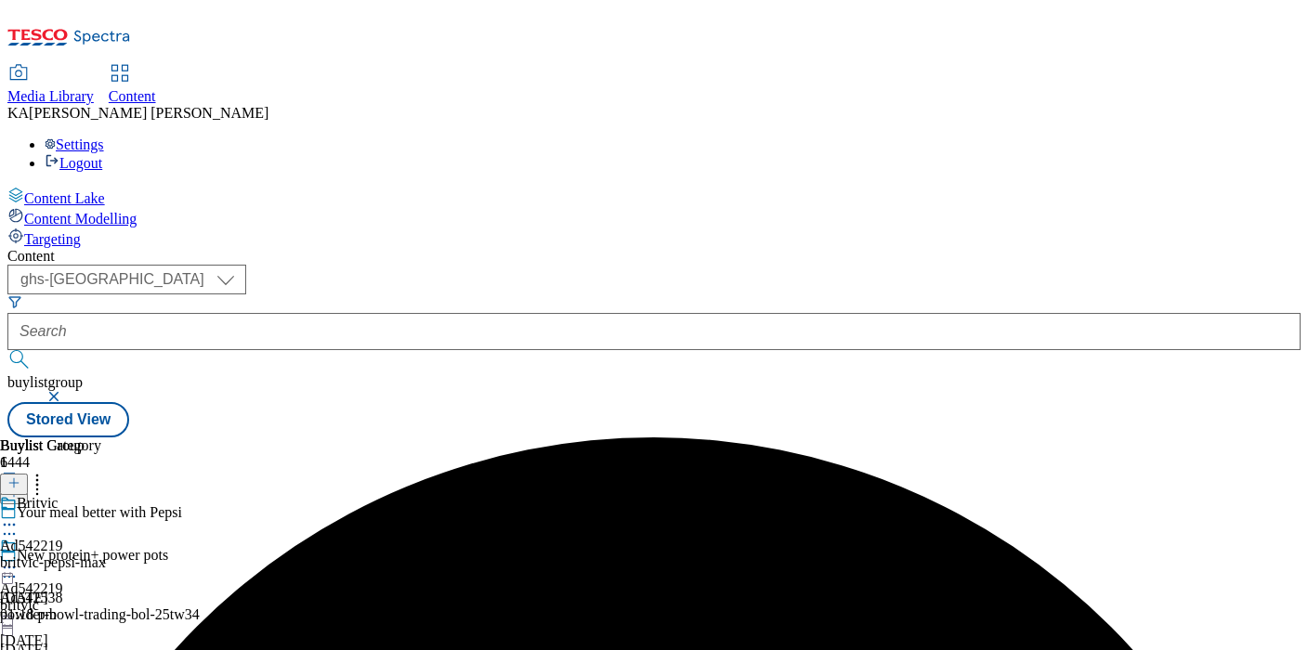
click at [19, 558] on icon at bounding box center [9, 567] width 19 height 19
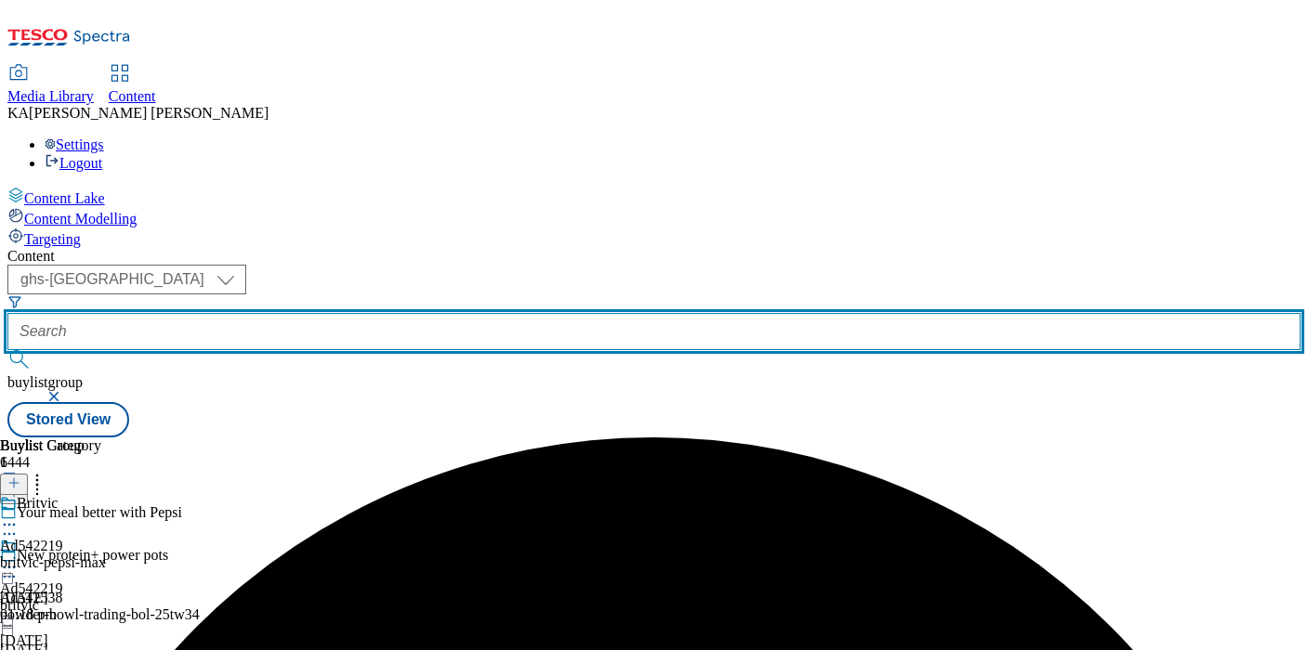
click at [428, 313] on input "text" at bounding box center [653, 331] width 1293 height 37
paste input "venus-wine-and-spirit-beluga-25tw33"
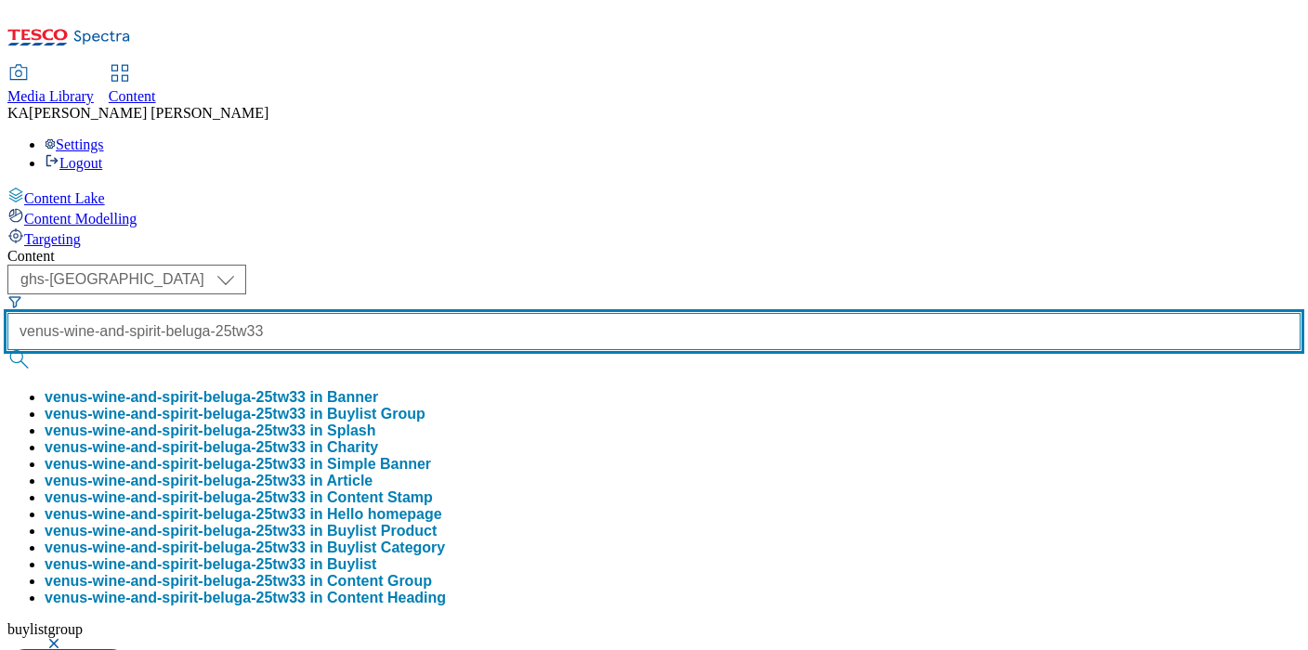
type input "venus-wine-and-spirit-beluga-25tw33"
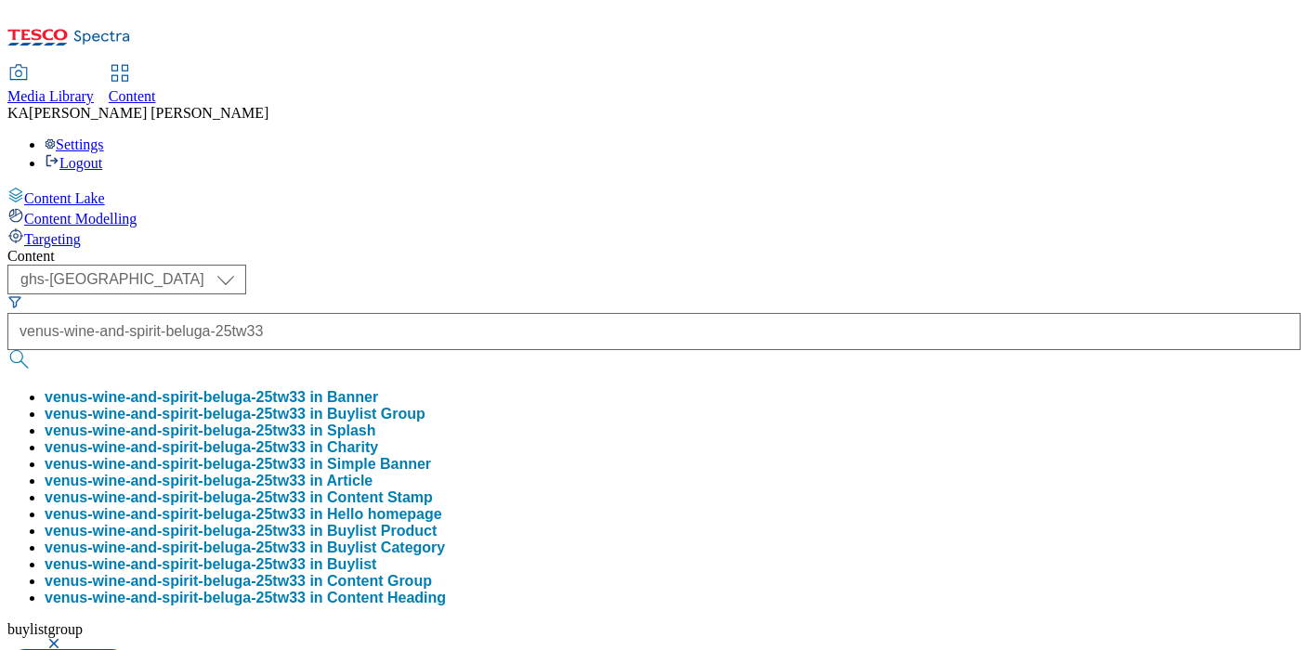
scroll to position [0, 0]
click at [425, 406] on button "venus-wine-and-spirit-beluga-25tw33 in Buylist Group" at bounding box center [235, 414] width 381 height 17
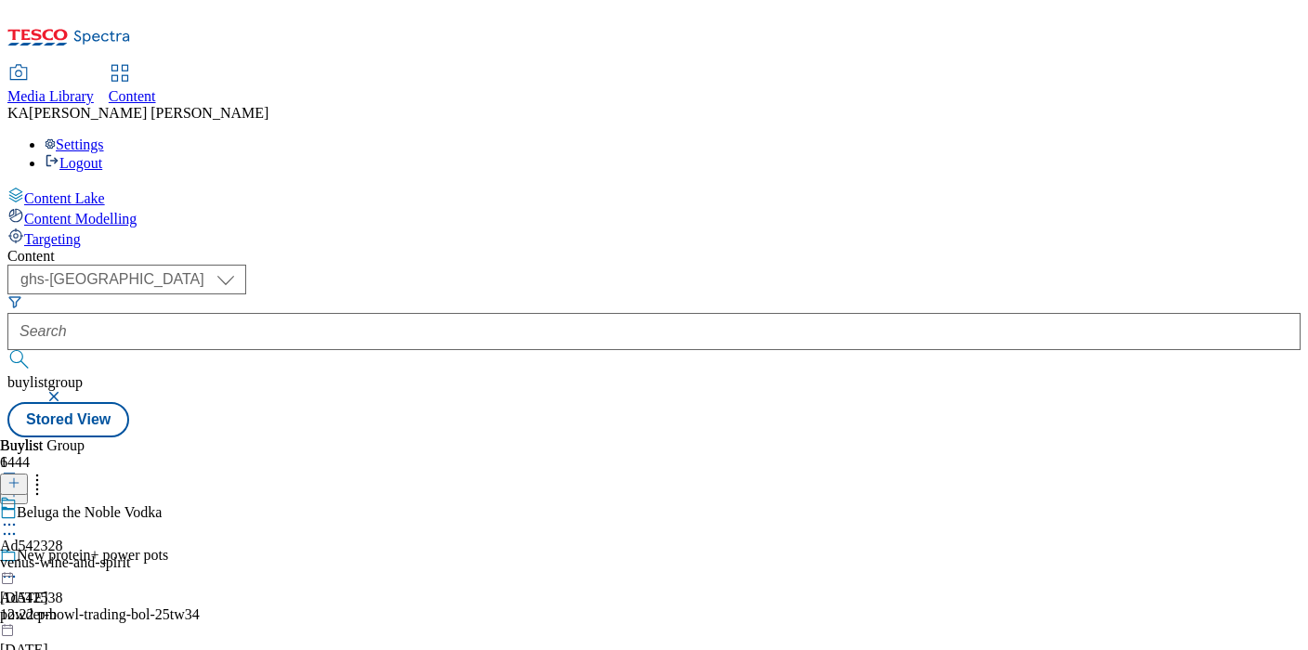
click at [19, 516] on icon at bounding box center [9, 525] width 19 height 19
click at [162, 553] on li "Edit" at bounding box center [99, 563] width 124 height 21
click at [19, 516] on icon at bounding box center [9, 525] width 19 height 19
click at [79, 557] on span "Edit" at bounding box center [68, 564] width 21 height 14
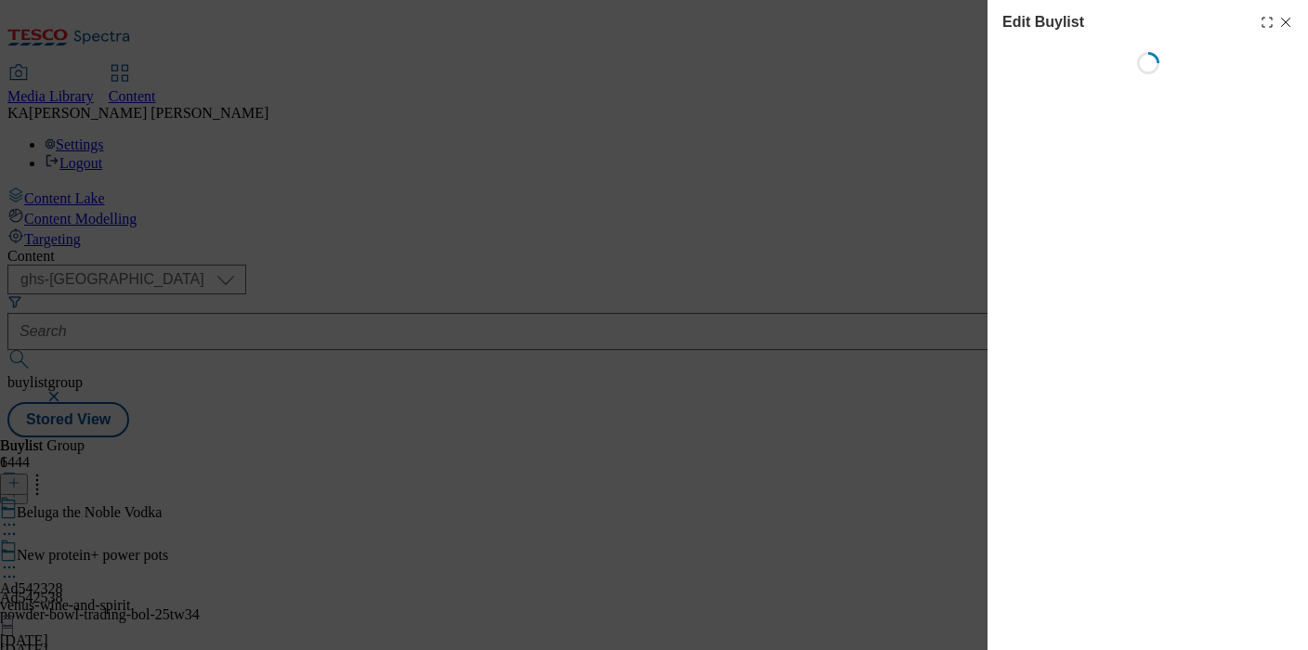
select select "tactical"
select select "supplier funded short term 1-3 weeks"
select select "dunnhumby"
select select "Banner"
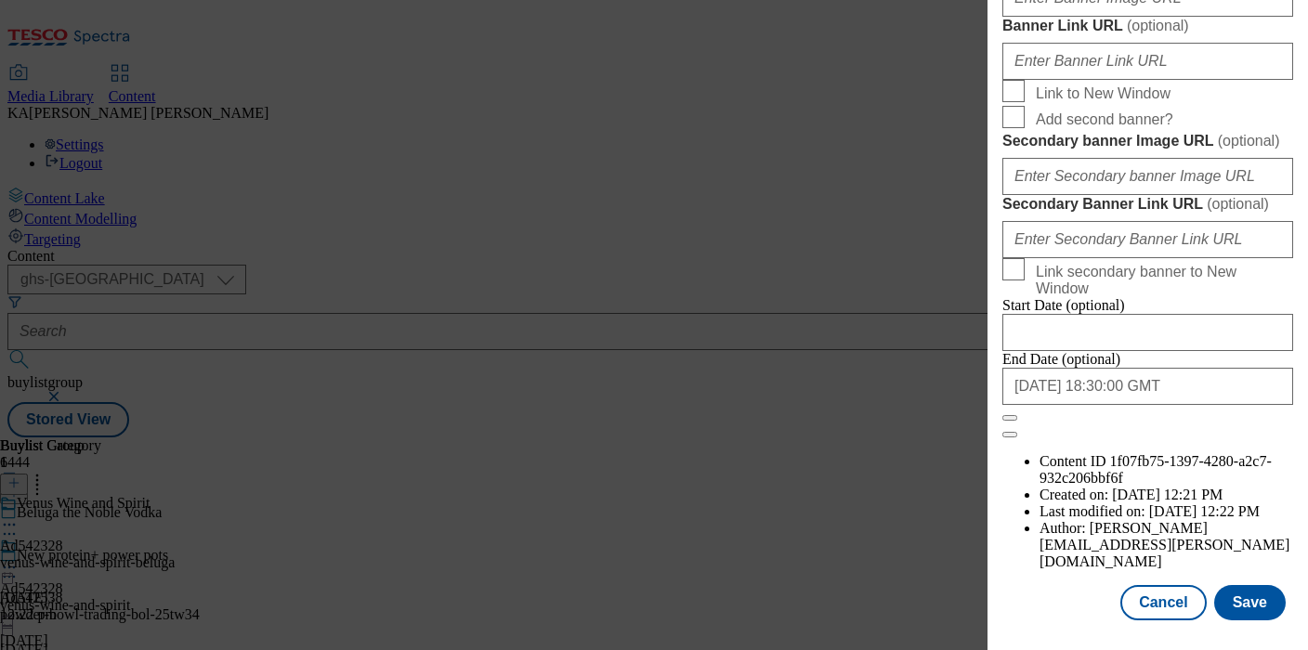
scroll to position [1624, 0]
paste input "https://digitalcontent.api.tesco.com/v2/media/ghs-mktg/e8b2b59f-35a5-4a3e-8c18-…"
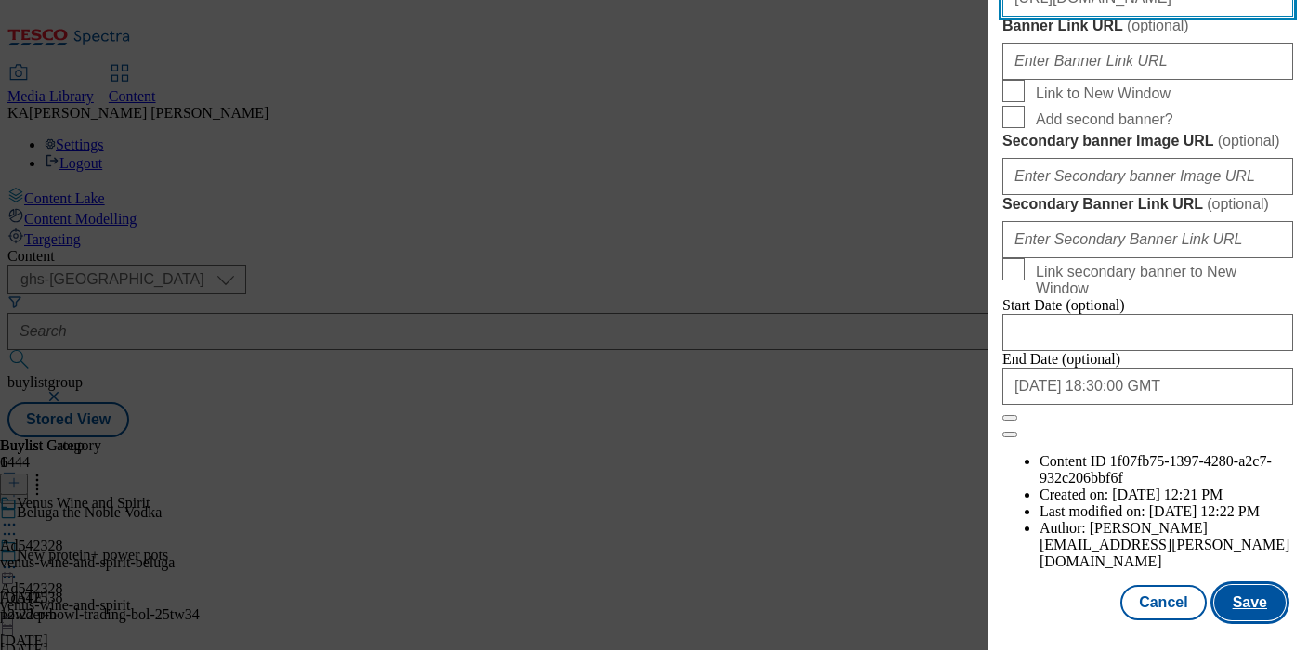
type input "https://digitalcontent.api.tesco.com/v2/media/ghs-mktg/e8b2b59f-35a5-4a3e-8c18-…"
click at [1250, 605] on button "Save" at bounding box center [1250, 602] width 72 height 35
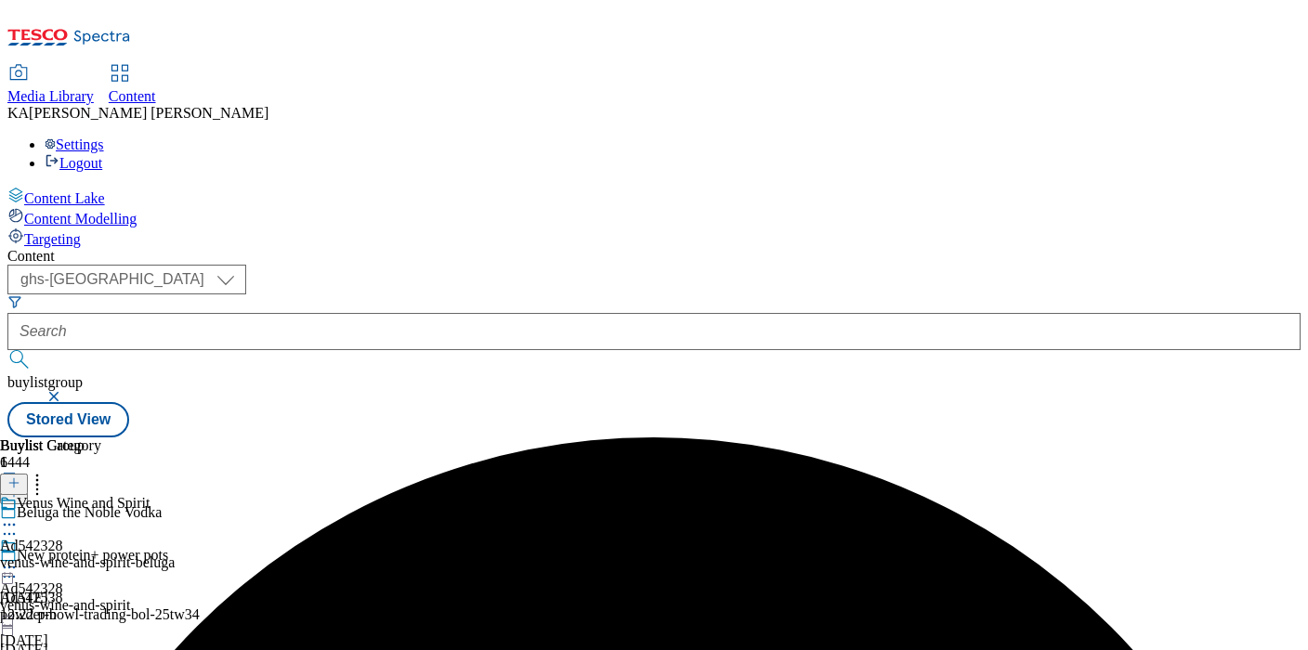
click at [19, 558] on icon at bounding box center [9, 567] width 19 height 19
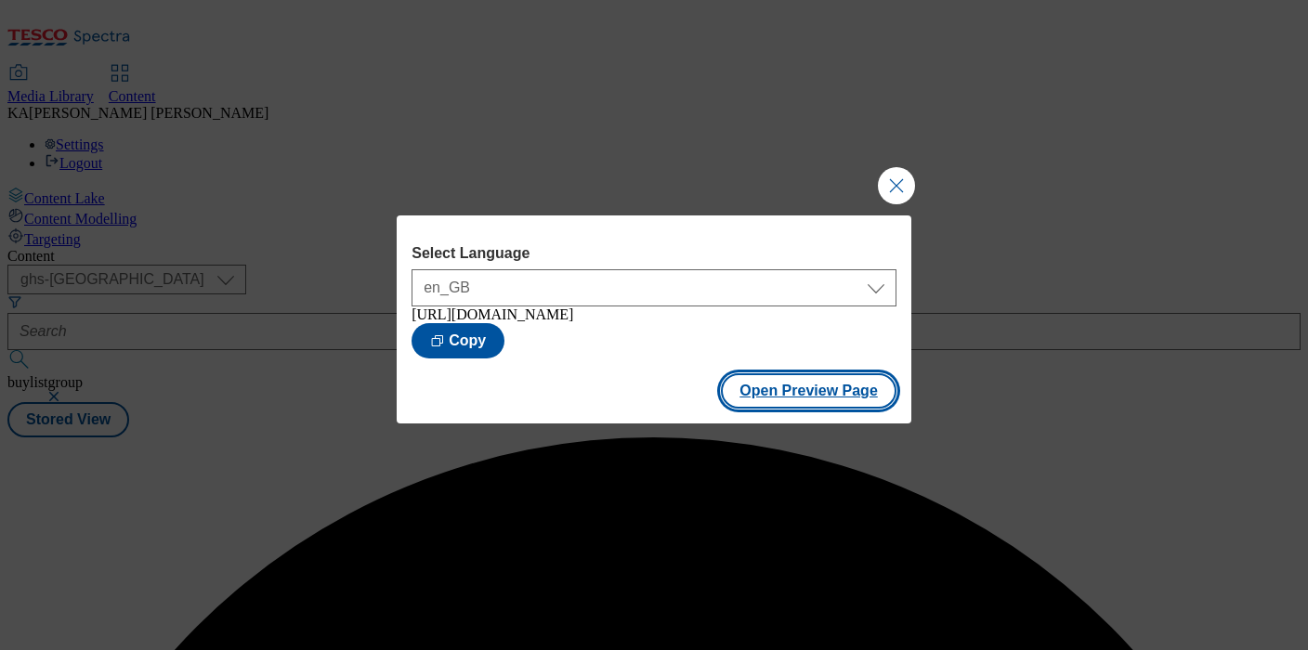
click at [743, 409] on button "Open Preview Page" at bounding box center [809, 390] width 176 height 35
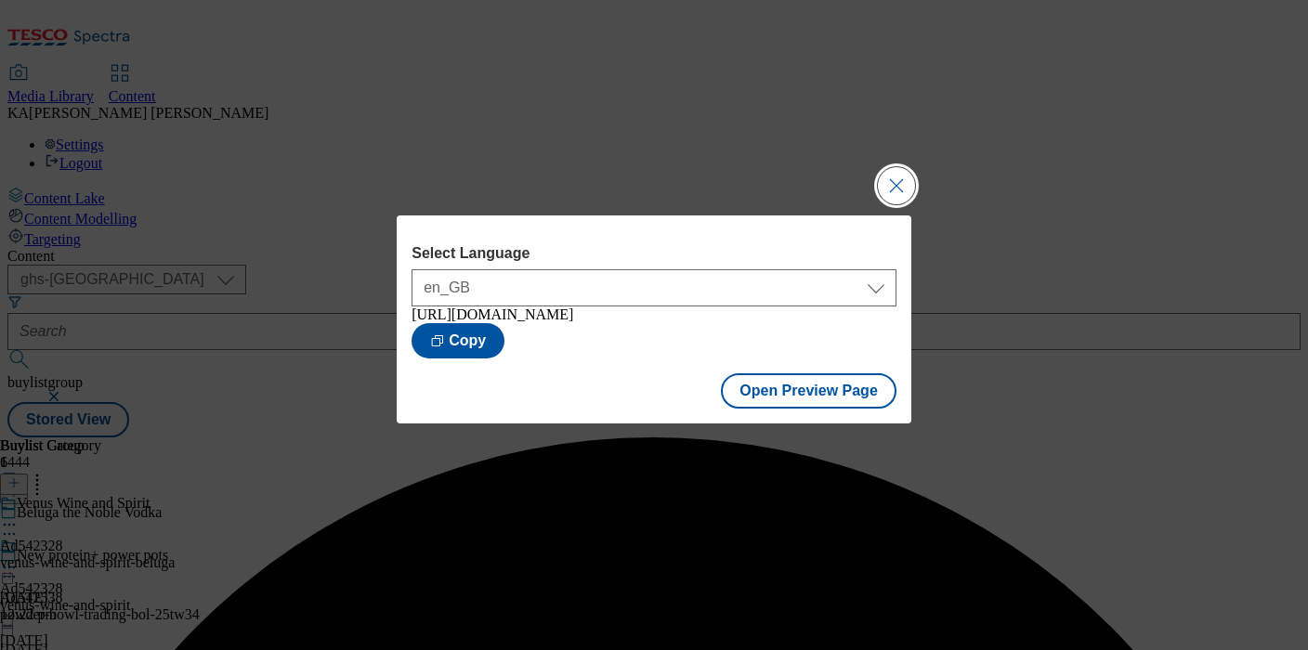
click at [884, 167] on button "Close Modal" at bounding box center [896, 185] width 37 height 37
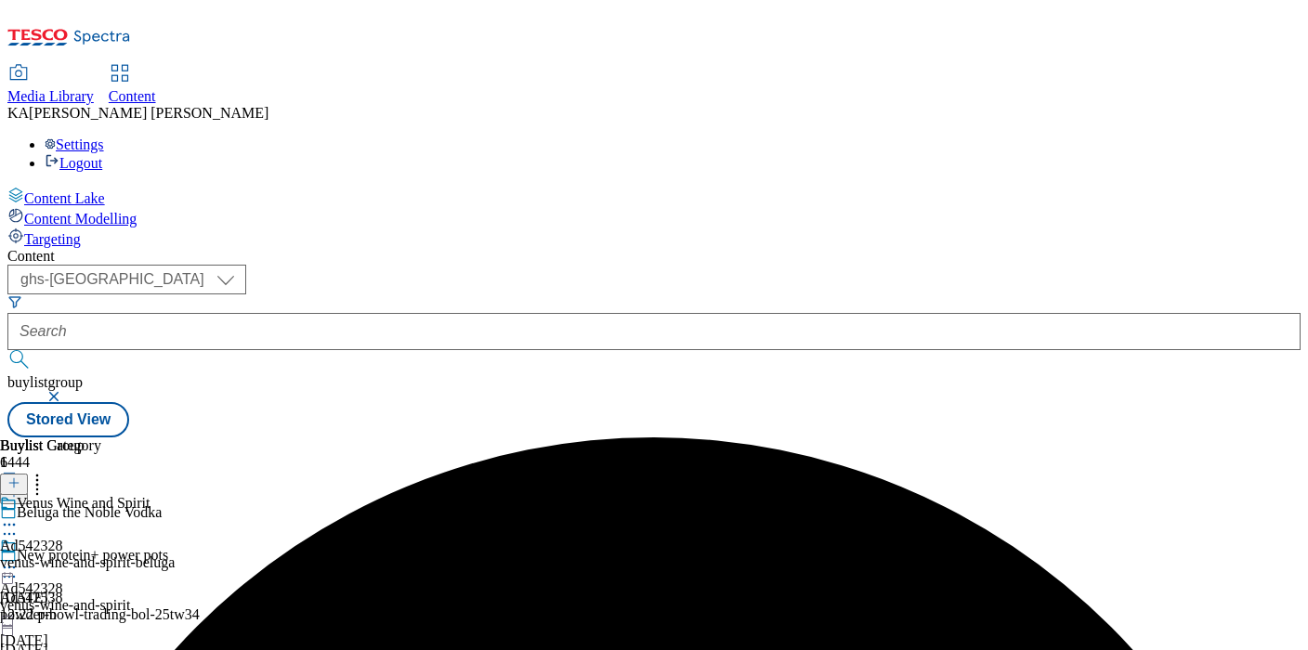
click at [19, 558] on icon at bounding box center [9, 567] width 19 height 19
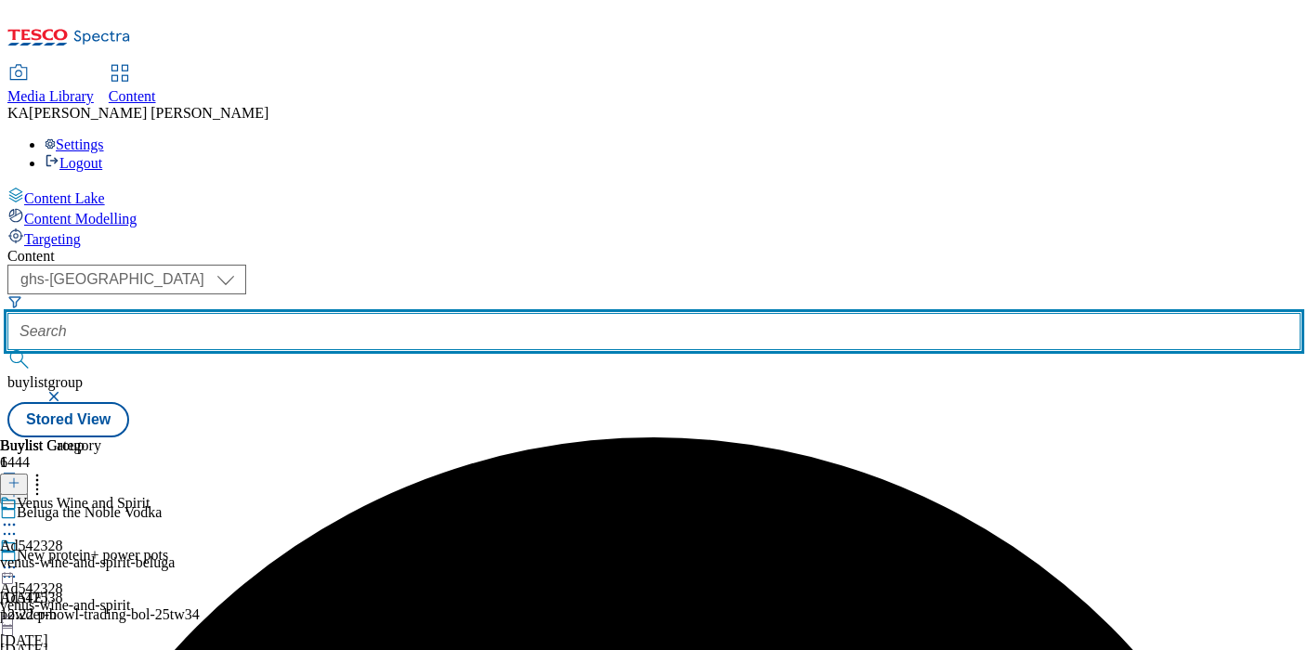
click at [452, 313] on input "text" at bounding box center [653, 331] width 1293 height 37
paste input "venus-wine-and-spirit-beluga-25tw33"
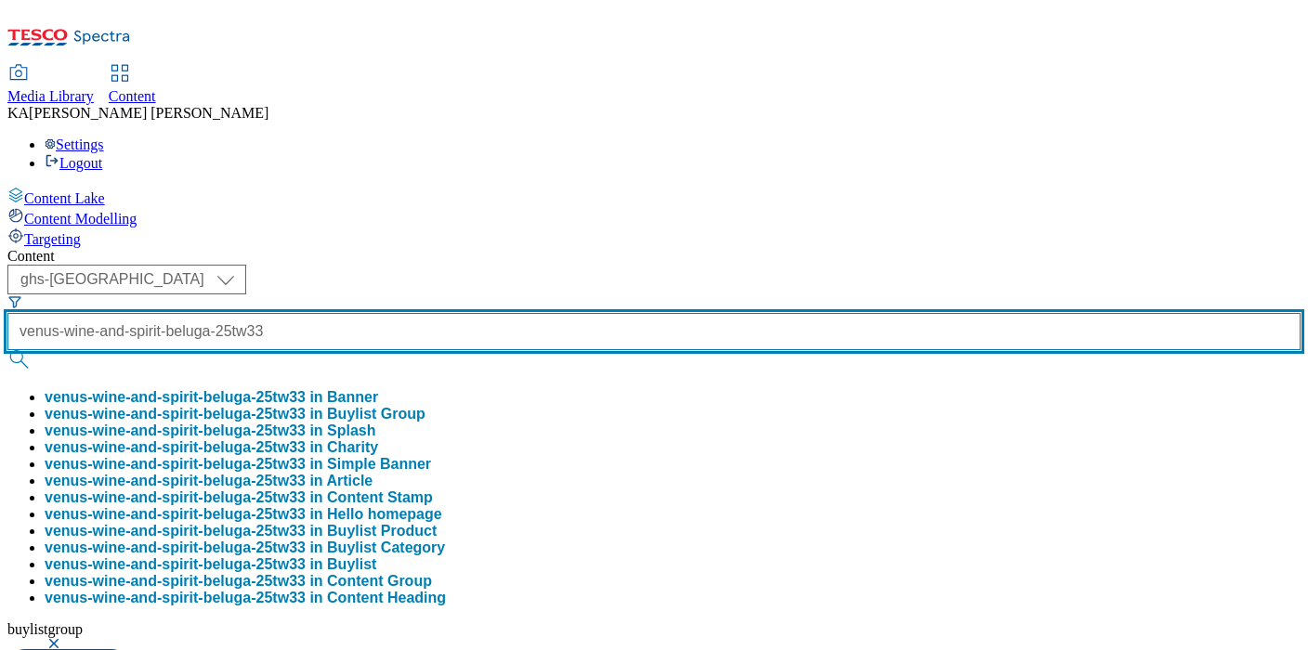
scroll to position [0, 85]
type input "venus-wine-and-spirit-beluga-25tw33"
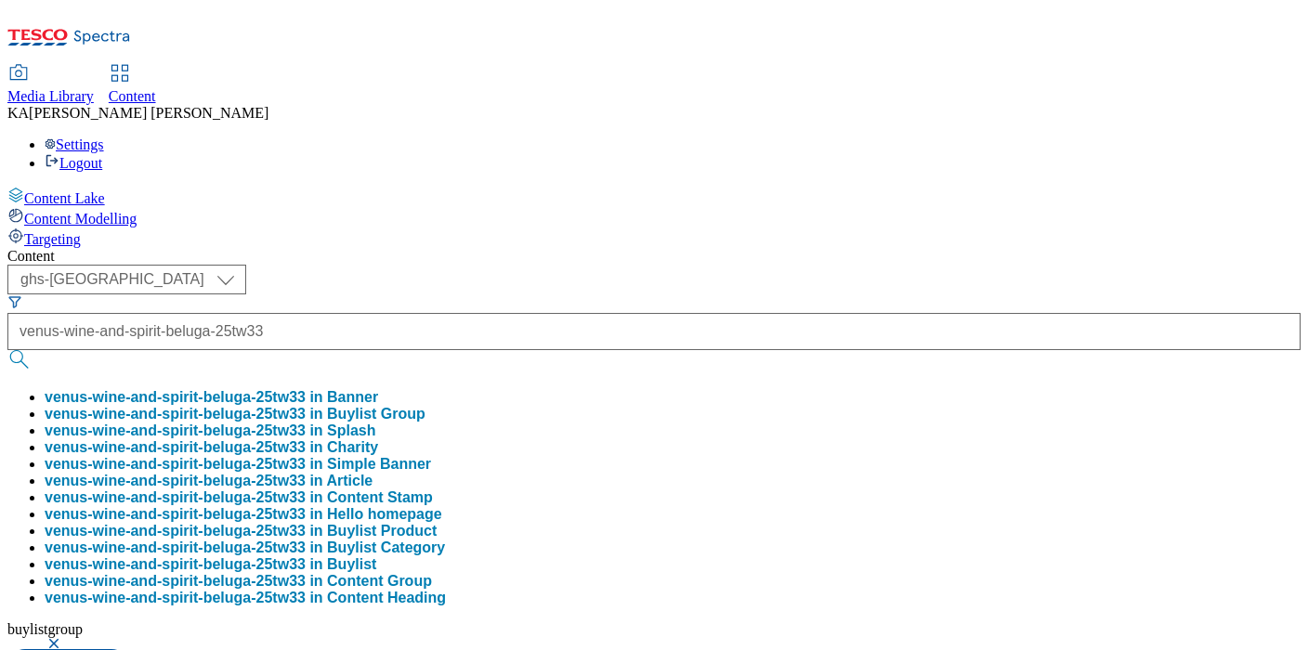
scroll to position [0, 0]
click at [425, 406] on button "venus-wine-and-spirit-beluga-25tw33 in Buylist Group" at bounding box center [235, 414] width 381 height 17
